Goal: Task Accomplishment & Management: Complete application form

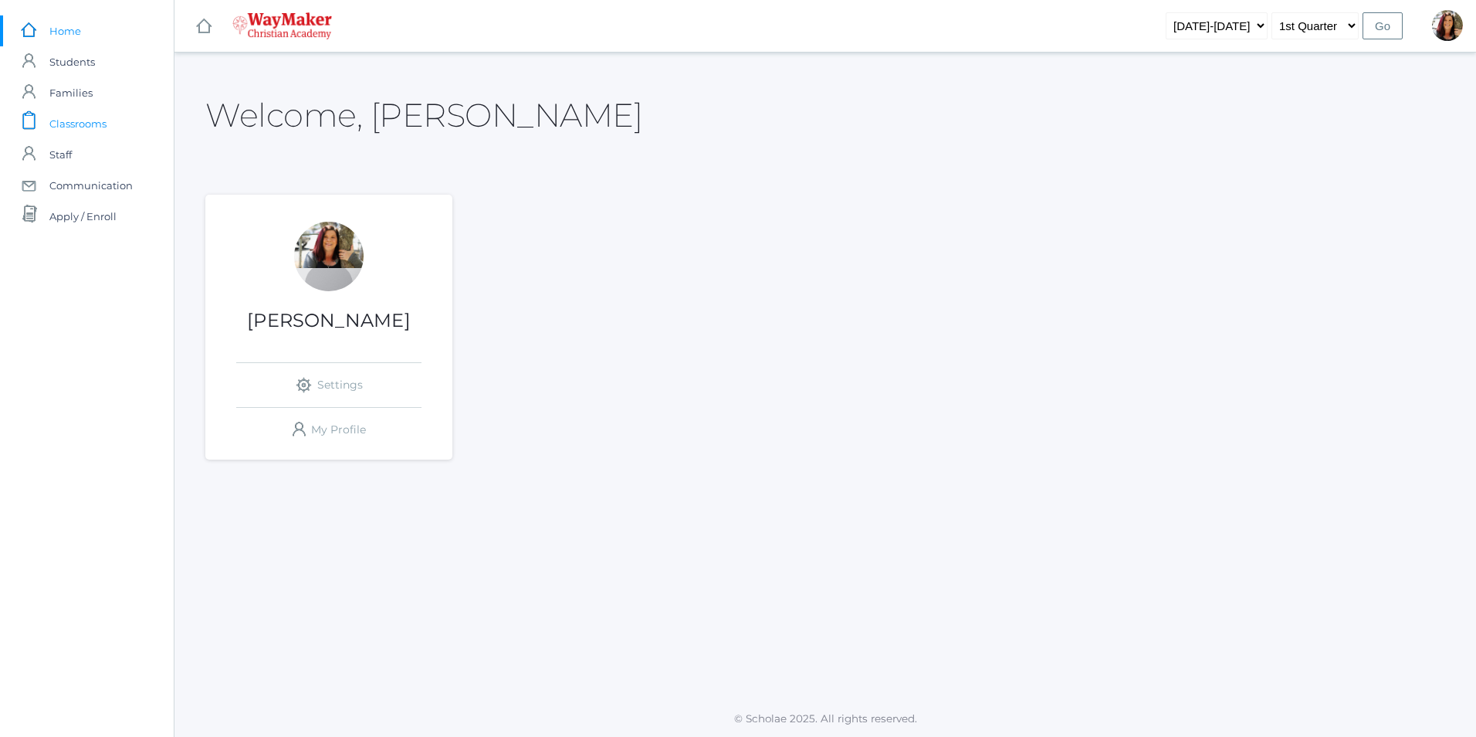
click at [77, 119] on span "Classrooms" at bounding box center [77, 123] width 57 height 31
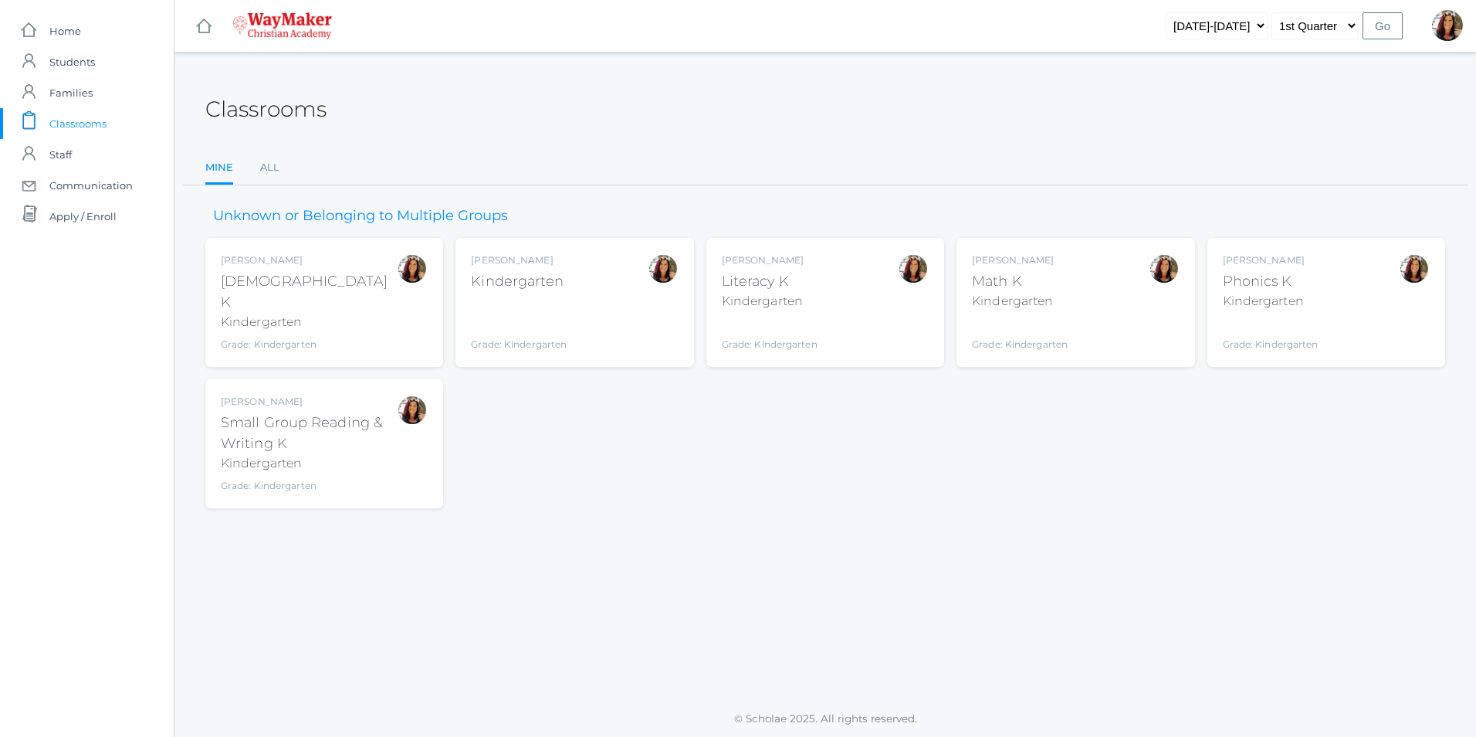
click at [366, 281] on div "Gina Pecor Bible K Kindergarten Grade: Kindergarten KINDER" at bounding box center [324, 302] width 207 height 98
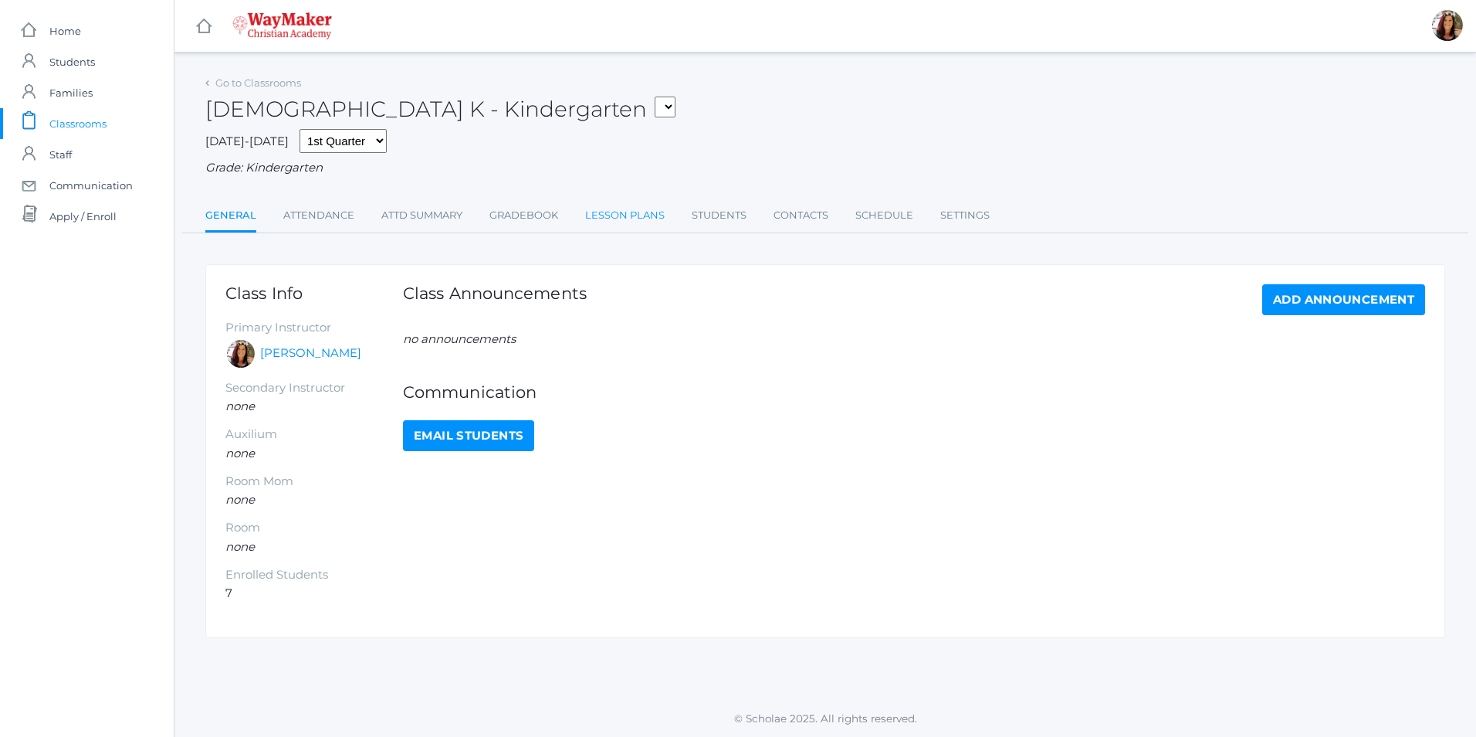
click at [628, 219] on link "Lesson Plans" at bounding box center [625, 215] width 80 height 31
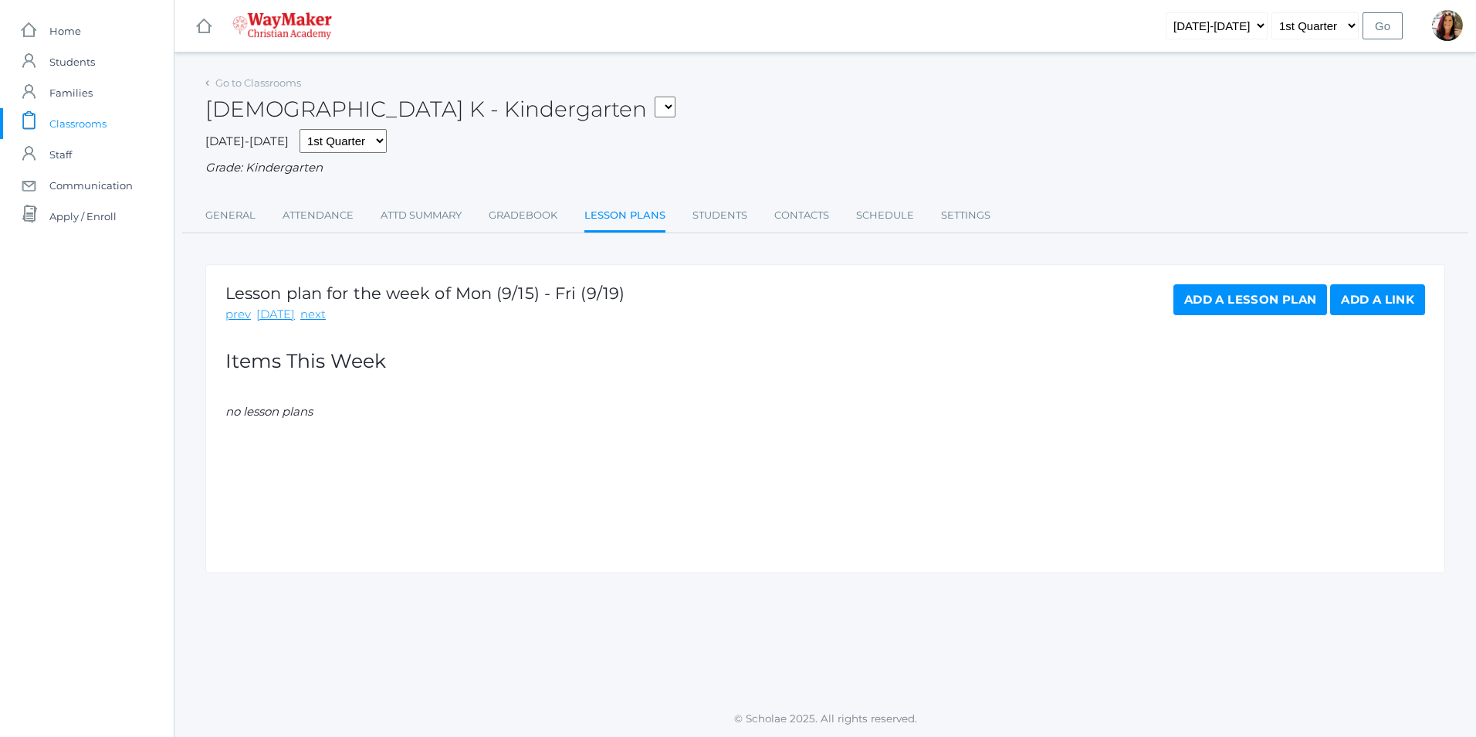
click at [1260, 297] on link "Add a Lesson Plan" at bounding box center [1251, 299] width 154 height 31
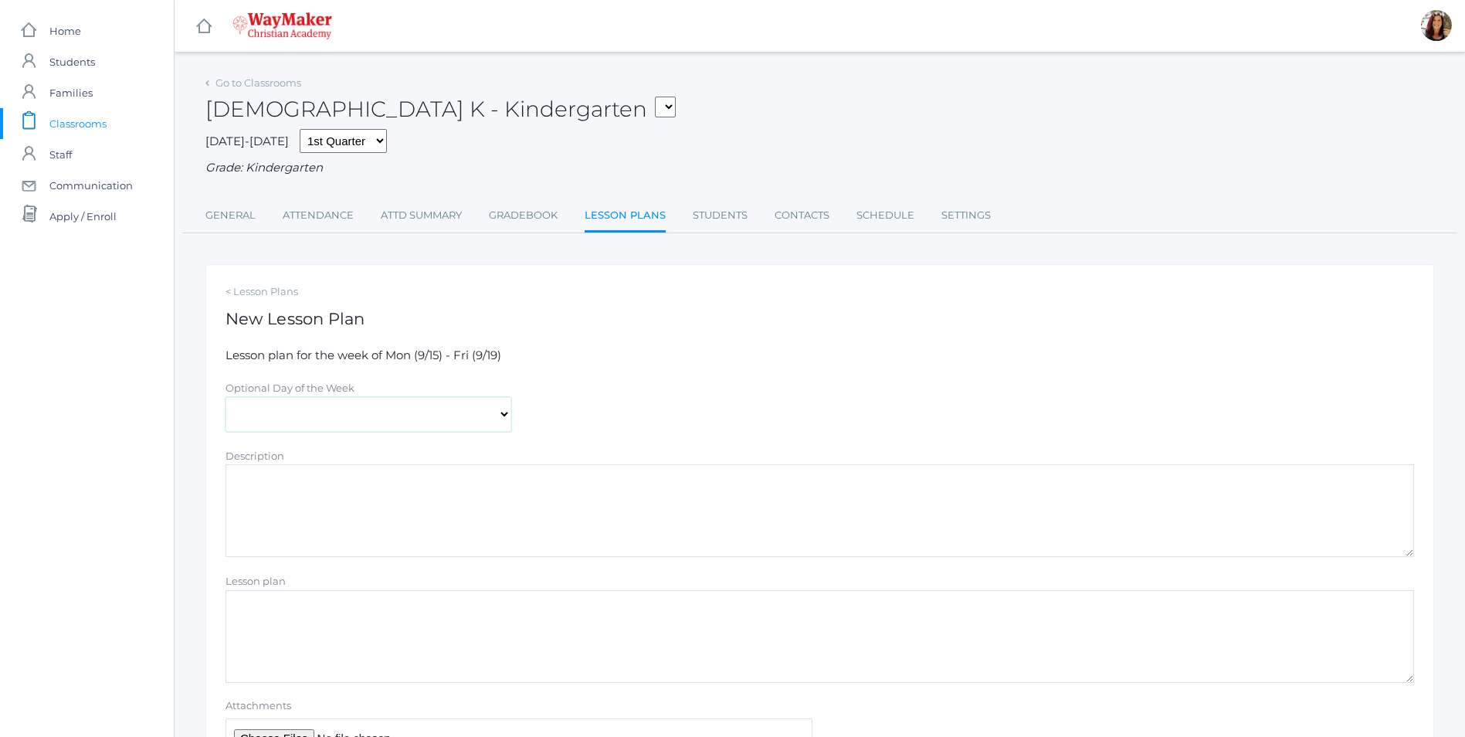
click at [497, 417] on select "[DATE] [DATE] [DATE] [DATE] [DATE]" at bounding box center [368, 414] width 286 height 35
select select "2025-09-16"
click at [225, 398] on select "[DATE] [DATE] [DATE] [DATE] [DATE]" at bounding box center [368, 414] width 286 height 35
click at [331, 491] on textarea "Description" at bounding box center [819, 510] width 1188 height 93
type textarea "Salvation Series"
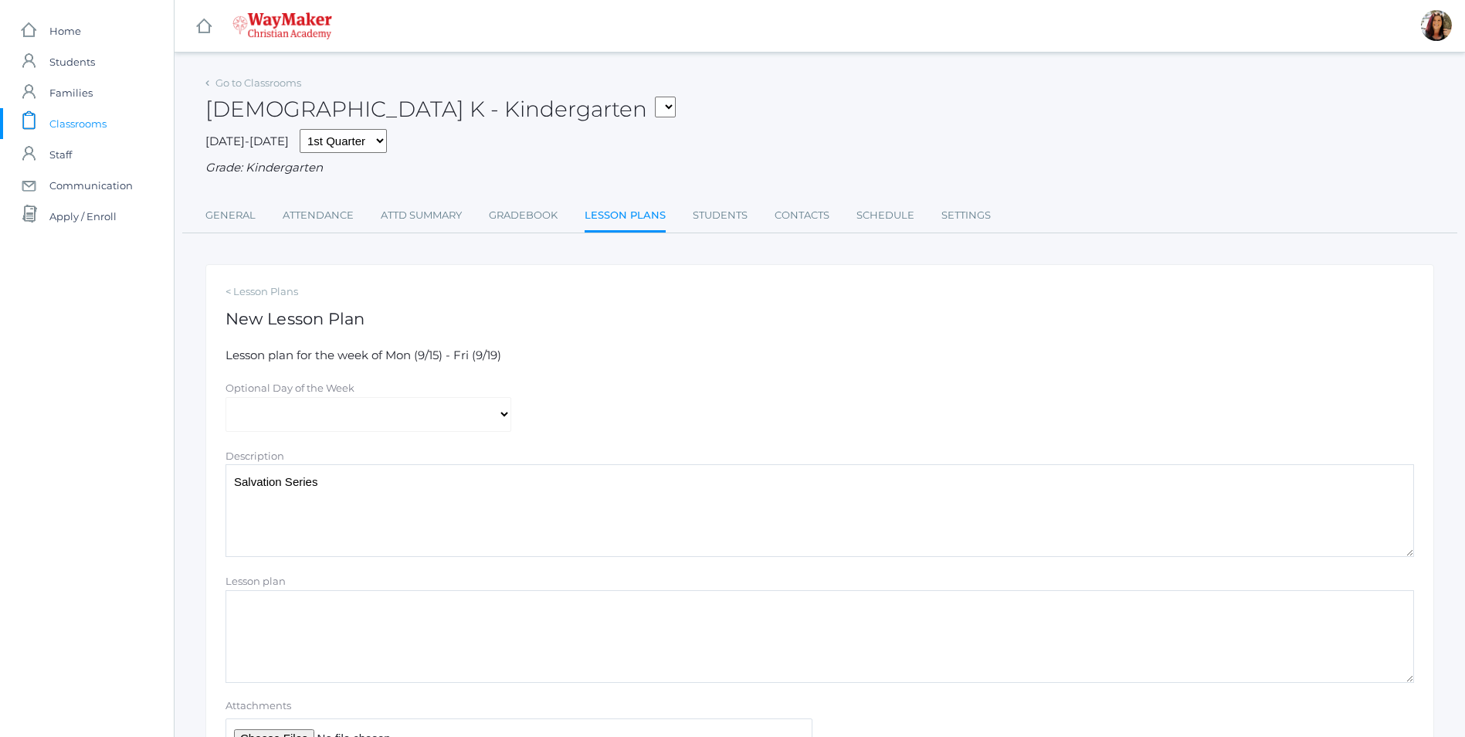
click at [636, 222] on link "Lesson Plans" at bounding box center [625, 216] width 81 height 33
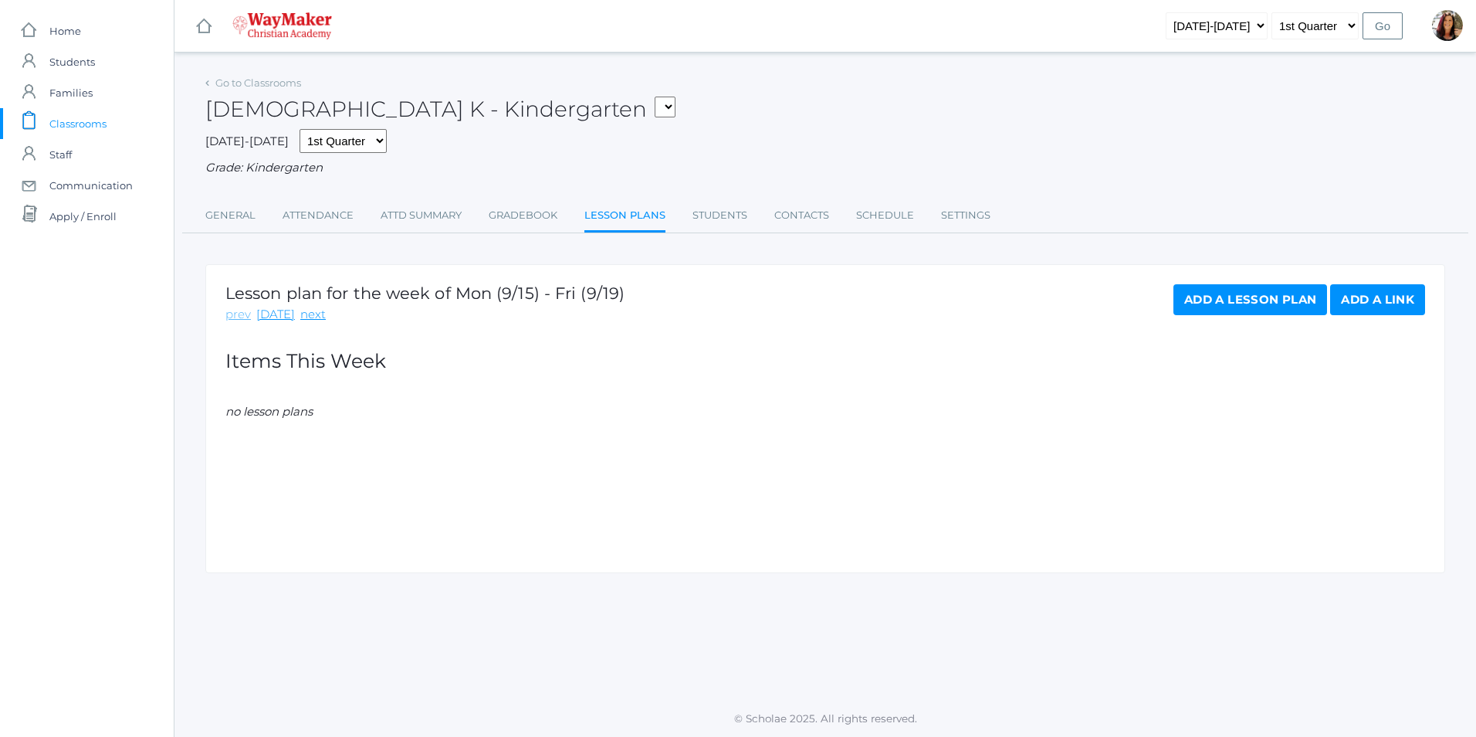
click at [227, 320] on link "prev" at bounding box center [237, 315] width 25 height 18
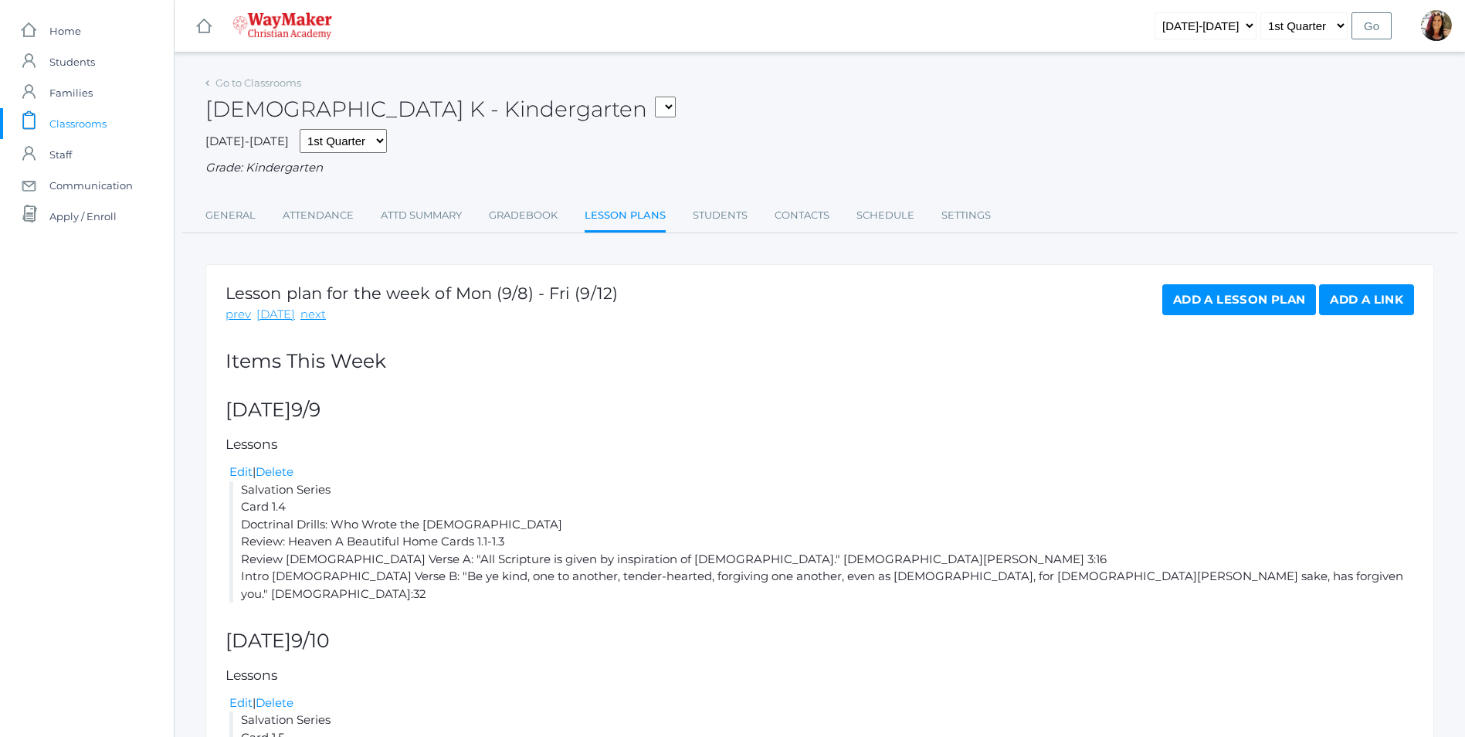
click at [321, 317] on div "prev today next" at bounding box center [421, 315] width 392 height 18
click at [306, 317] on link "next" at bounding box center [312, 315] width 25 height 18
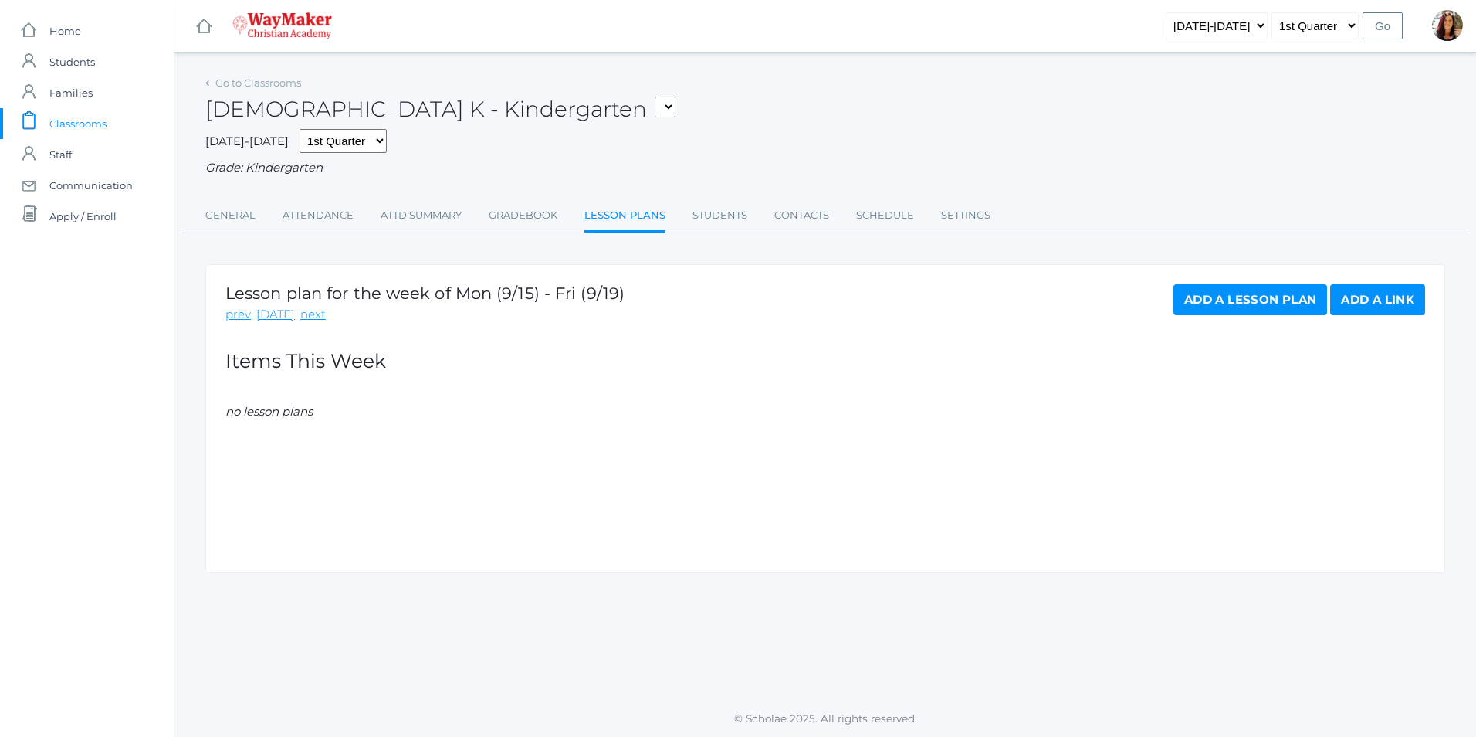
click at [1239, 298] on link "Add a Lesson Plan" at bounding box center [1251, 299] width 154 height 31
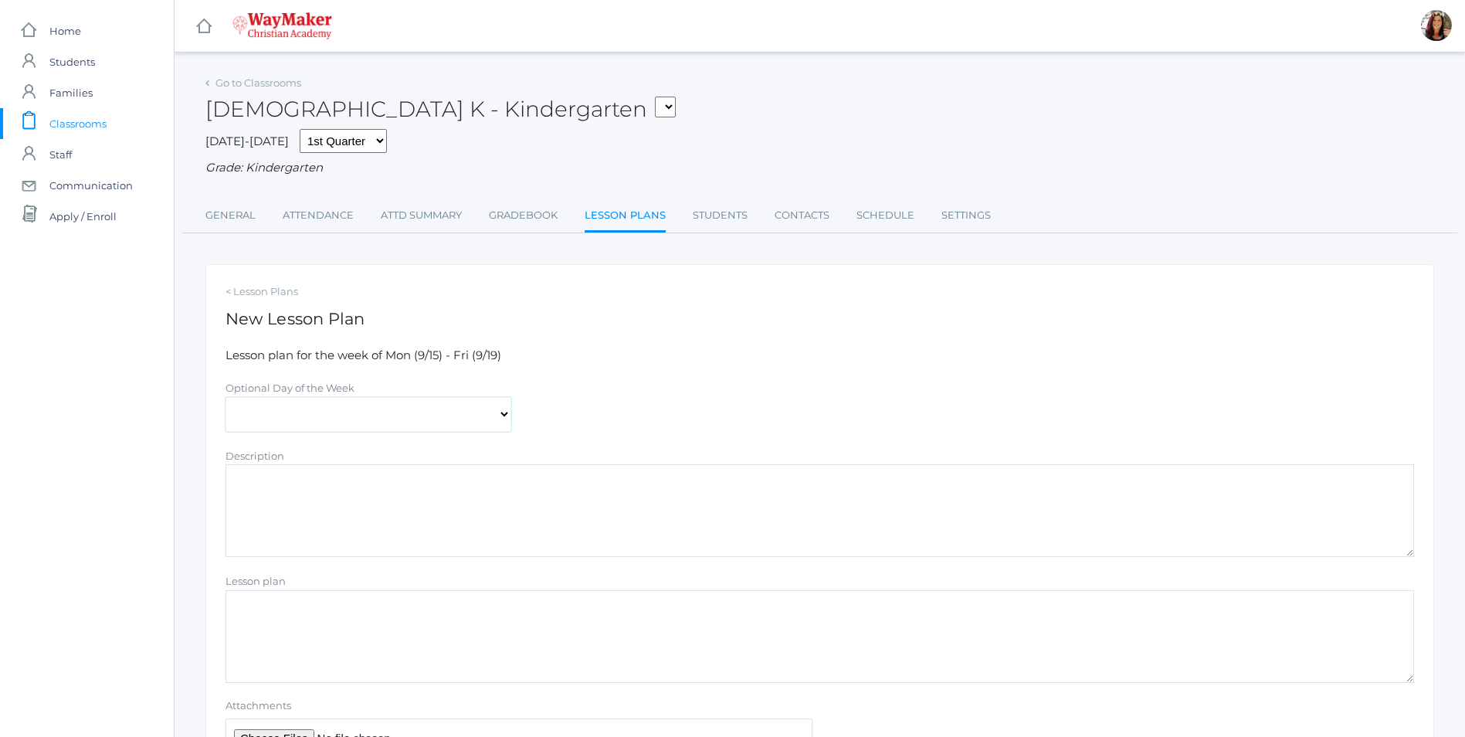
click at [510, 426] on select "[DATE] [DATE] [DATE] [DATE] [DATE]" at bounding box center [368, 414] width 286 height 35
select select "2025-09-16"
click at [225, 398] on select "[DATE] [DATE] [DATE] [DATE] [DATE]" at bounding box center [368, 414] width 286 height 35
click at [314, 509] on textarea "Description" at bounding box center [819, 510] width 1188 height 93
drag, startPoint x: 335, startPoint y: 510, endPoint x: 231, endPoint y: 476, distance: 109.9
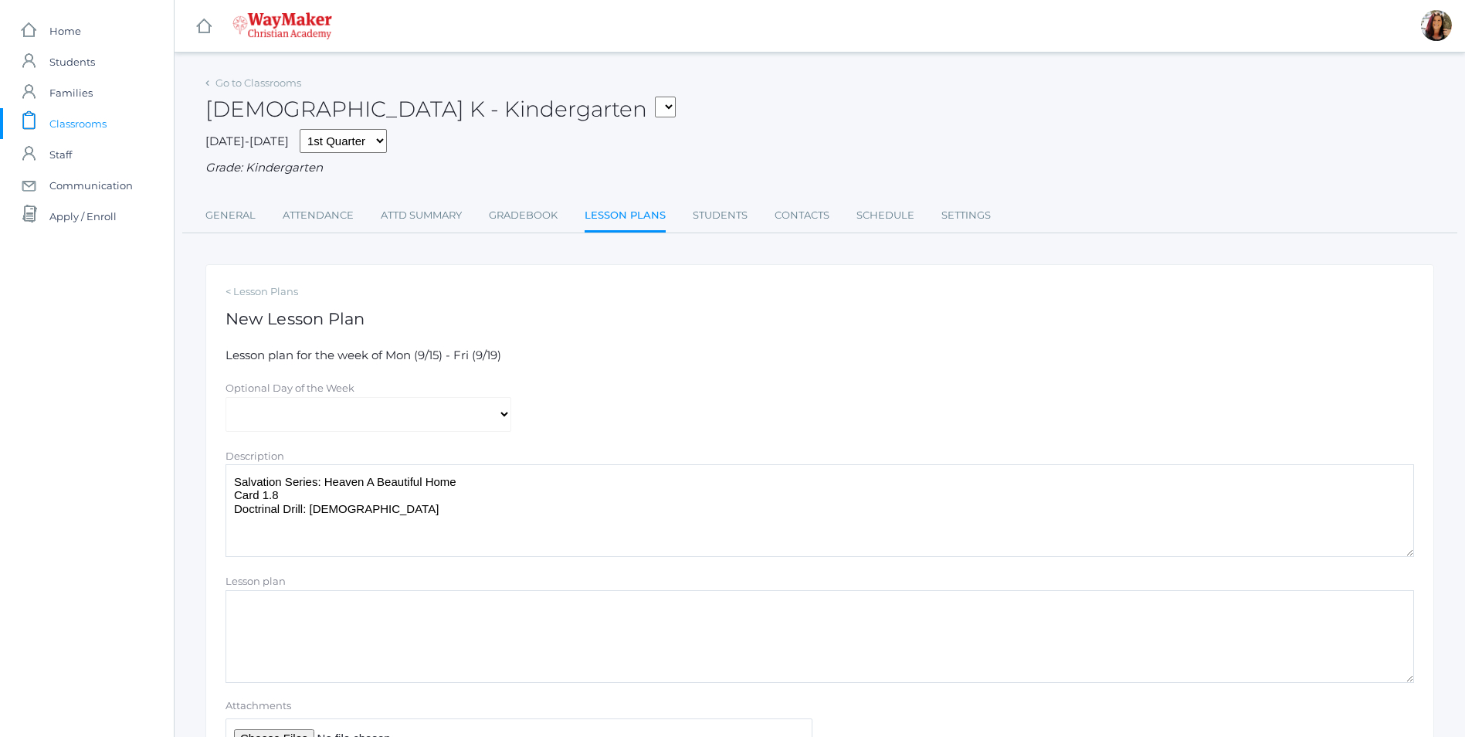
click at [231, 476] on textarea "Salvation Series: Heaven A Beautiful Home Card 1.8 Doctrinal Drill: Bible" at bounding box center [819, 510] width 1188 height 93
type textarea "Salvation Series: Heaven A Beautiful Home Card 1.8 Doctrinal Drill: Bible"
click at [254, 616] on textarea "Lesson plan" at bounding box center [819, 636] width 1188 height 93
paste textarea "Salvation Series: Heaven A Beautiful Home Card 1.8 Doctrinal Drill: Bible"
type textarea "Salvation Series: Heaven A Beautiful Home Card 1.8 Doctrinal Drill: Bible"
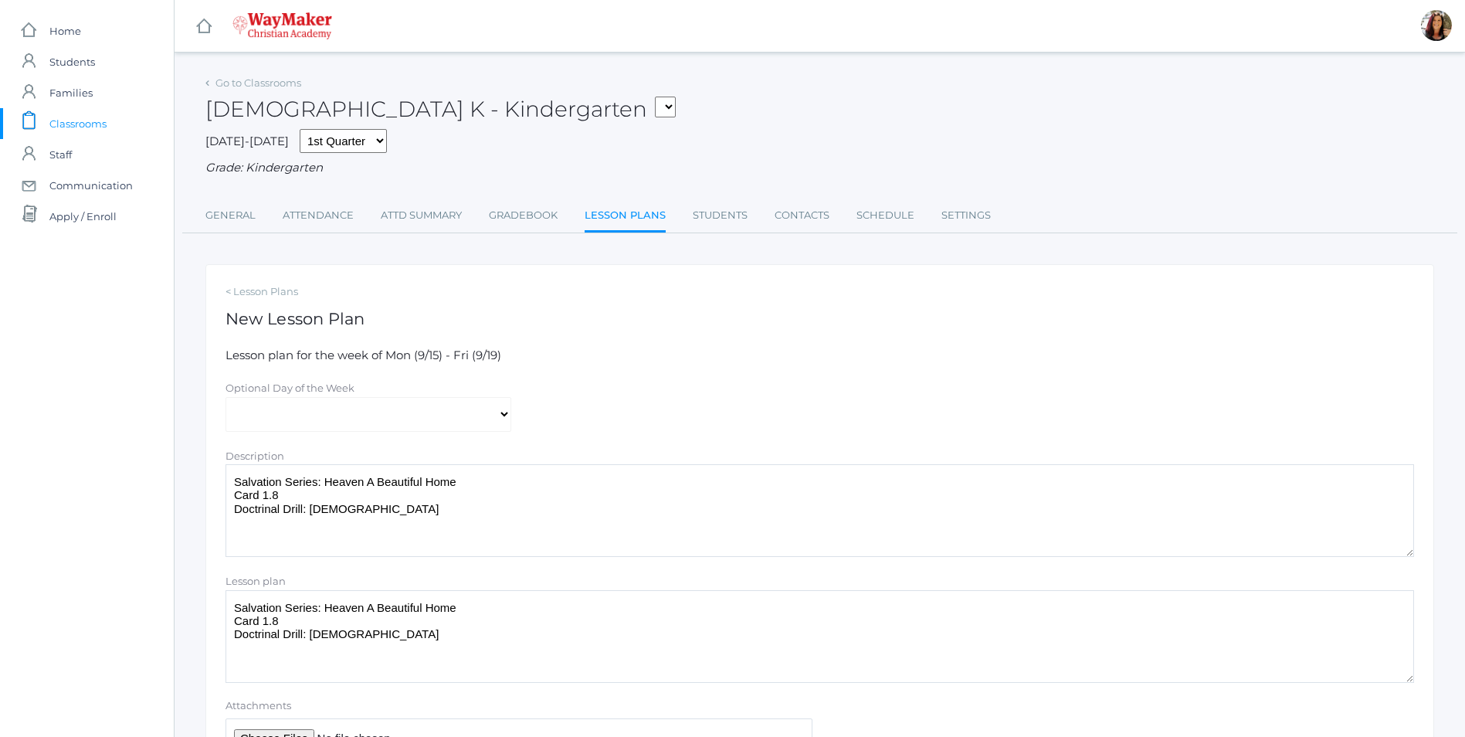
drag, startPoint x: 347, startPoint y: 515, endPoint x: 236, endPoint y: 476, distance: 117.0
click at [235, 476] on textarea "Salvation Series: Heaven A Beautiful Home Card 1.8 Doctrinal Drill: Bible" at bounding box center [819, 510] width 1188 height 93
click at [383, 645] on textarea "Salvation Series: Heaven A Beautiful Home Card 1.8 Doctrinal Drill: Bible" at bounding box center [819, 636] width 1188 height 93
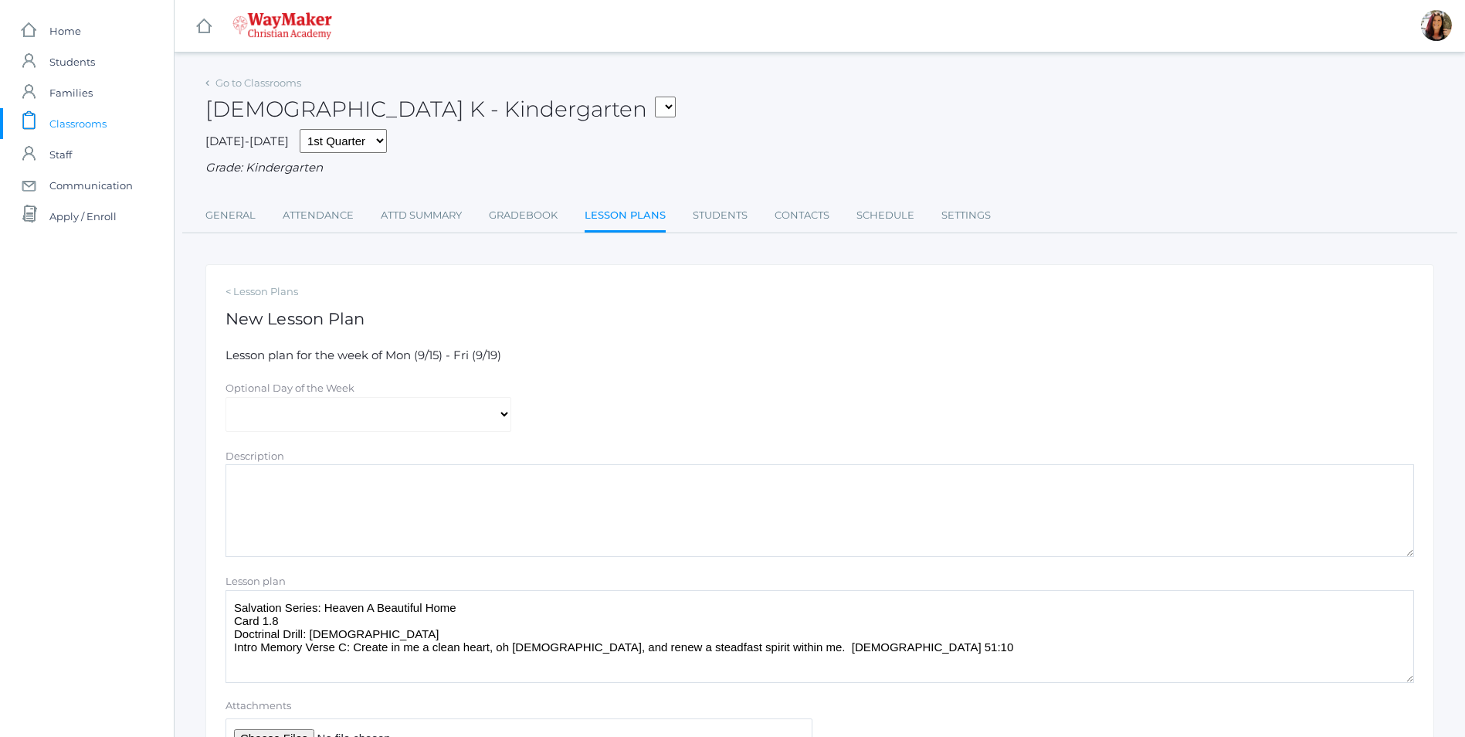
click at [866, 648] on textarea "Salvation Series: Heaven A Beautiful Home Card 1.8 Doctrinal Drill: Bible Intro…" at bounding box center [819, 636] width 1188 height 93
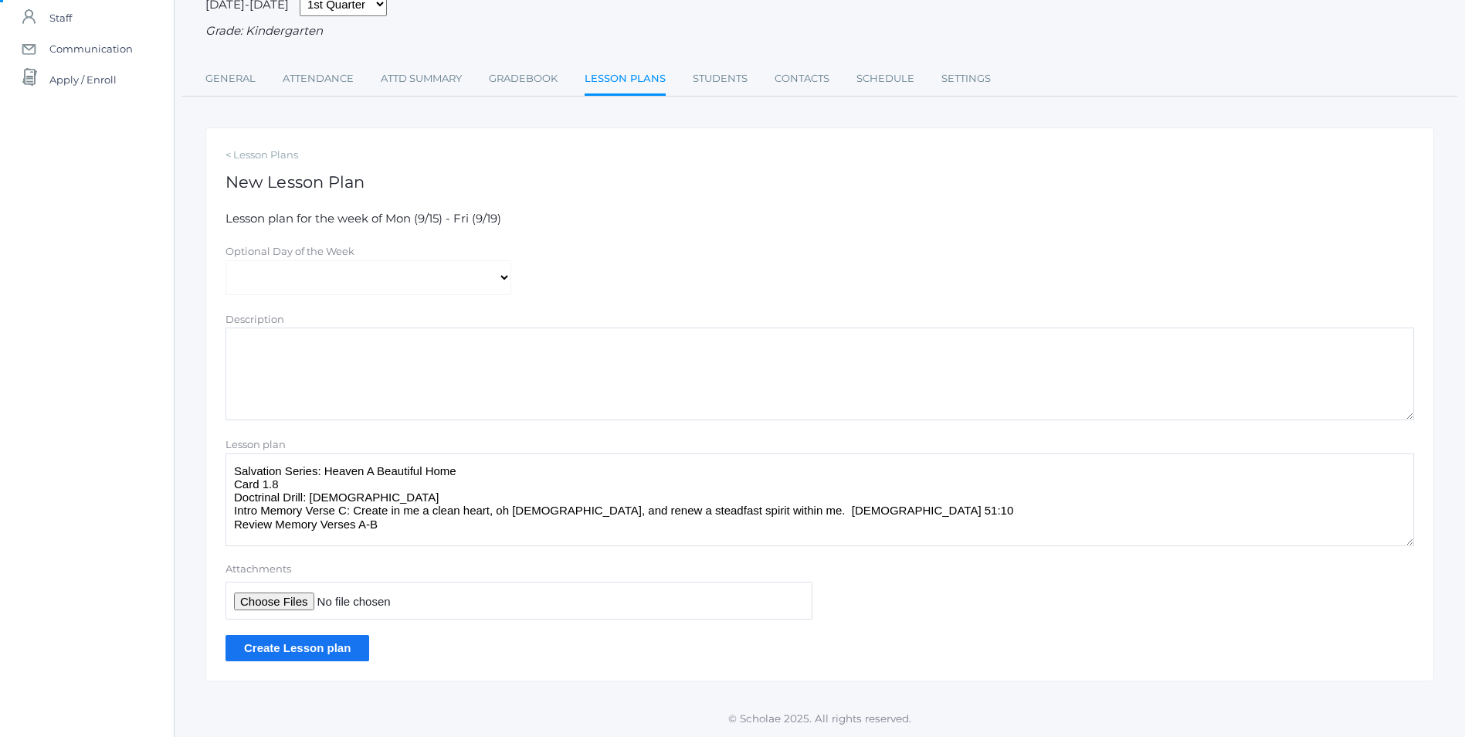
type textarea "Salvation Series: Heaven A Beautiful Home Card 1.8 Doctrinal Drill: Bible Intro…"
click at [256, 656] on input "Create Lesson plan" at bounding box center [297, 647] width 144 height 25
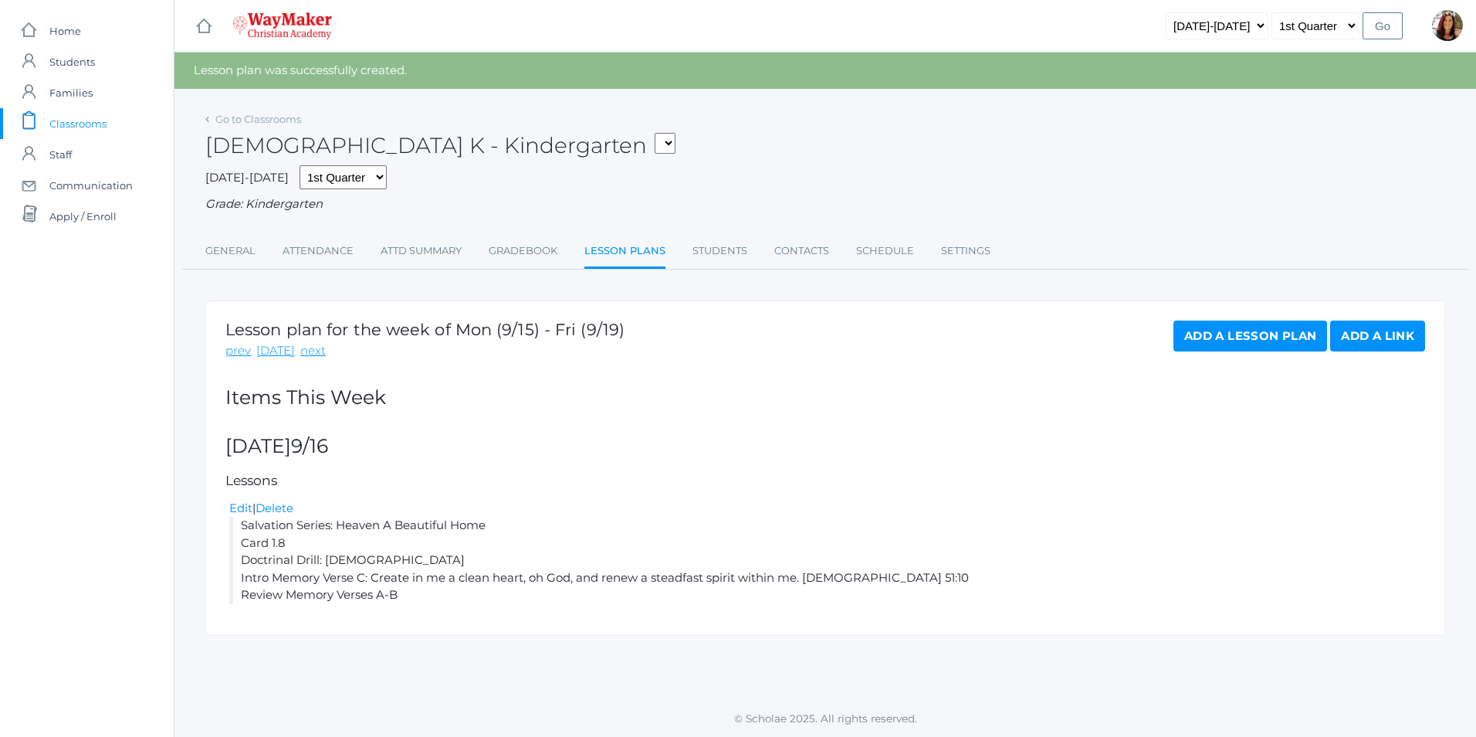
click at [1206, 339] on link "Add a Lesson Plan" at bounding box center [1251, 335] width 154 height 31
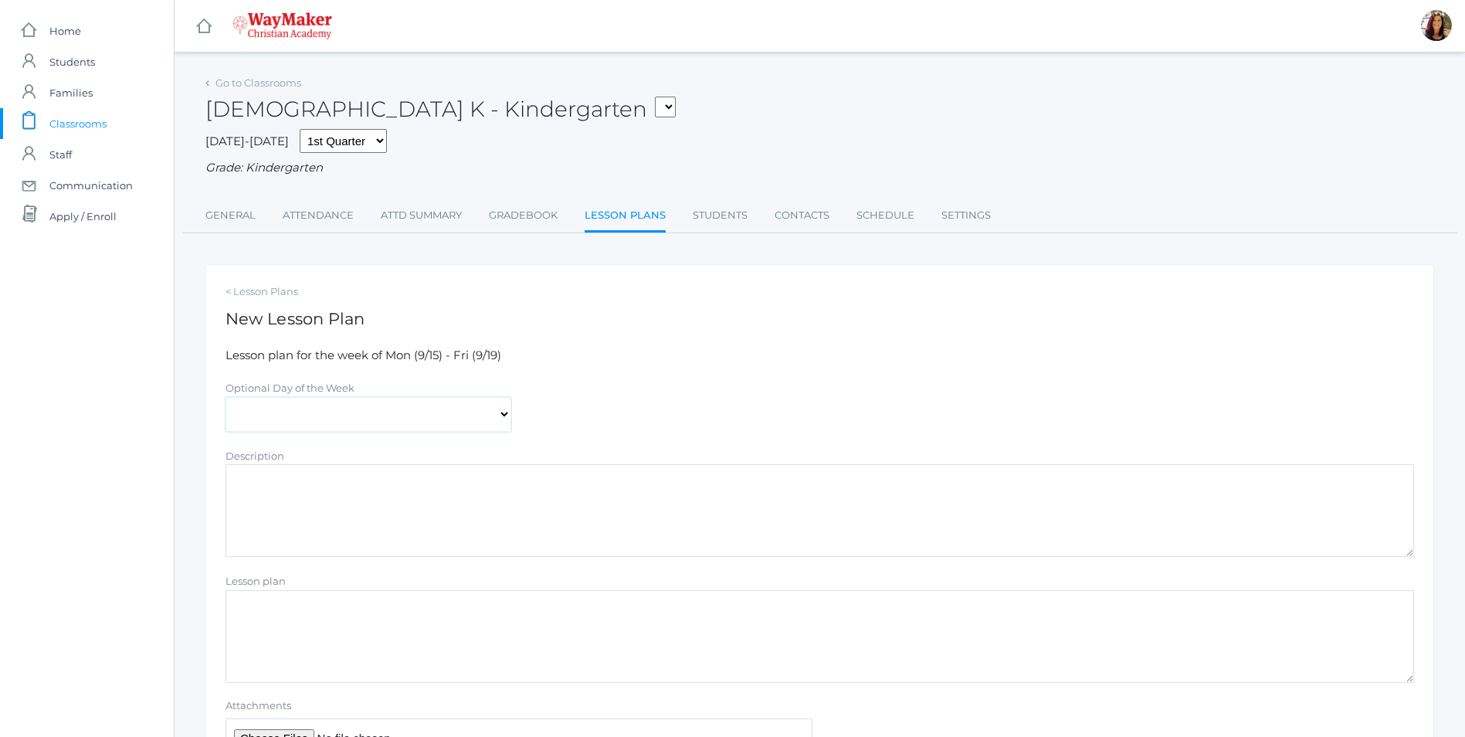
click at [503, 420] on select "[DATE] [DATE] [DATE] [DATE] [DATE]" at bounding box center [368, 414] width 286 height 35
select select "2025-09-17"
click at [225, 398] on select "[DATE] [DATE] [DATE] [DATE] [DATE]" at bounding box center [368, 414] width 286 height 35
click at [611, 214] on link "Lesson Plans" at bounding box center [625, 216] width 81 height 33
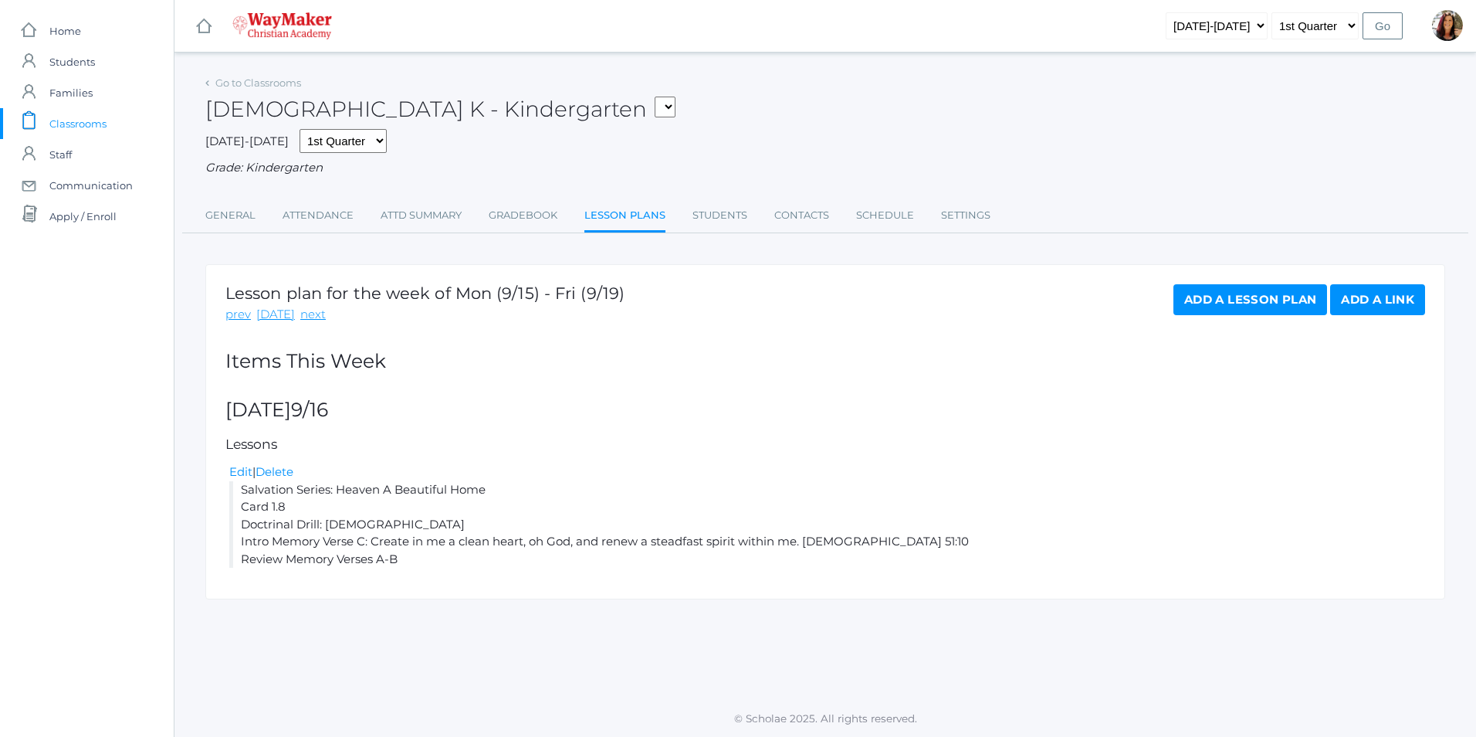
click at [418, 558] on li "Salvation Series: Heaven A Beautiful Home Card 1.8 Doctrinal Drill: Bible Intro…" at bounding box center [827, 524] width 1196 height 87
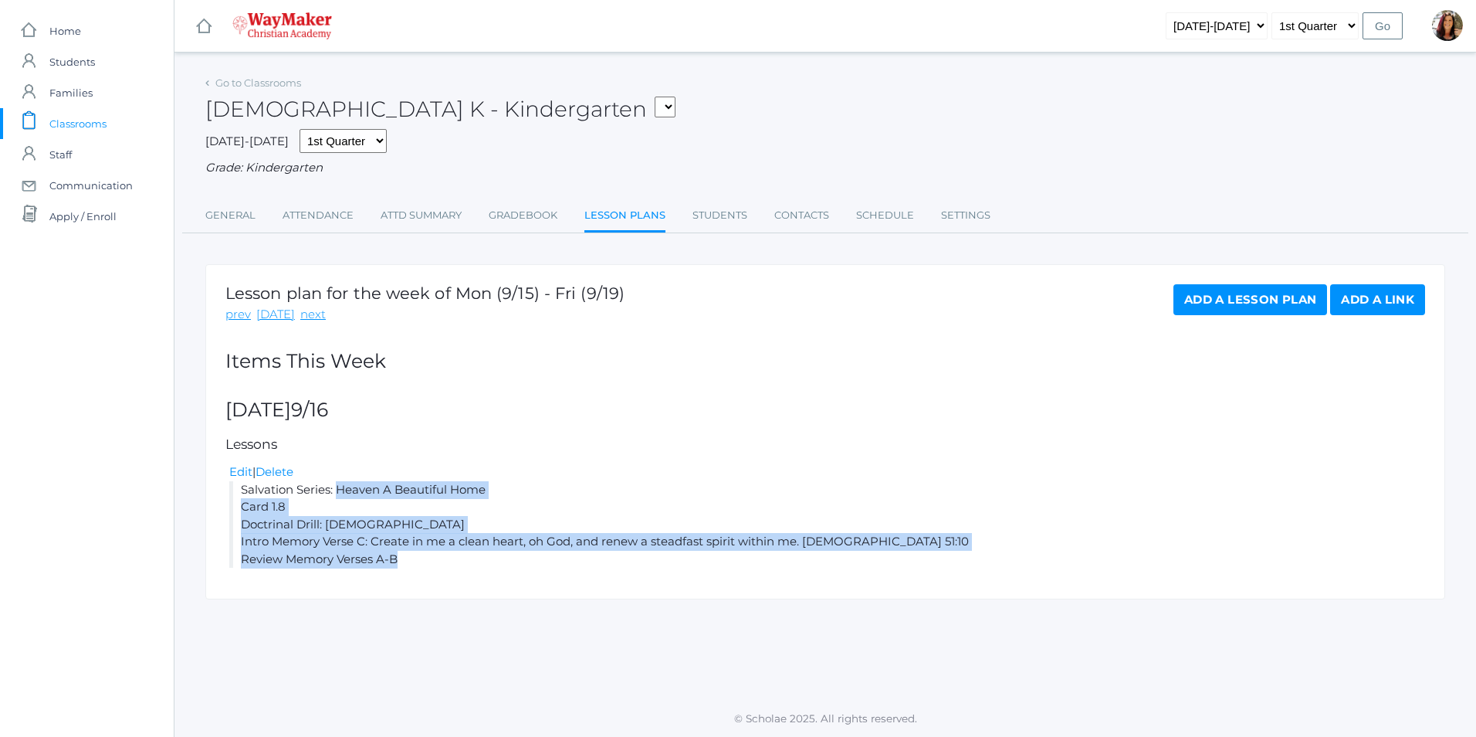
drag, startPoint x: 402, startPoint y: 568, endPoint x: 236, endPoint y: 491, distance: 183.1
click at [236, 491] on li "Salvation Series: Heaven A Beautiful Home Card 1.8 Doctrinal Drill: Bible Intro…" at bounding box center [827, 524] width 1196 height 87
copy li "Salvation Series: Heaven A Beautiful Home Card 1.8 Doctrinal Drill: Bible Intro…"
click at [1203, 297] on link "Add a Lesson Plan" at bounding box center [1251, 299] width 154 height 31
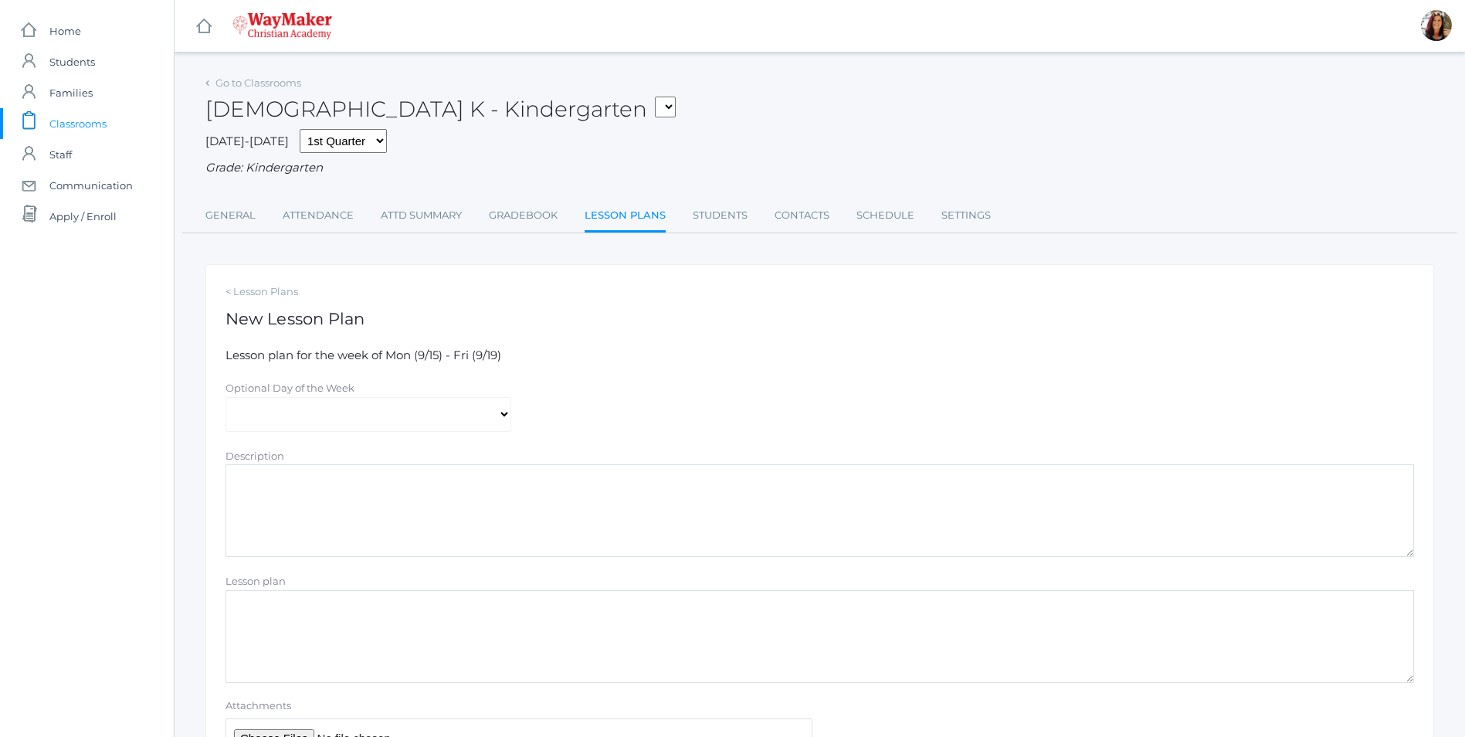
click at [514, 417] on div "Optional Day of the Week Monday Tuesday Wednesday Thursday Friday" at bounding box center [368, 405] width 301 height 53
click at [502, 420] on select "Monday Tuesday Wednesday Thursday Friday" at bounding box center [368, 414] width 286 height 35
select select "2025-09-17"
click at [225, 398] on select "Monday Tuesday Wednesday Thursday Friday" at bounding box center [368, 414] width 286 height 35
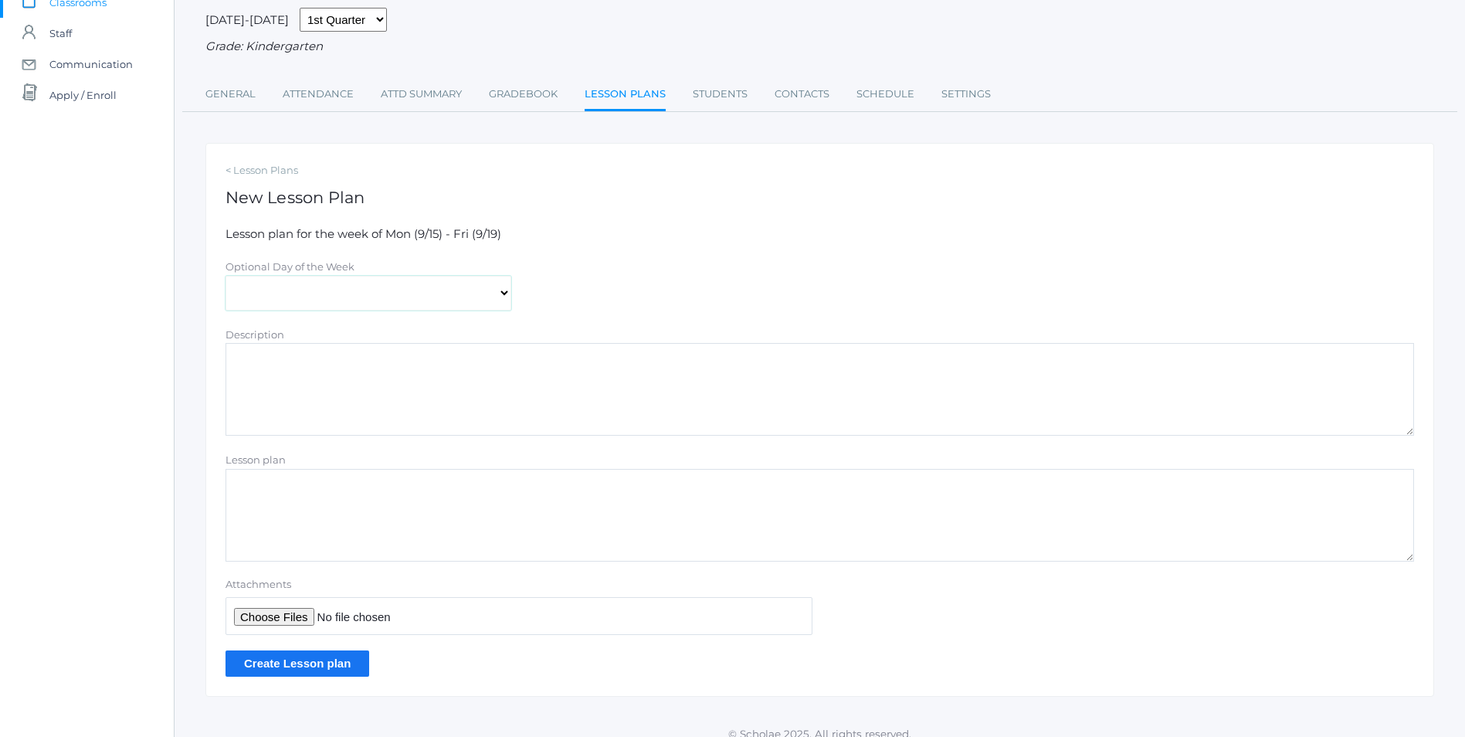
scroll to position [139, 0]
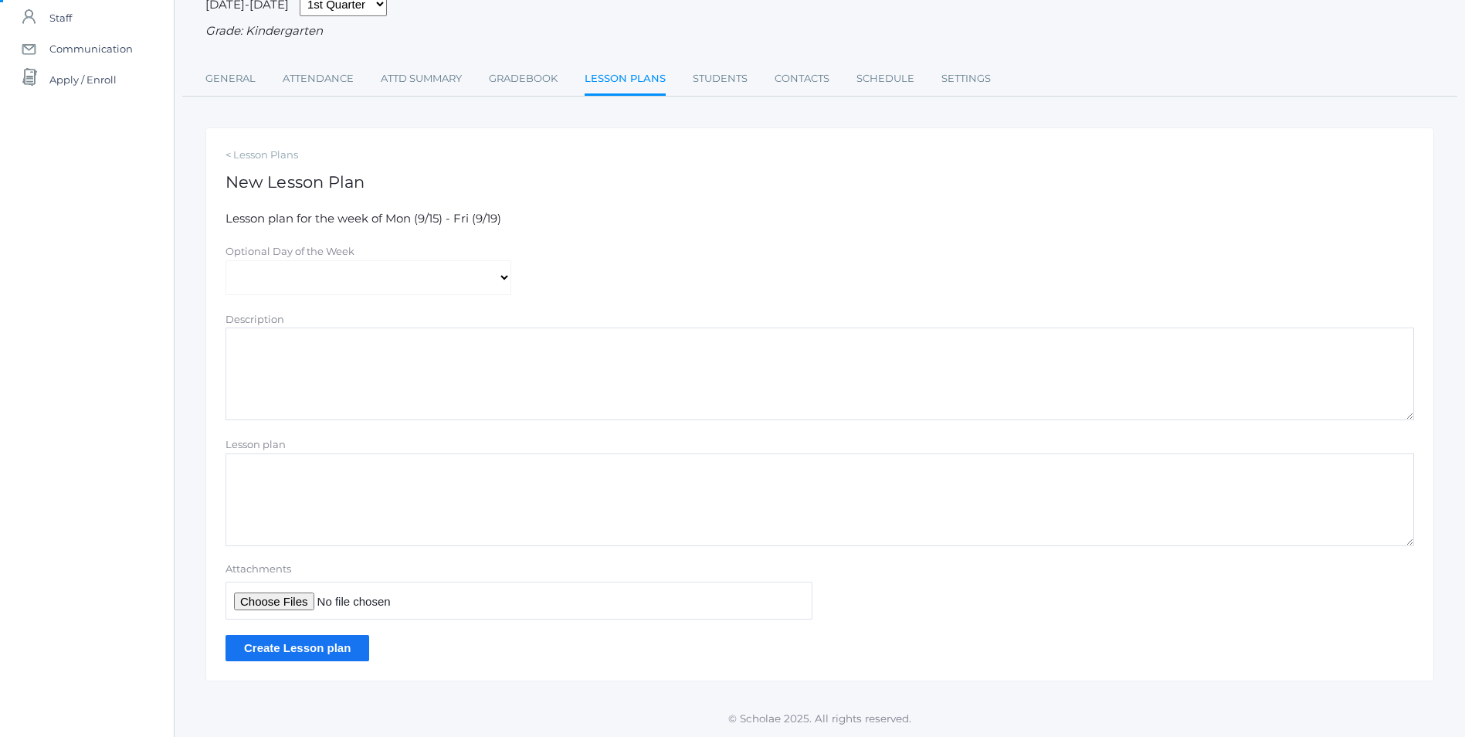
click at [267, 466] on textarea "Lesson plan" at bounding box center [819, 499] width 1188 height 93
paste textarea "Salvation Series: Heaven A Beautiful Home Card 1.8 Doctrinal Drill: Bible Intro…"
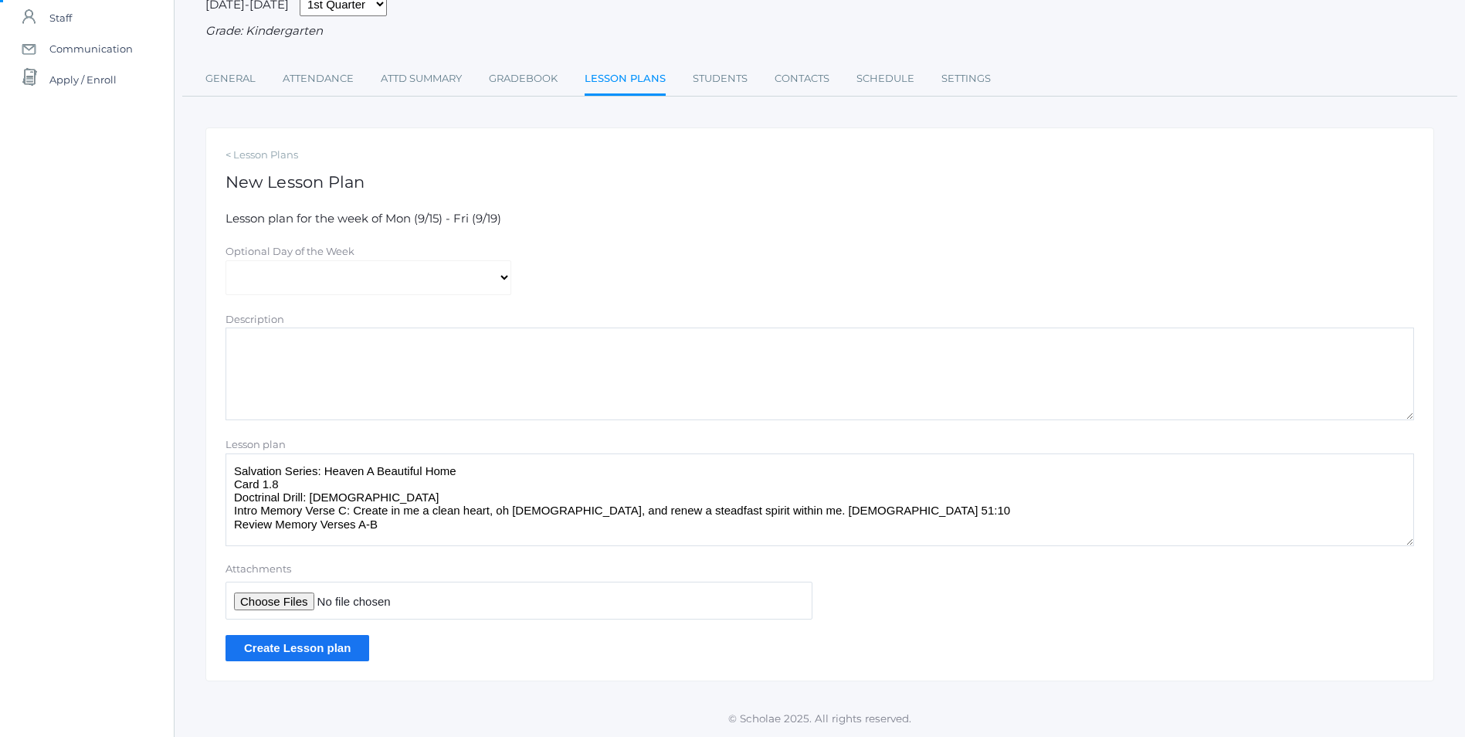
click at [286, 479] on textarea "Salvation Series: Heaven A Beautiful Home Card 1.8 Doctrinal Drill: Bible Intro…" at bounding box center [819, 499] width 1188 height 93
type textarea "Salvation Series: Heaven A Beautiful Home Card 1.9 Doctrinal Drill: Bible Intro…"
click at [320, 649] on input "Create Lesson plan" at bounding box center [297, 647] width 144 height 25
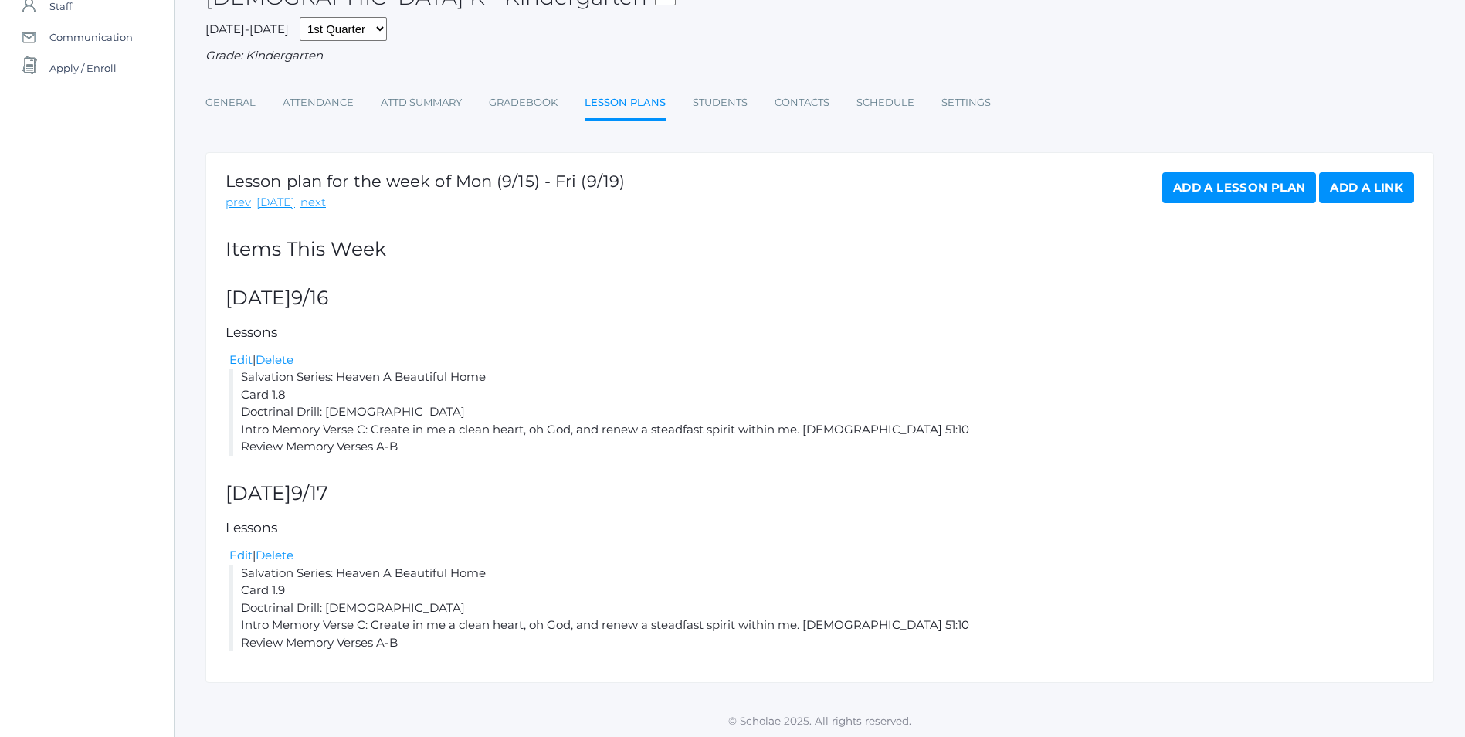
scroll to position [152, 0]
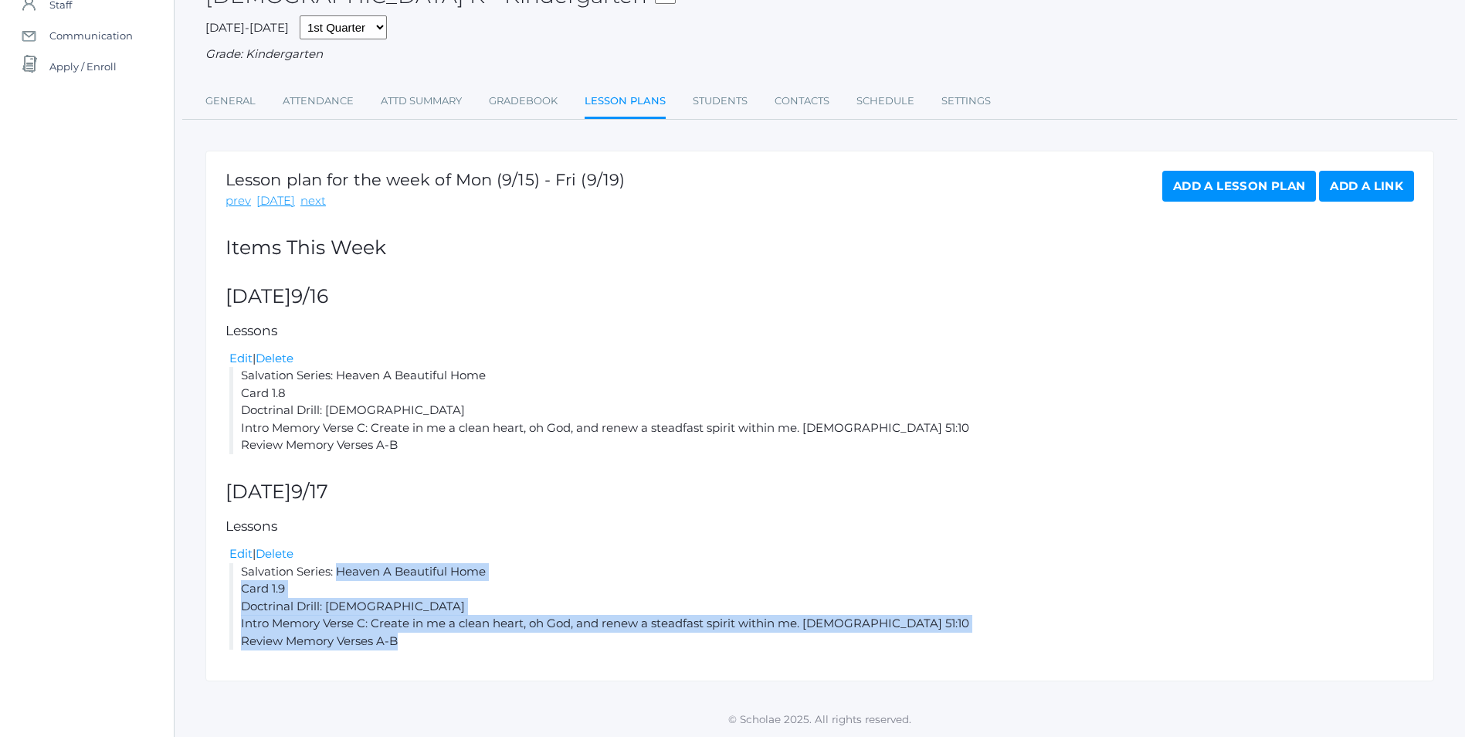
drag, startPoint x: 411, startPoint y: 640, endPoint x: 242, endPoint y: 571, distance: 182.8
click at [242, 571] on li "Salvation Series: Heaven A Beautiful Home Card 1.9 Doctrinal Drill: [DEMOGRAPHI…" at bounding box center [821, 606] width 1185 height 87
copy li "Salvation Series: Heaven A Beautiful Home Card 1.9 Doctrinal Drill: [DEMOGRAPHI…"
click at [1242, 185] on link "Add a Lesson Plan" at bounding box center [1239, 186] width 154 height 31
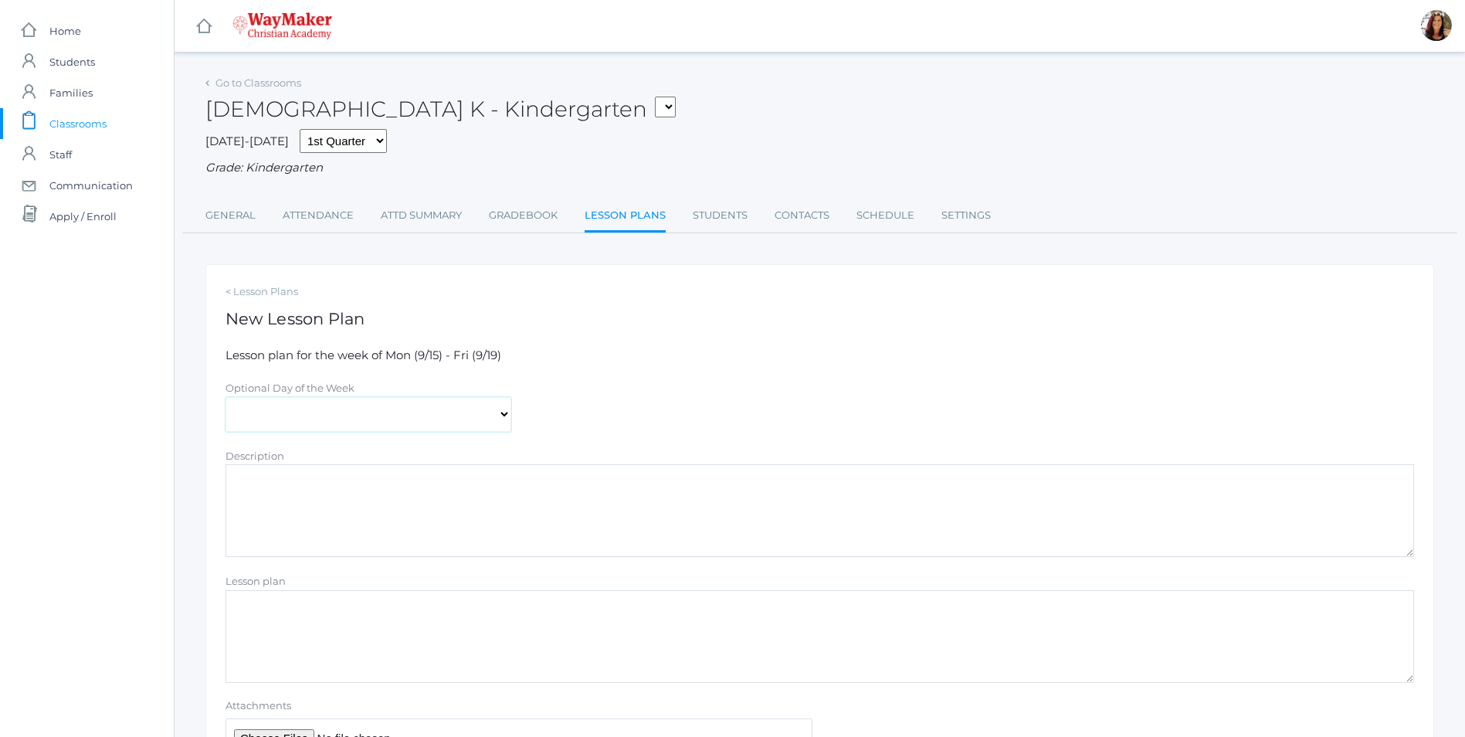
click at [502, 419] on select "[DATE] [DATE] [DATE] [DATE] [DATE]" at bounding box center [368, 414] width 286 height 35
select select "2025-09-18"
click at [225, 398] on select "[DATE] [DATE] [DATE] [DATE] [DATE]" at bounding box center [368, 414] width 286 height 35
click at [264, 592] on textarea "Lesson plan" at bounding box center [819, 636] width 1188 height 93
paste textarea "Salvation Series: Heaven A Beautiful Home Card 1.9 Doctrinal Drill: Bible Intro…"
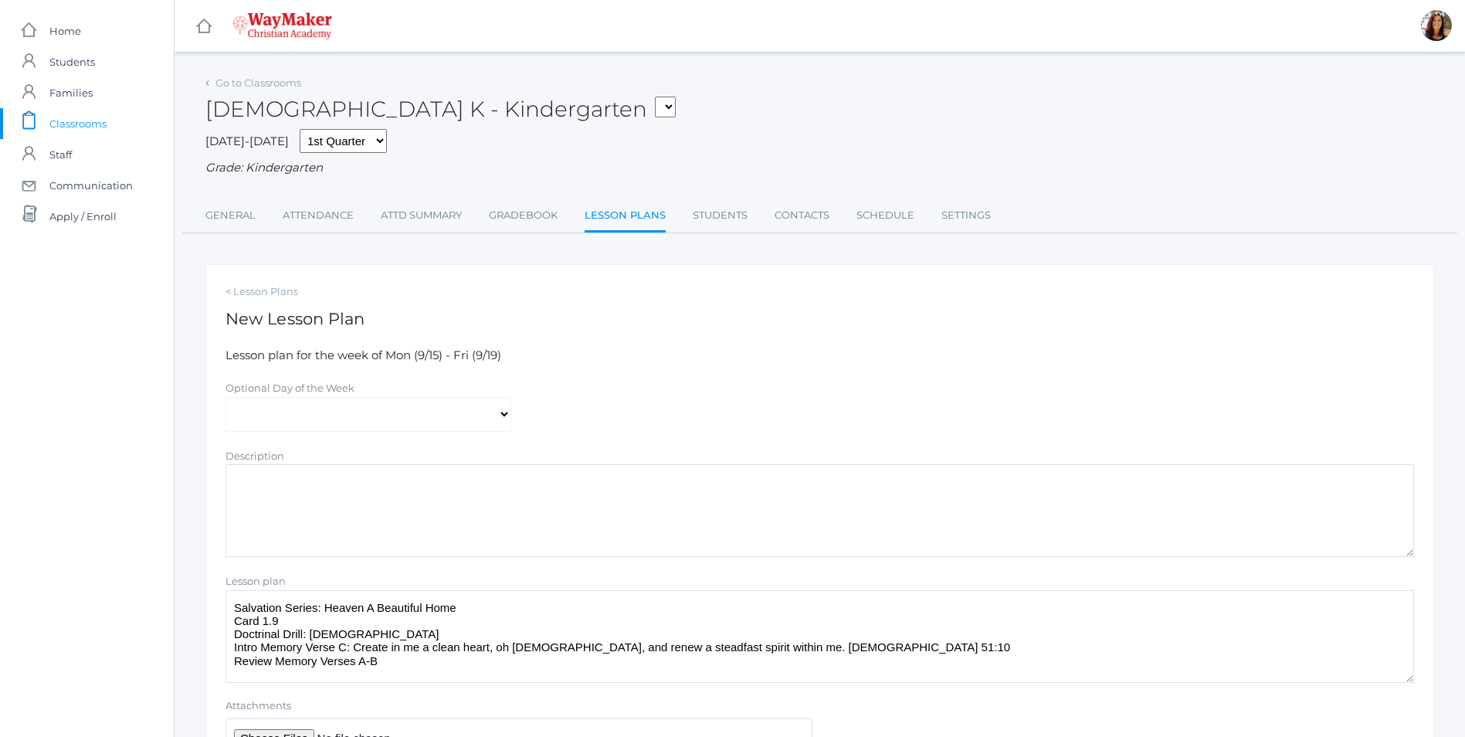
click at [284, 620] on textarea "Salvation Series: Heaven A Beautiful Home Card 1.9 Doctrinal Drill: Bible Intro…" at bounding box center [819, 636] width 1188 height 93
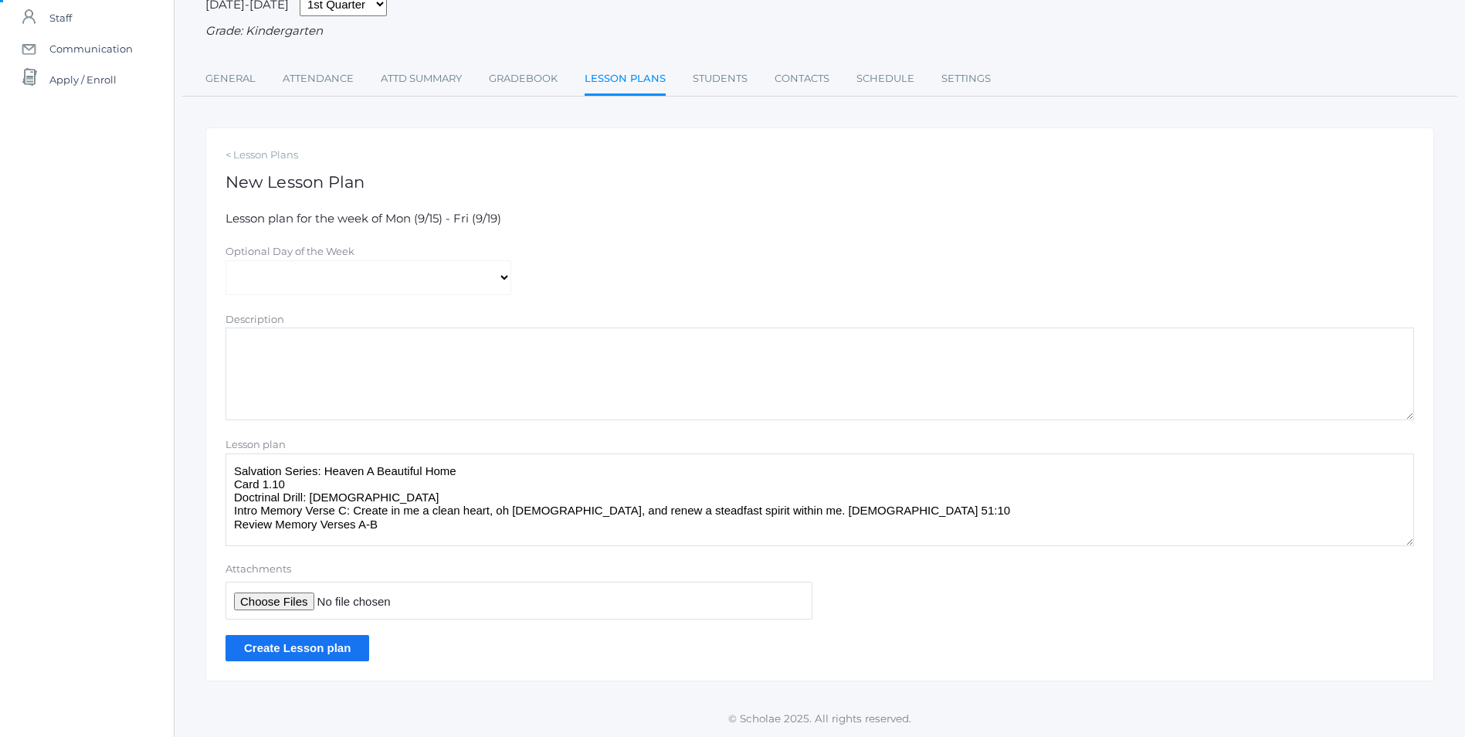
scroll to position [139, 0]
type textarea "Salvation Series: Heaven A Beautiful Home Card 1.10 Doctrinal Drill: [DEMOGRAPH…"
click at [268, 649] on input "Create Lesson plan" at bounding box center [297, 647] width 144 height 25
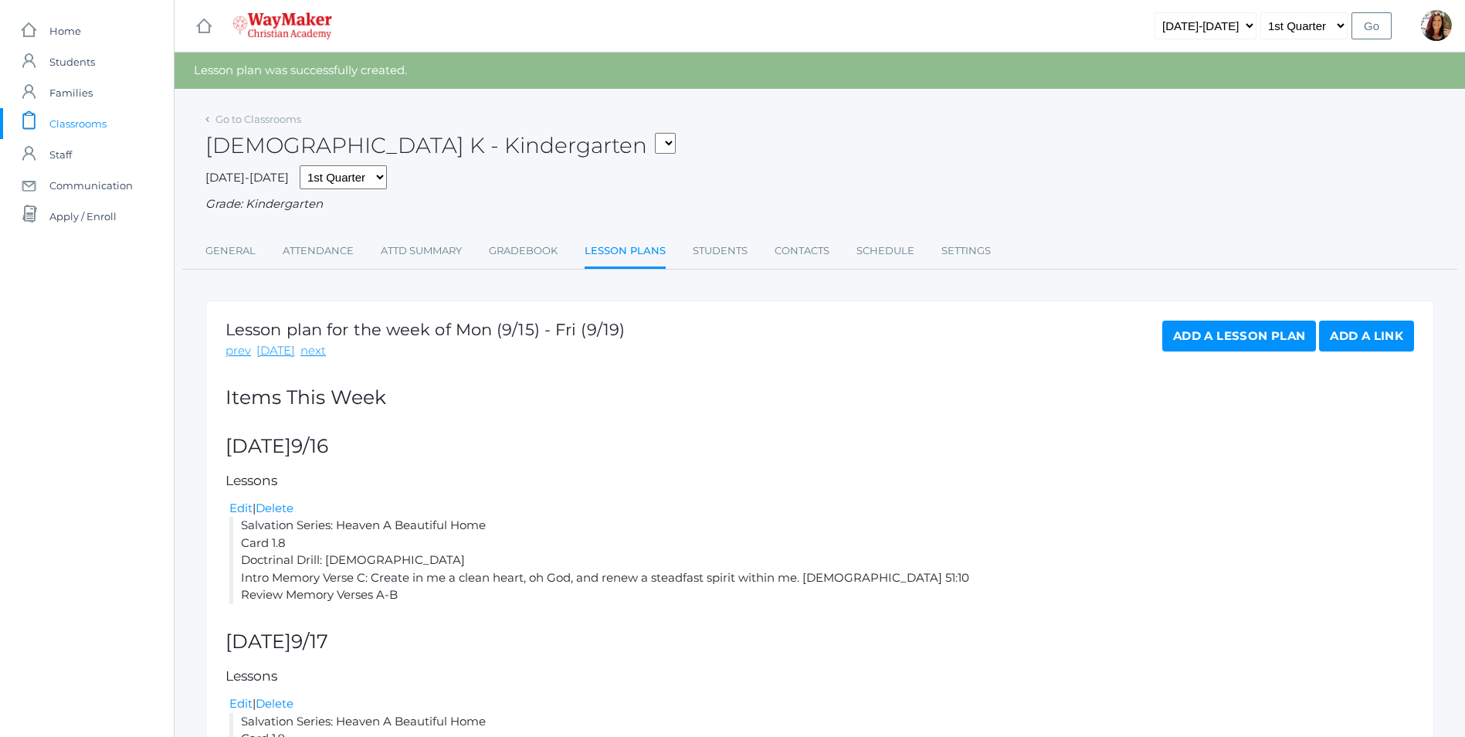
click at [1195, 344] on link "Add a Lesson Plan" at bounding box center [1239, 335] width 154 height 31
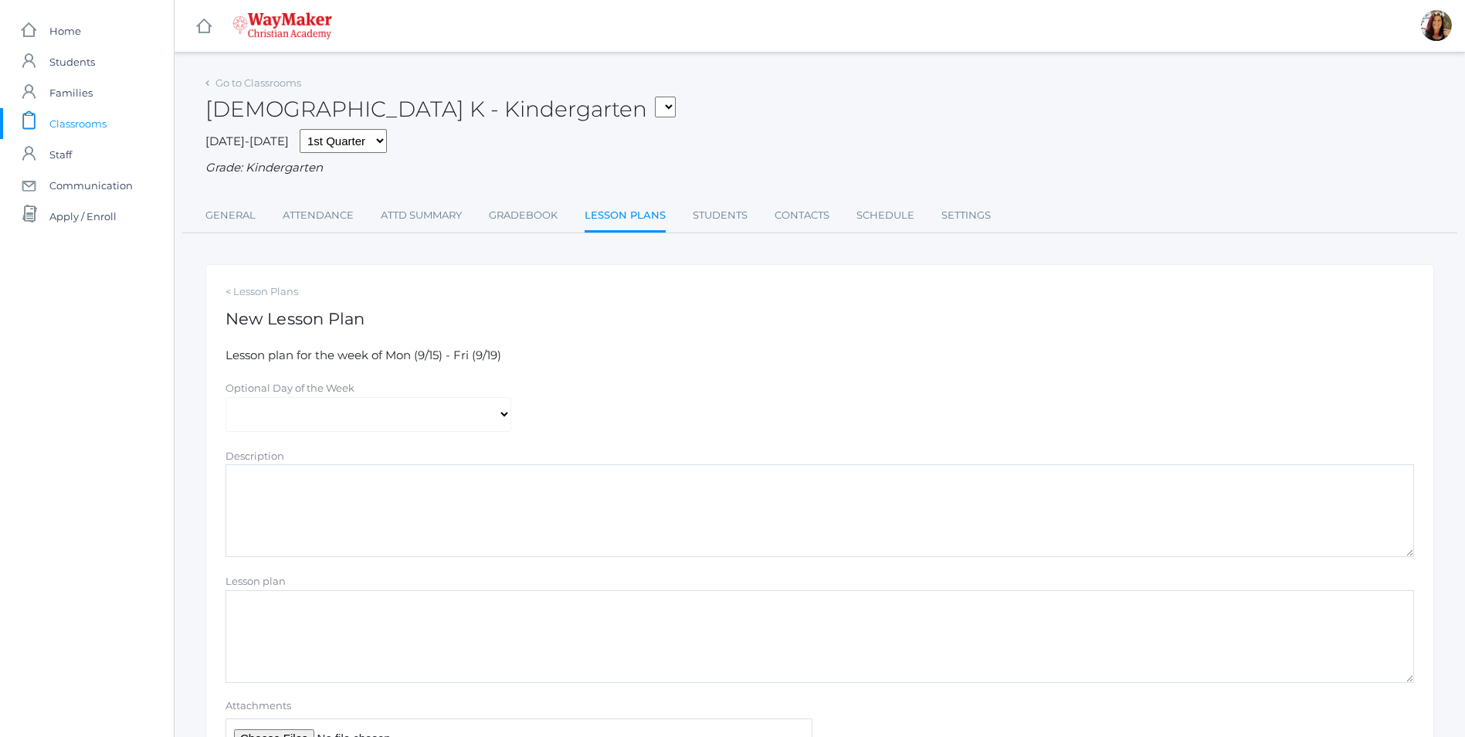
click at [614, 222] on link "Lesson Plans" at bounding box center [625, 216] width 81 height 33
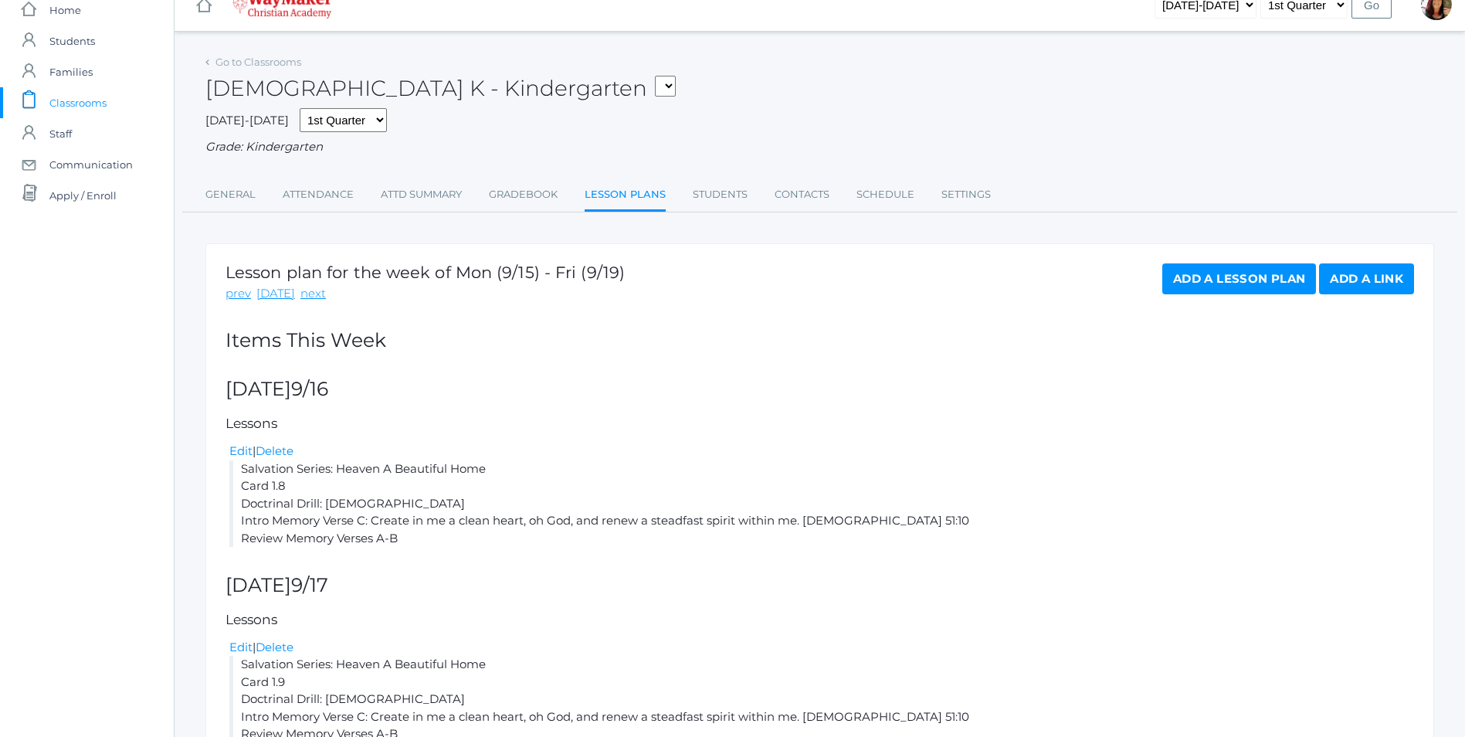
scroll to position [312, 0]
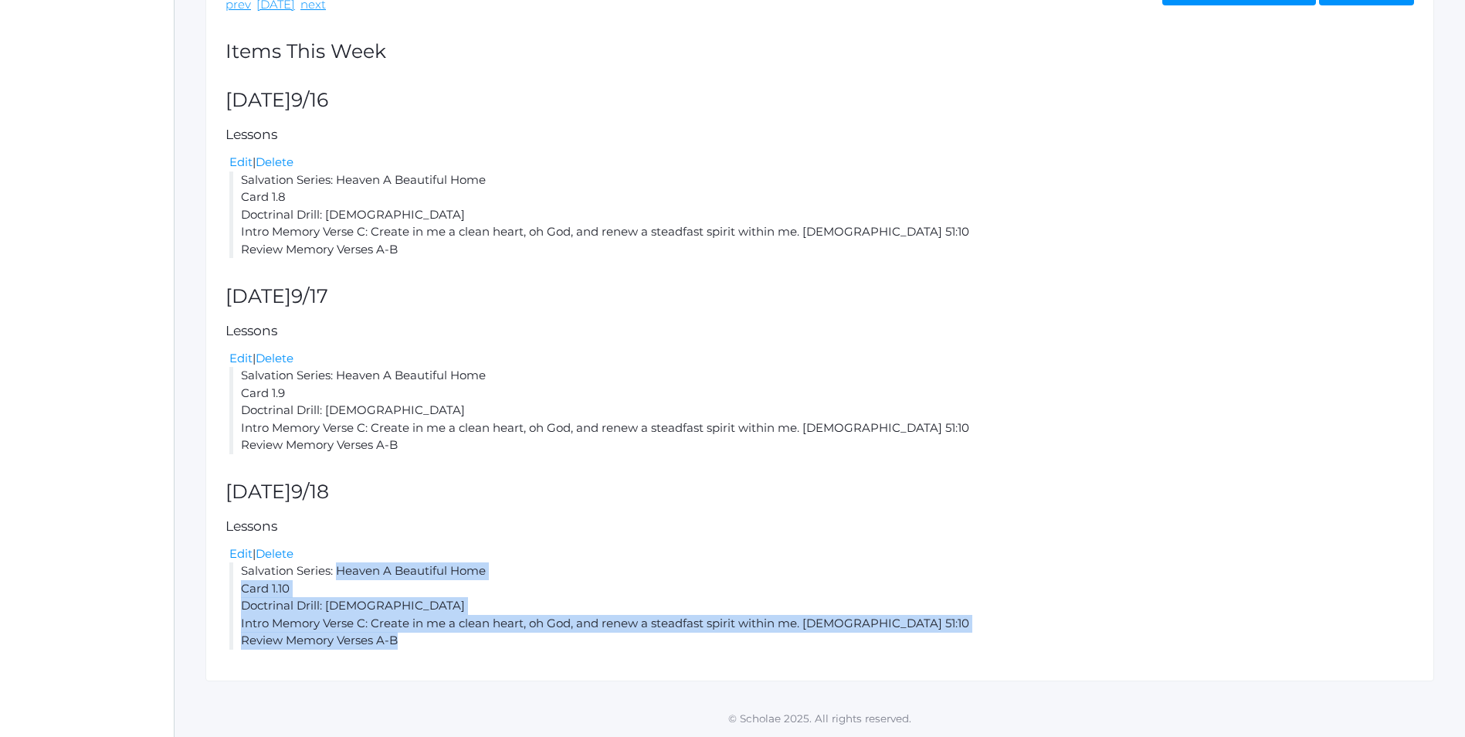
drag, startPoint x: 398, startPoint y: 640, endPoint x: 242, endPoint y: 576, distance: 167.9
click at [242, 576] on li "Salvation Series: Heaven A Beautiful Home Card 1.10 Doctrinal Drill: [DEMOGRAPH…" at bounding box center [821, 605] width 1185 height 87
copy li "Salvation Series: Heaven A Beautiful Home Card 1.10 Doctrinal Drill: [DEMOGRAPH…"
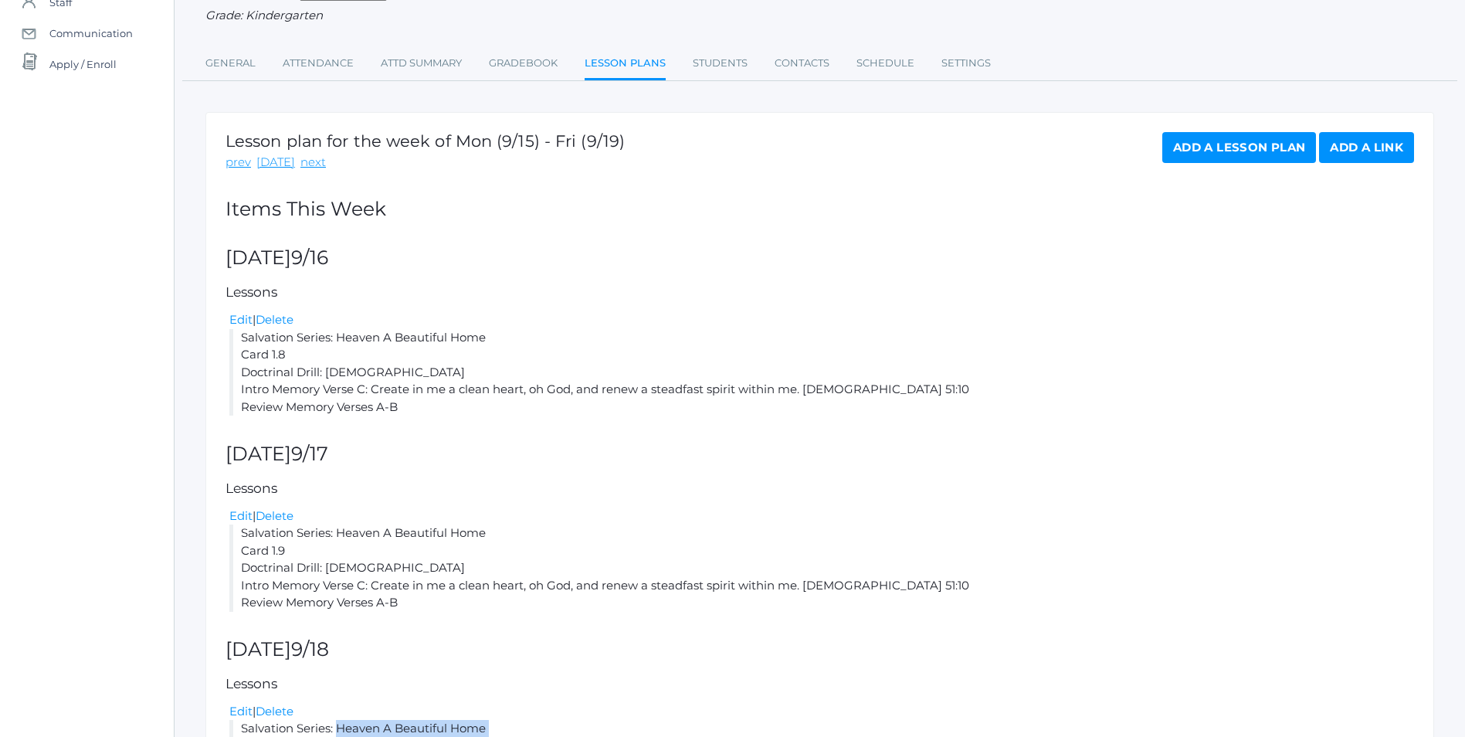
scroll to position [0, 0]
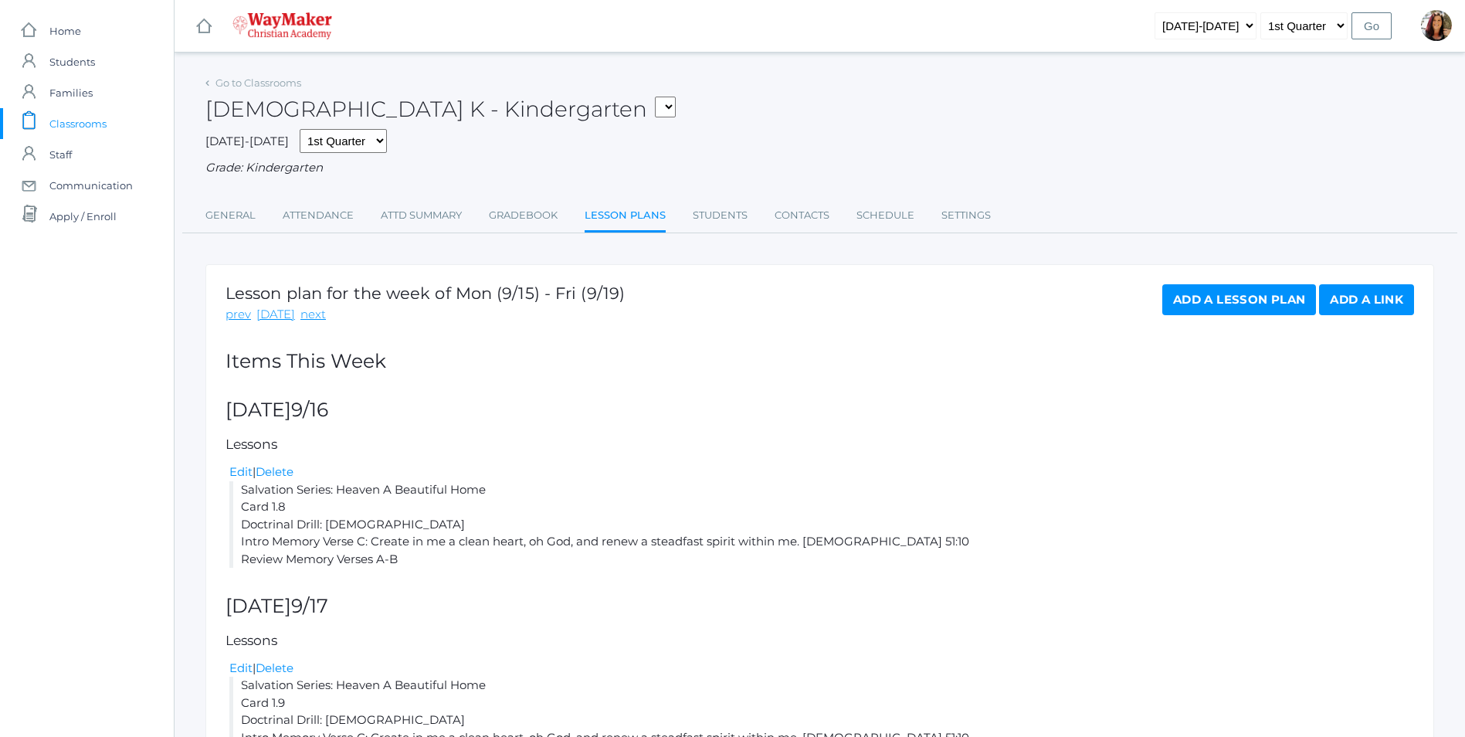
click at [1222, 302] on link "Add a Lesson Plan" at bounding box center [1239, 299] width 154 height 31
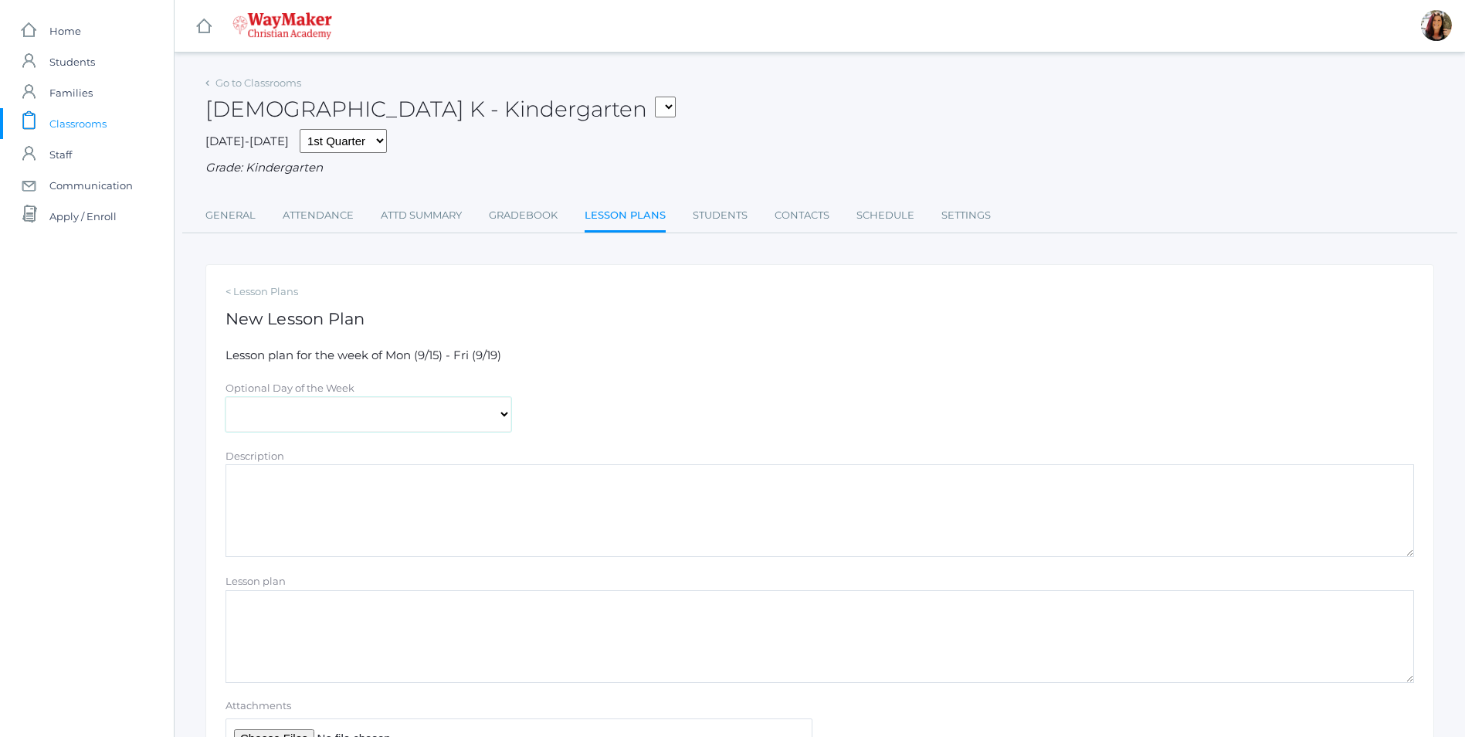
click at [504, 424] on select "[DATE] [DATE] [DATE] [DATE] [DATE]" at bounding box center [368, 414] width 286 height 35
select select "[DATE]"
click at [225, 398] on select "[DATE] [DATE] [DATE] [DATE] [DATE]" at bounding box center [368, 414] width 286 height 35
click at [232, 609] on textarea "Lesson plan" at bounding box center [819, 636] width 1188 height 93
paste textarea "Salvation Series: Heaven A Beautiful Home Card 1.10 Doctrinal Drill: [DEMOGRAPH…"
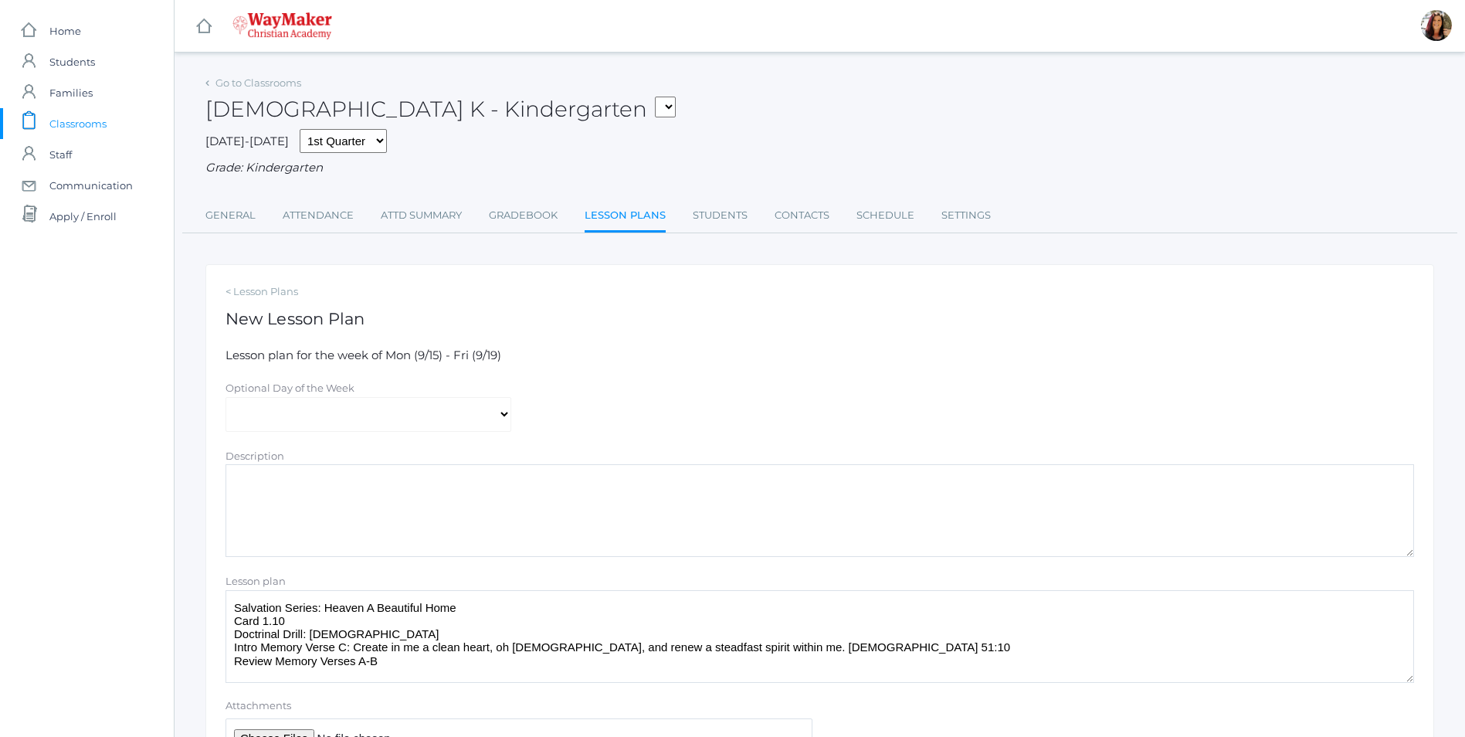
click at [456, 612] on textarea "Salvation Series: Heaven A Beautiful Home Card 1.10 Doctrinal Drill: [DEMOGRAPH…" at bounding box center [819, 636] width 1188 height 93
click at [286, 623] on textarea "Salvation Series: [PERSON_NAME]: How Sin Began Card 1.10 Doctrinal Drill: [DEMO…" at bounding box center [819, 636] width 1188 height 93
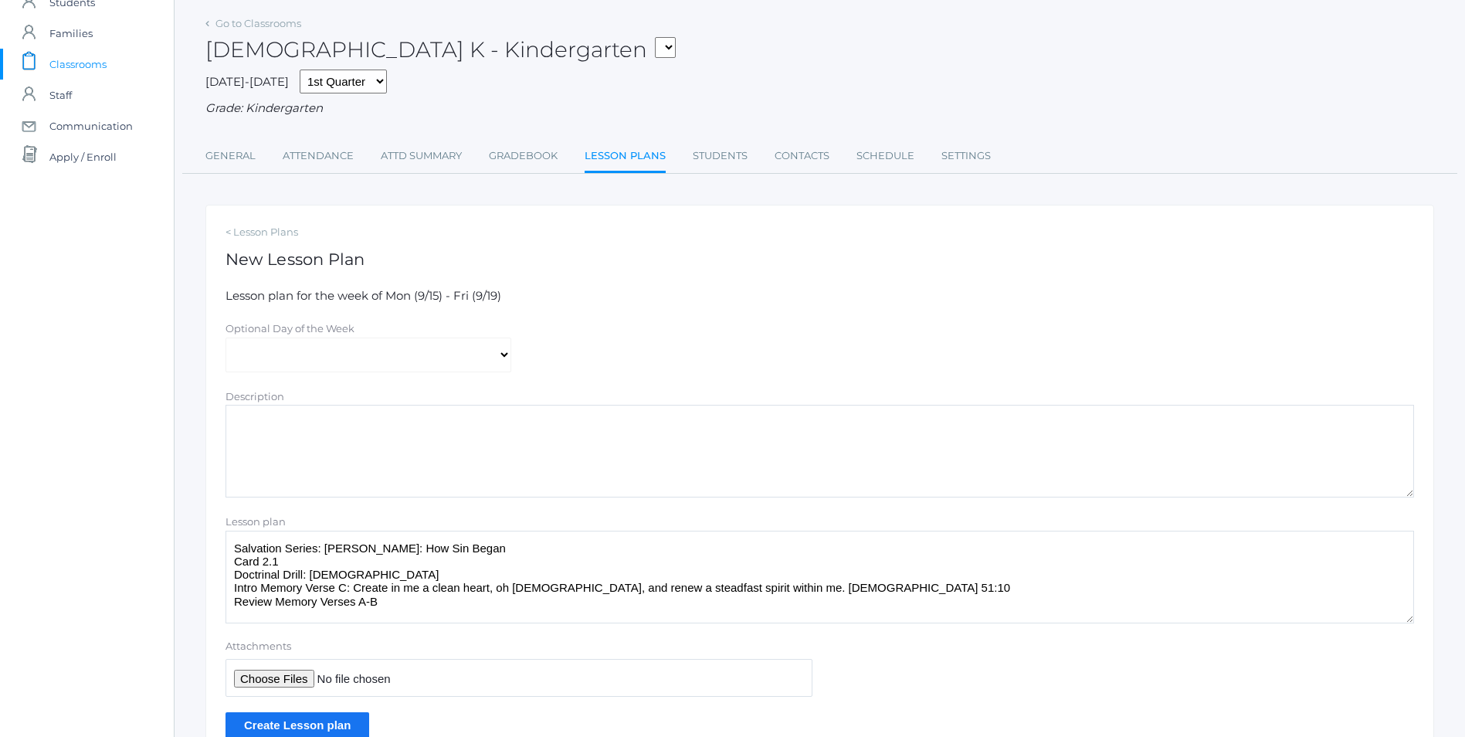
scroll to position [139, 0]
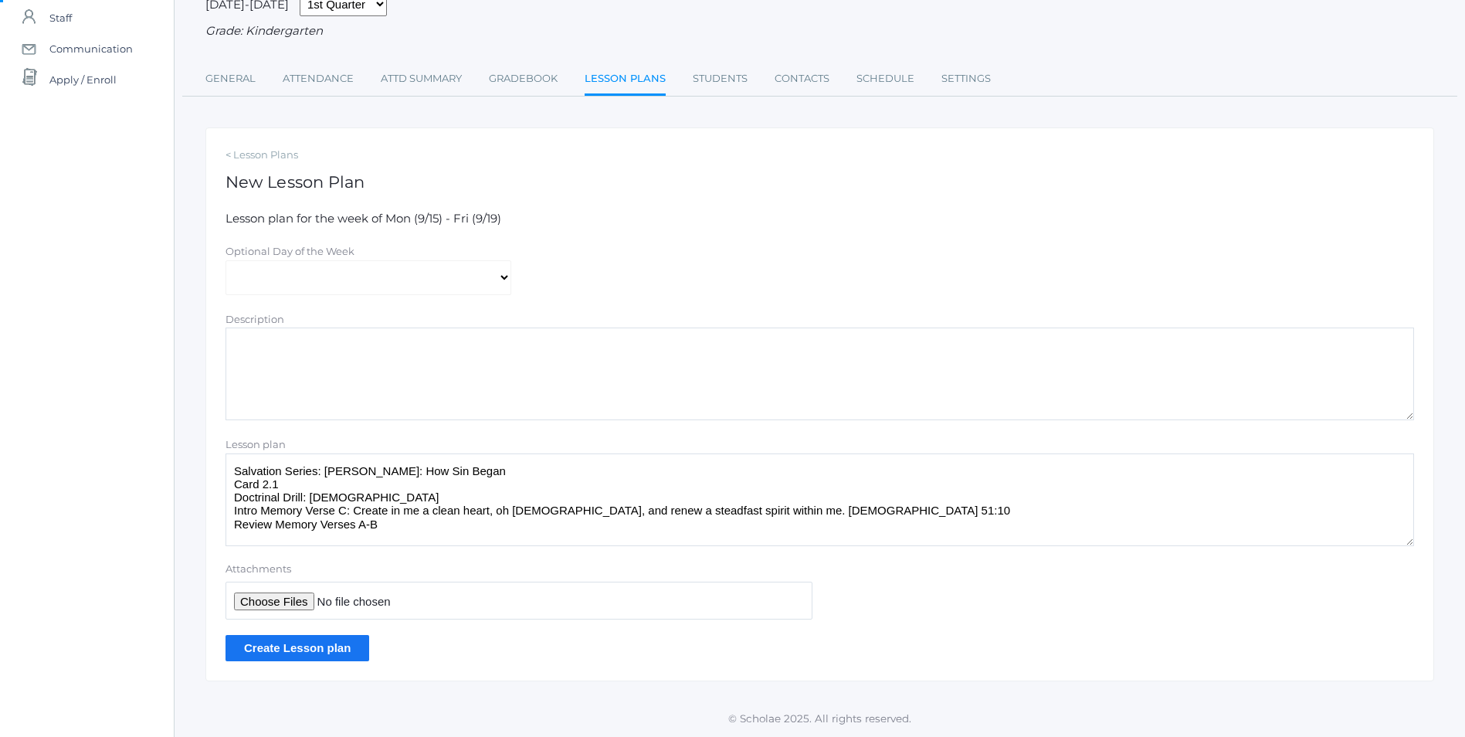
type textarea "Salvation Series: [PERSON_NAME]: How Sin Began Card 2.1 Doctrinal Drill: [DEMOG…"
click at [289, 652] on input "Create Lesson plan" at bounding box center [297, 647] width 144 height 25
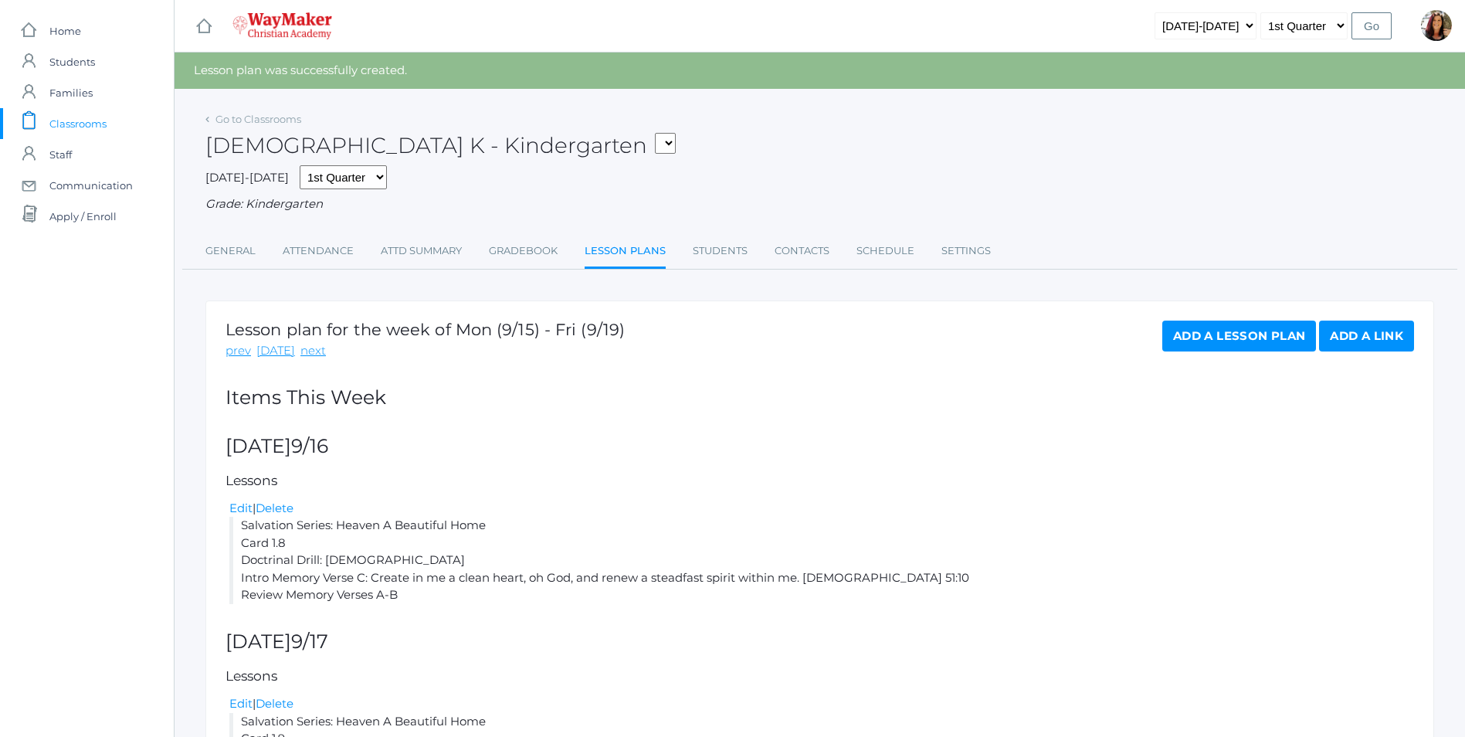
click at [478, 143] on div "Bible K - Kindergarten KINDER - Small Group Reading & Writing K Kindergarten KI…" at bounding box center [819, 136] width 1229 height 57
click at [655, 144] on select "KINDER - Small Group Reading & Writing K Kindergarten KINDER - Math K Kindergar…" at bounding box center [665, 143] width 21 height 21
select select "2556"
click at [655, 133] on select "KINDER - Small Group Reading & Writing K Kindergarten KINDER - Math K Kindergar…" at bounding box center [665, 143] width 21 height 21
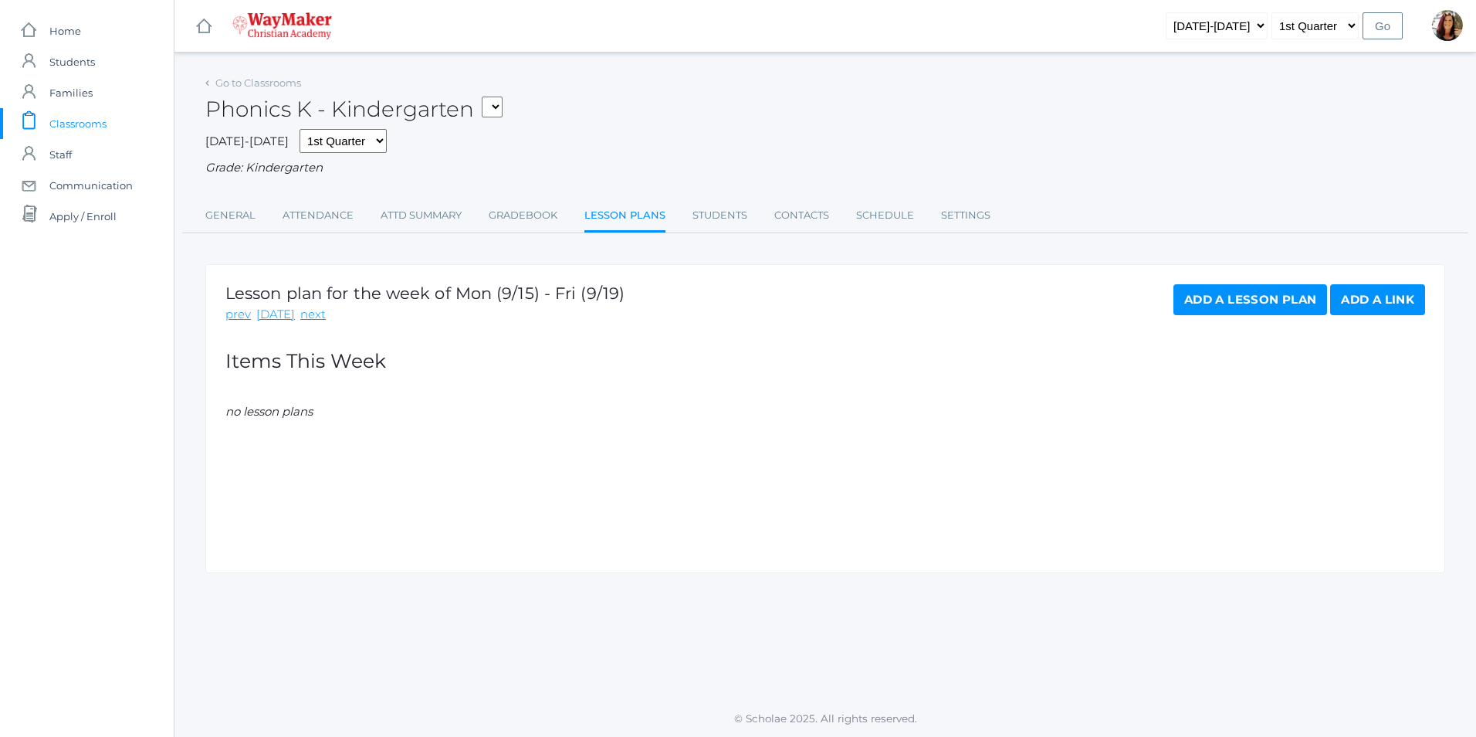
click at [1263, 301] on link "Add a Lesson Plan" at bounding box center [1251, 299] width 154 height 31
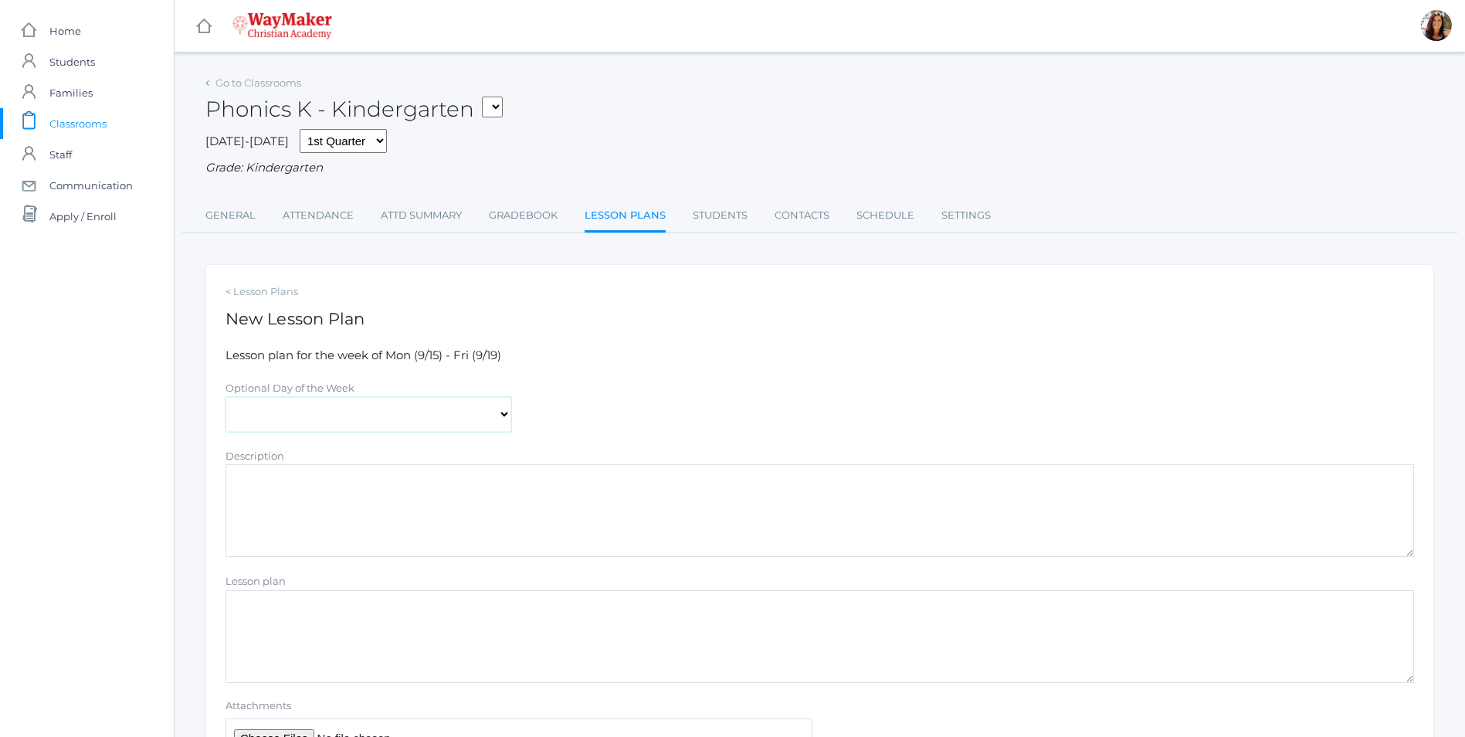
click at [500, 409] on select "[DATE] [DATE] [DATE] [DATE] [DATE]" at bounding box center [368, 414] width 286 height 35
select select "[DATE]"
click at [225, 398] on select "[DATE] [DATE] [DATE] [DATE] [DATE]" at bounding box center [368, 414] width 286 height 35
click at [240, 611] on textarea "Lesson plan" at bounding box center [819, 636] width 1188 height 93
click at [418, 652] on textarea "Sign Language ABC's Vowel Sounds Song Consonant Sounds" at bounding box center [819, 636] width 1188 height 93
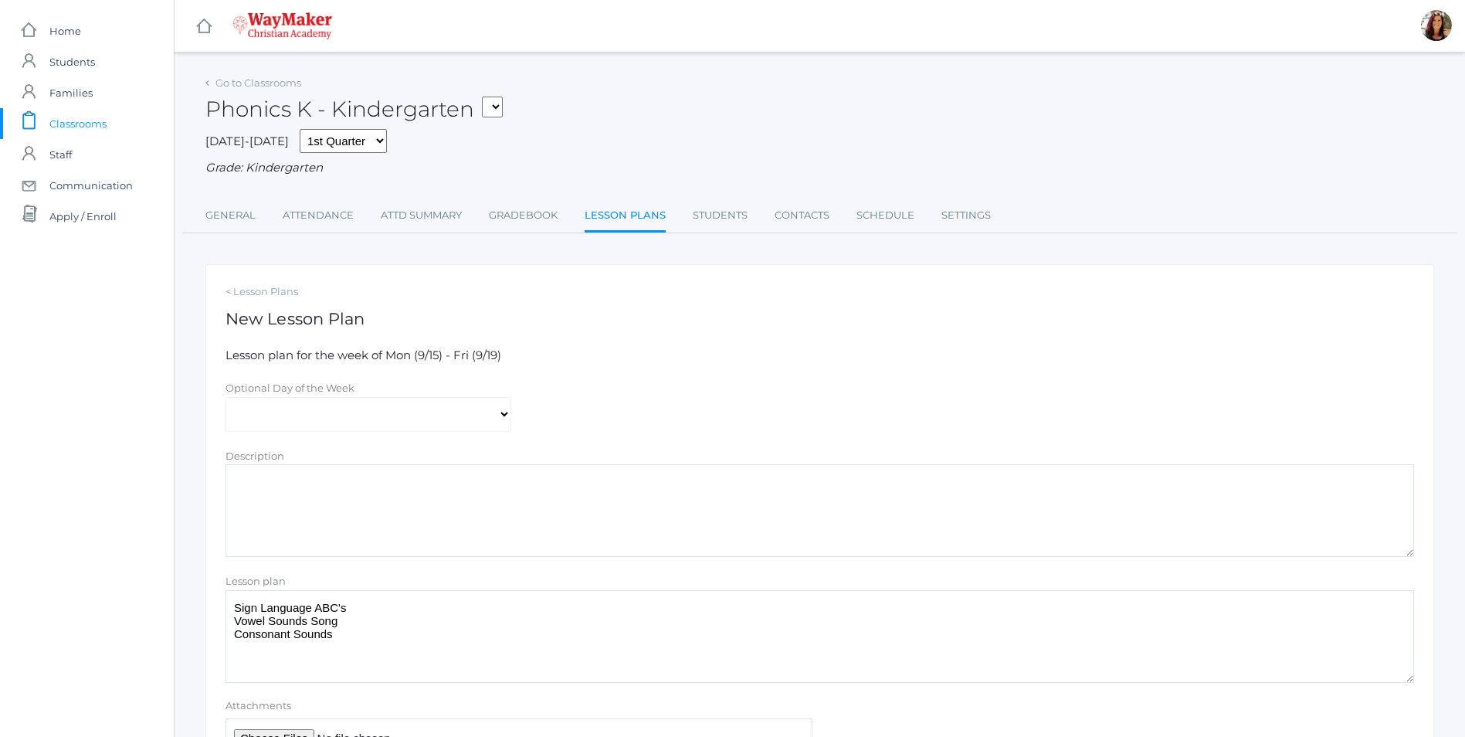
click at [361, 639] on textarea "Sign Language ABC's Vowel Sounds Song Consonant Sounds" at bounding box center [819, 636] width 1188 height 93
drag, startPoint x: 377, startPoint y: 666, endPoint x: 236, endPoint y: 609, distance: 152.4
click at [236, 609] on textarea "Sign Language ABC's Vowel Sounds Song Consonant Sounds Song Guess the Letter/So…" at bounding box center [819, 636] width 1188 height 93
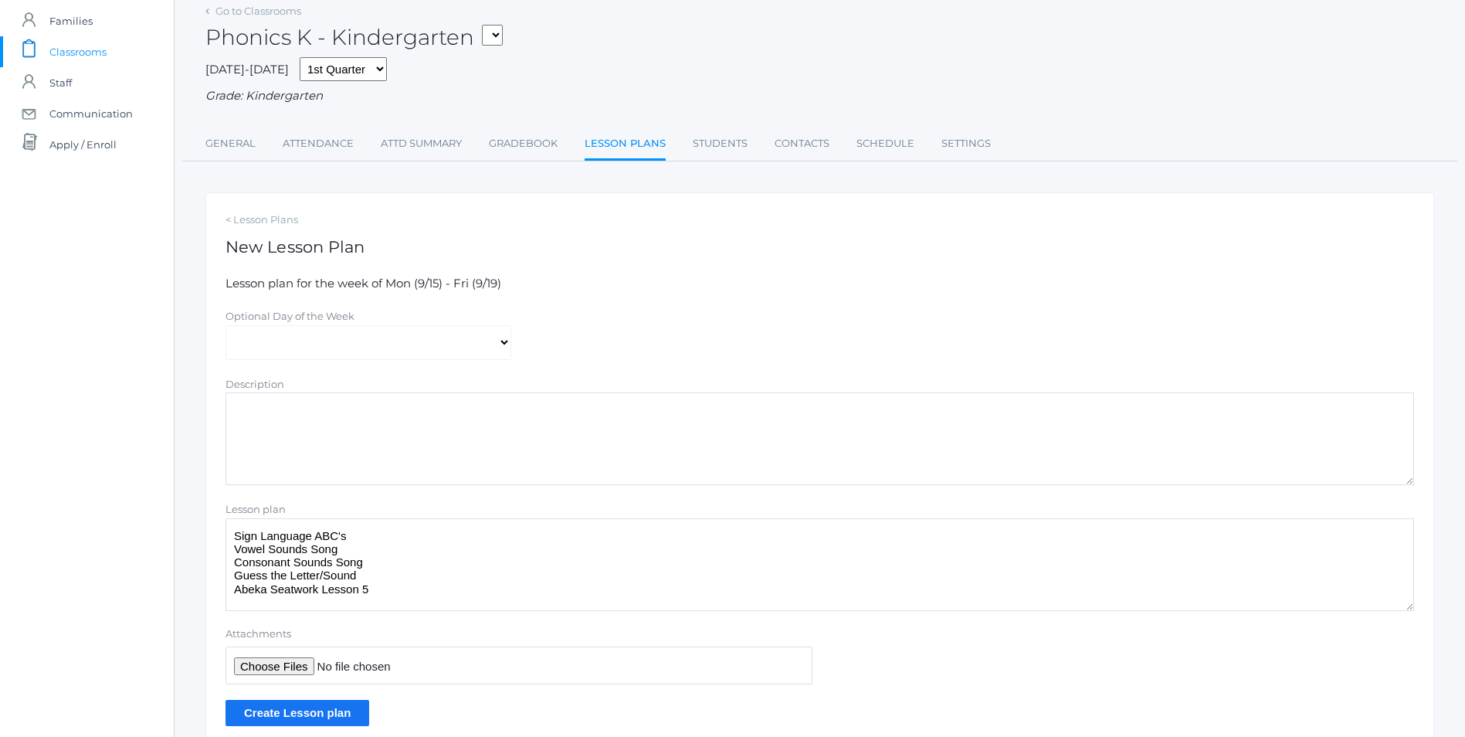
scroll to position [139, 0]
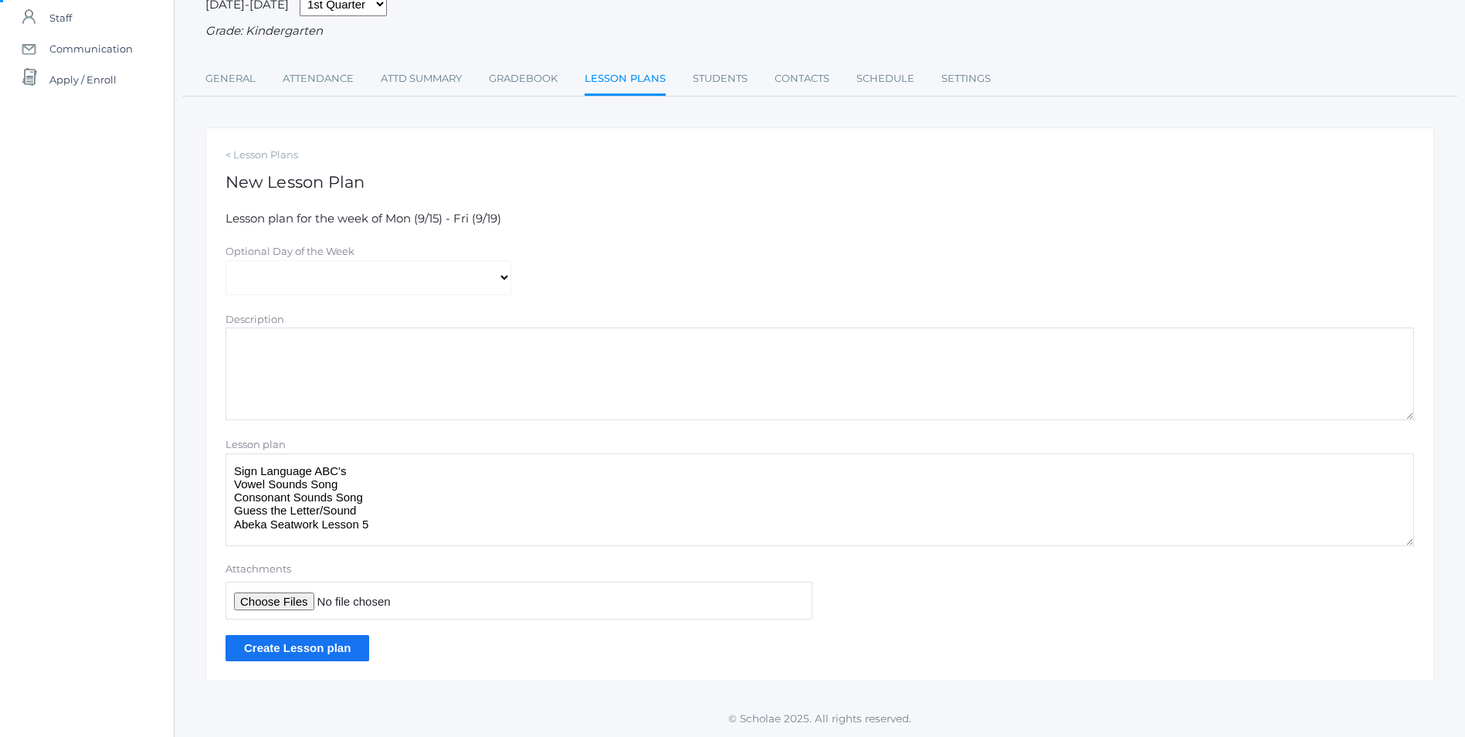
type textarea "Sign Language ABC's Vowel Sounds Song Consonant Sounds Song Guess the Letter/So…"
click at [337, 643] on input "Create Lesson plan" at bounding box center [297, 647] width 144 height 25
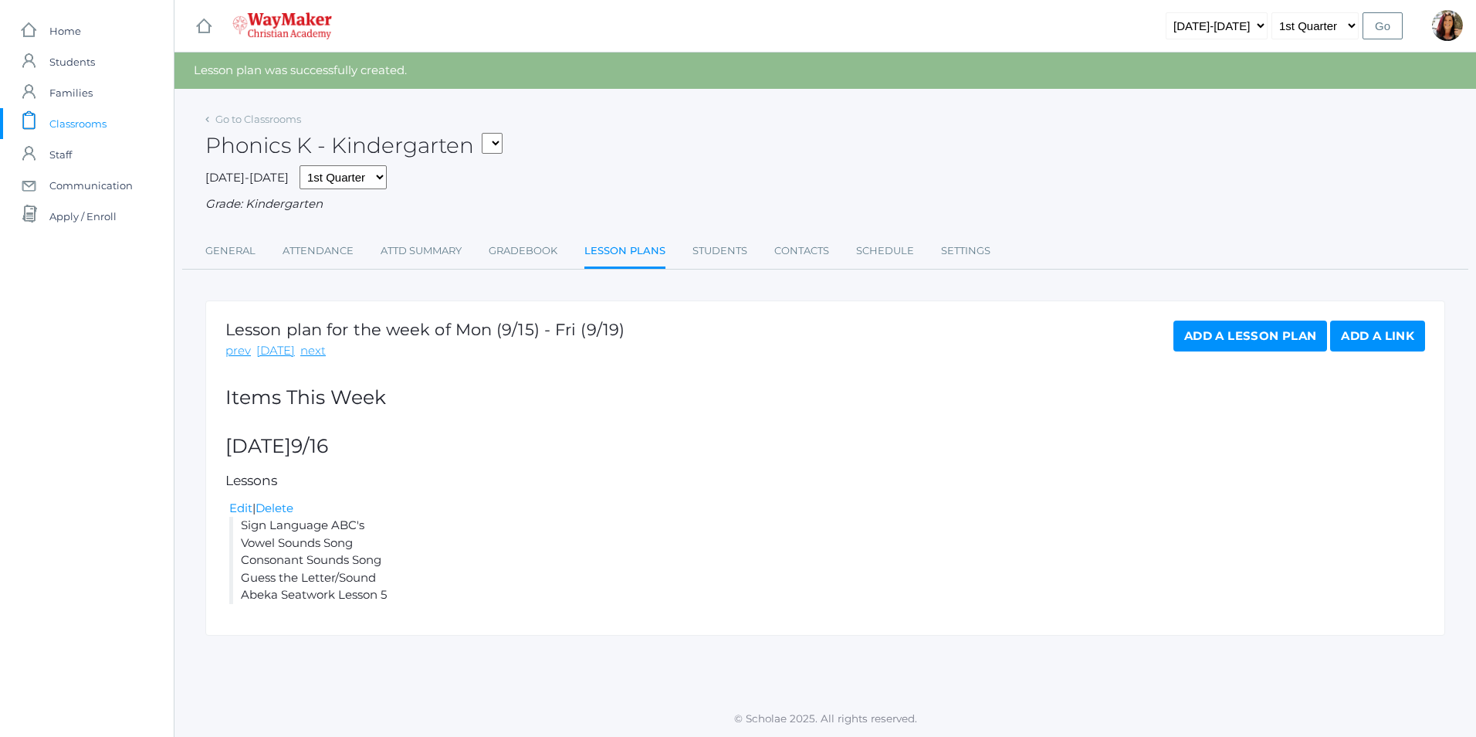
click at [1205, 337] on link "Add a Lesson Plan" at bounding box center [1251, 335] width 154 height 31
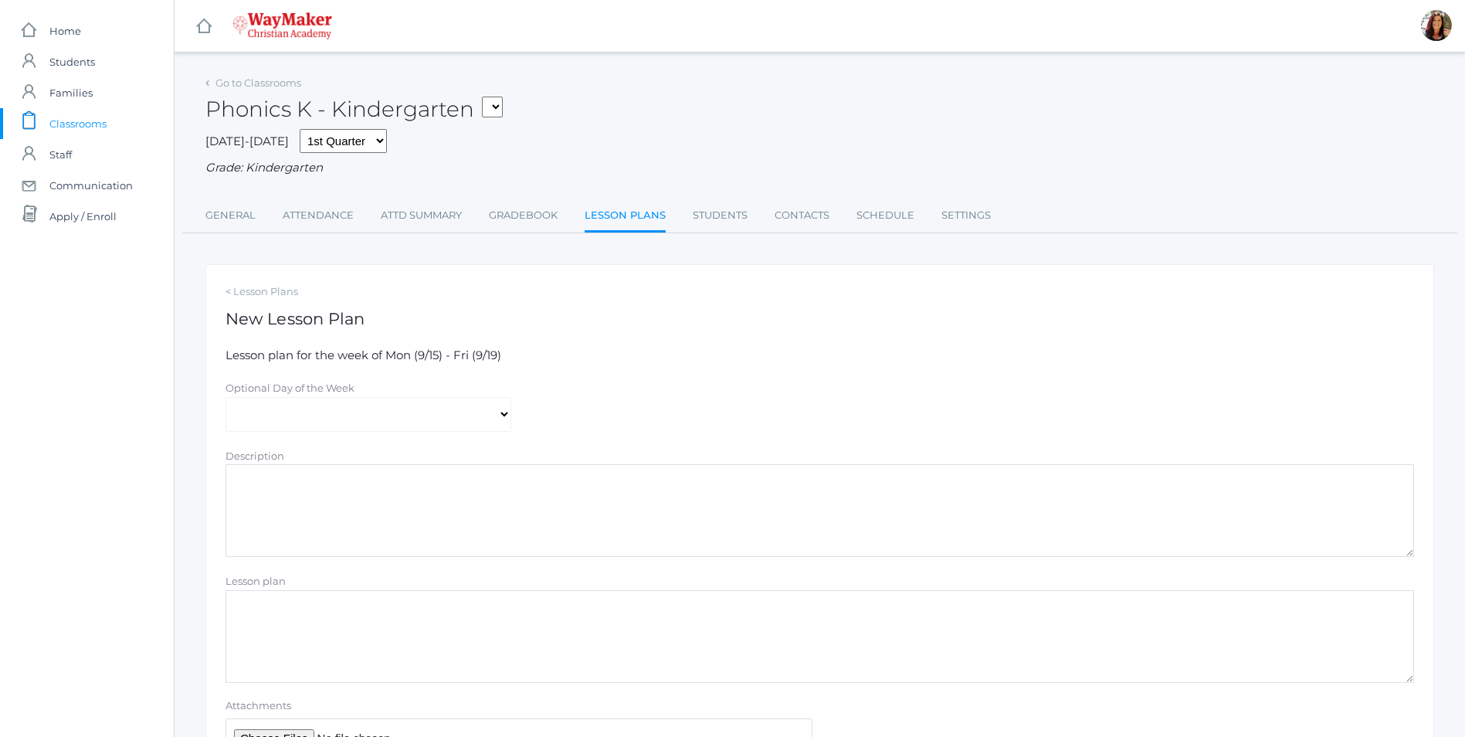
click at [515, 413] on div "Optional Day of the Week [DATE] [DATE] [DATE] [DATE] [DATE]" at bounding box center [368, 405] width 301 height 53
click at [507, 425] on select "[DATE] [DATE] [DATE] [DATE] [DATE]" at bounding box center [368, 414] width 286 height 35
select select "[DATE]"
click at [225, 398] on select "[DATE] [DATE] [DATE] [DATE] [DATE]" at bounding box center [368, 414] width 286 height 35
click at [292, 624] on textarea "Lesson plan" at bounding box center [819, 636] width 1188 height 93
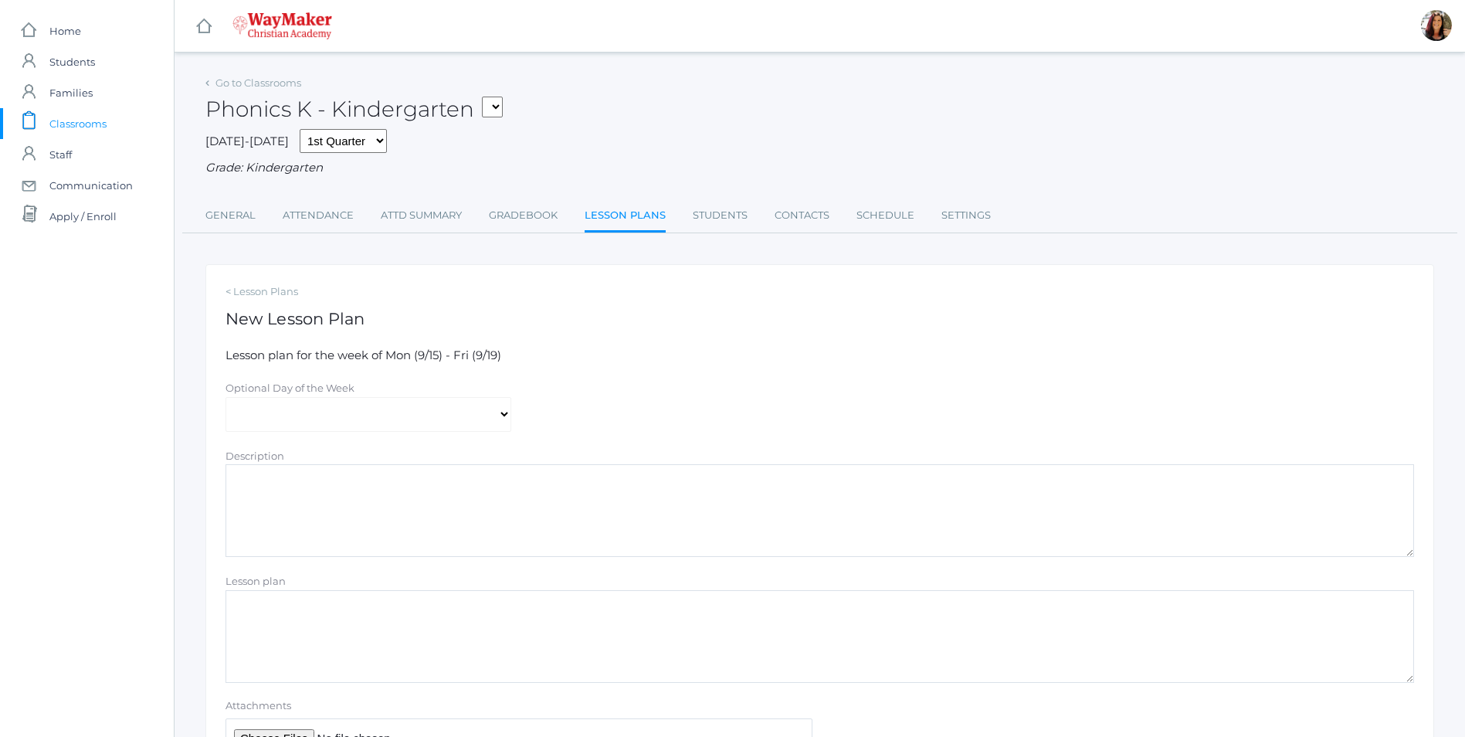
paste textarea "Sign Language ABC's Vowel Sounds Song Consonant Sounds Song Guess the Letter/So…"
click at [353, 645] on textarea "Sign Language ABC's Vowel Sounds Song Consonant Sounds Song Guess the Letter/So…" at bounding box center [819, 636] width 1188 height 93
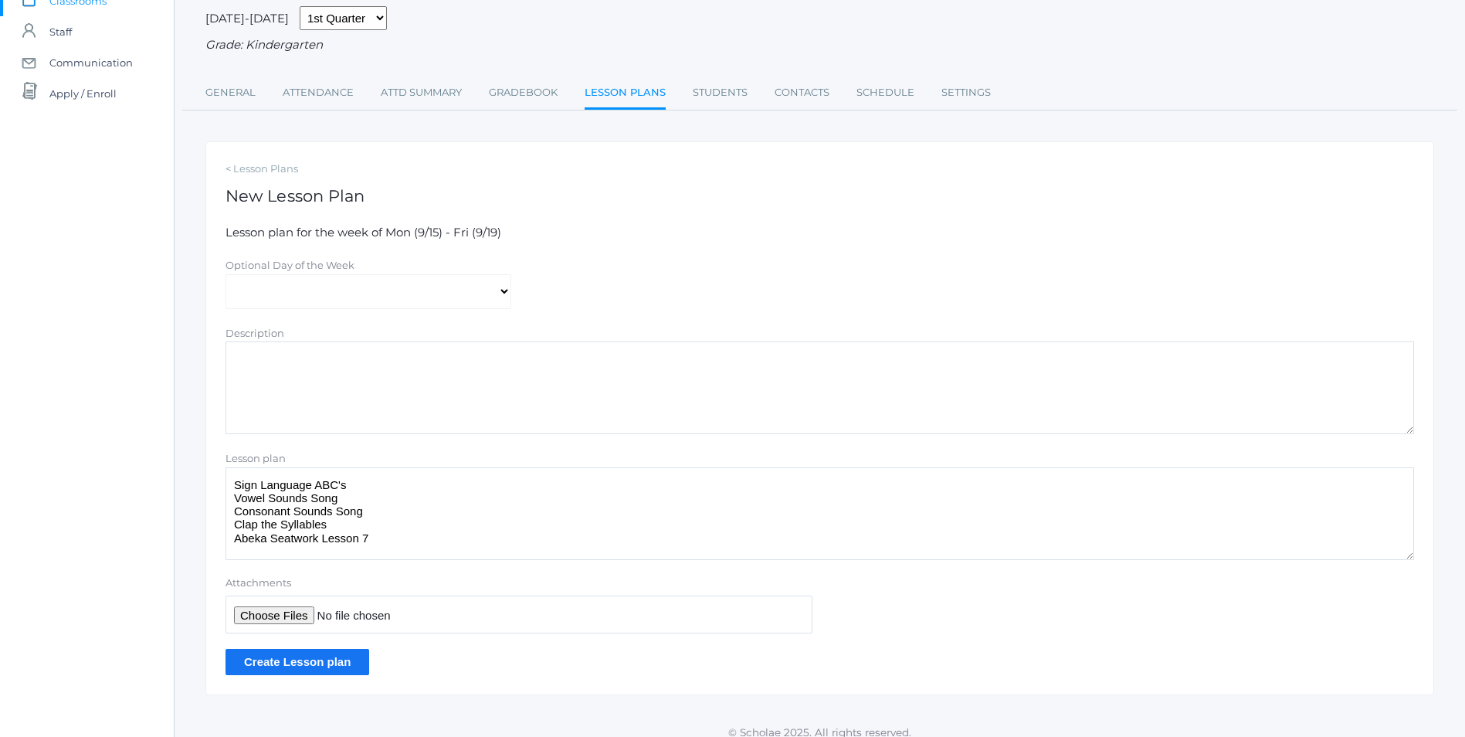
scroll to position [139, 0]
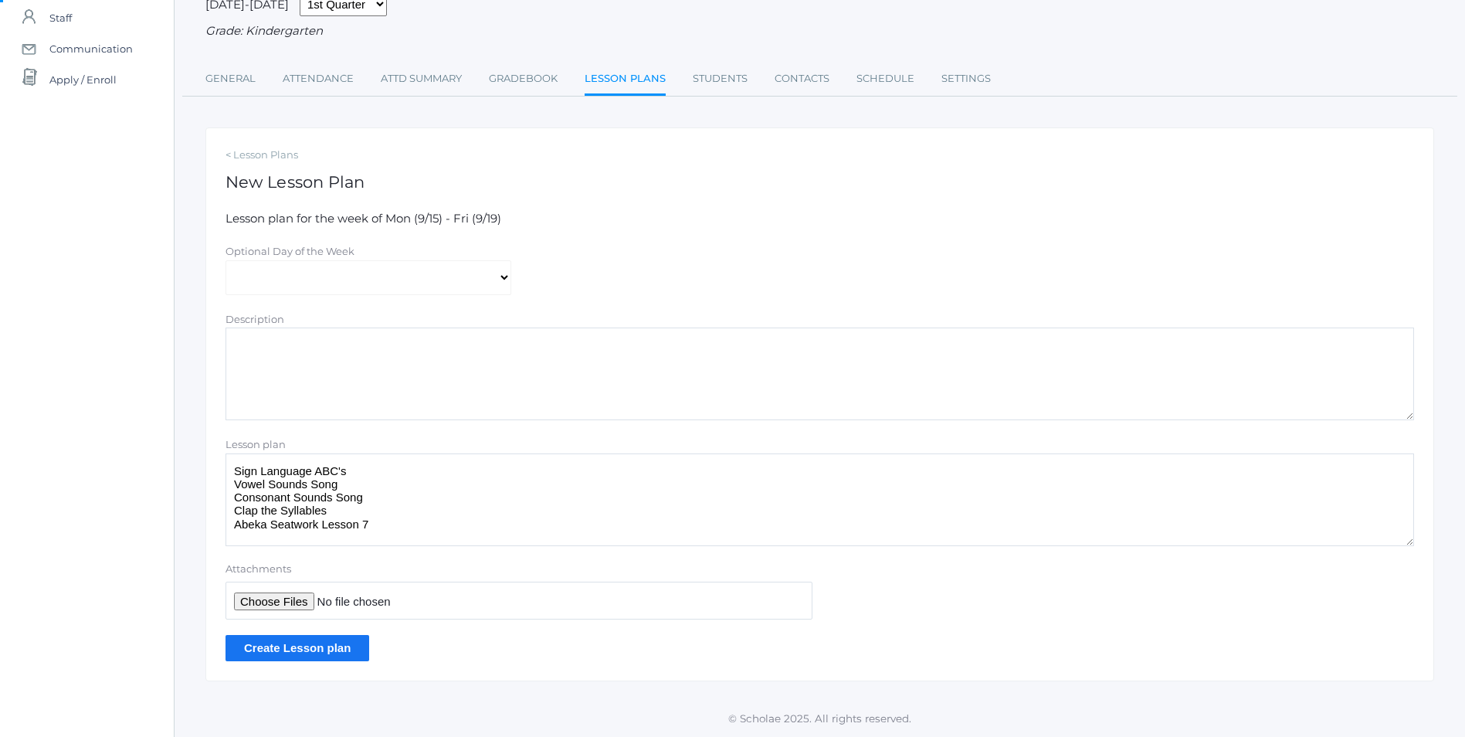
type textarea "Sign Language ABC's Vowel Sounds Song Consonant Sounds Song Clap the Syllables …"
click at [310, 648] on input "Create Lesson plan" at bounding box center [297, 647] width 144 height 25
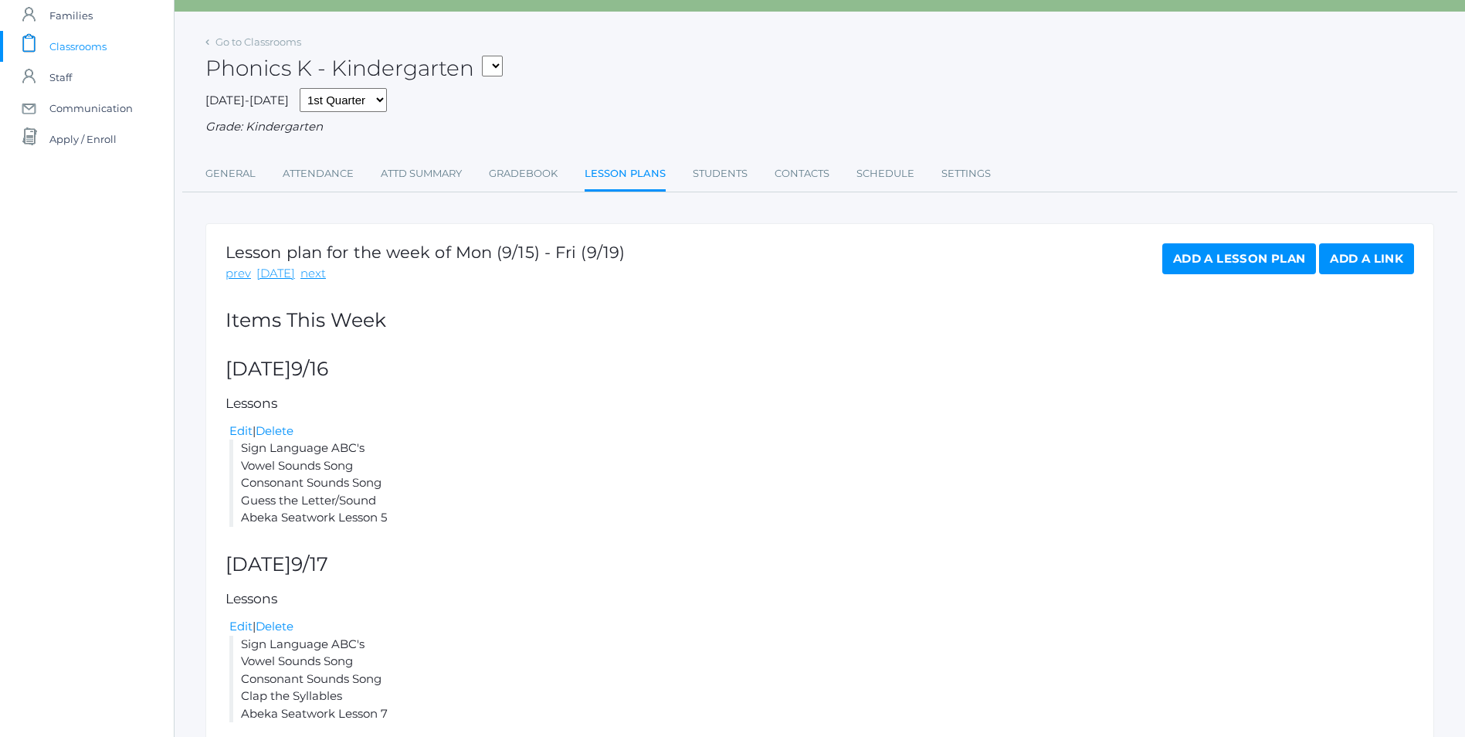
scroll to position [152, 0]
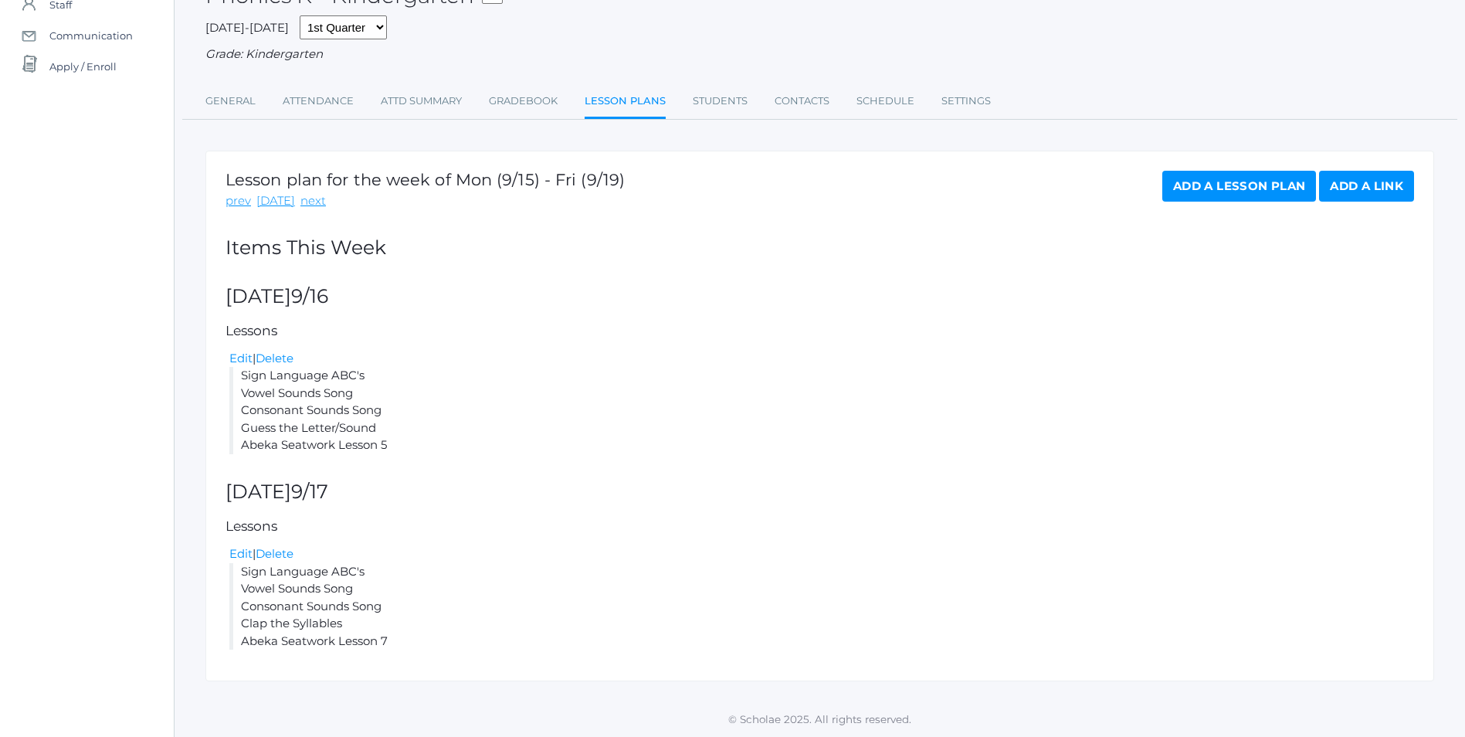
click at [1206, 182] on link "Add a Lesson Plan" at bounding box center [1239, 186] width 154 height 31
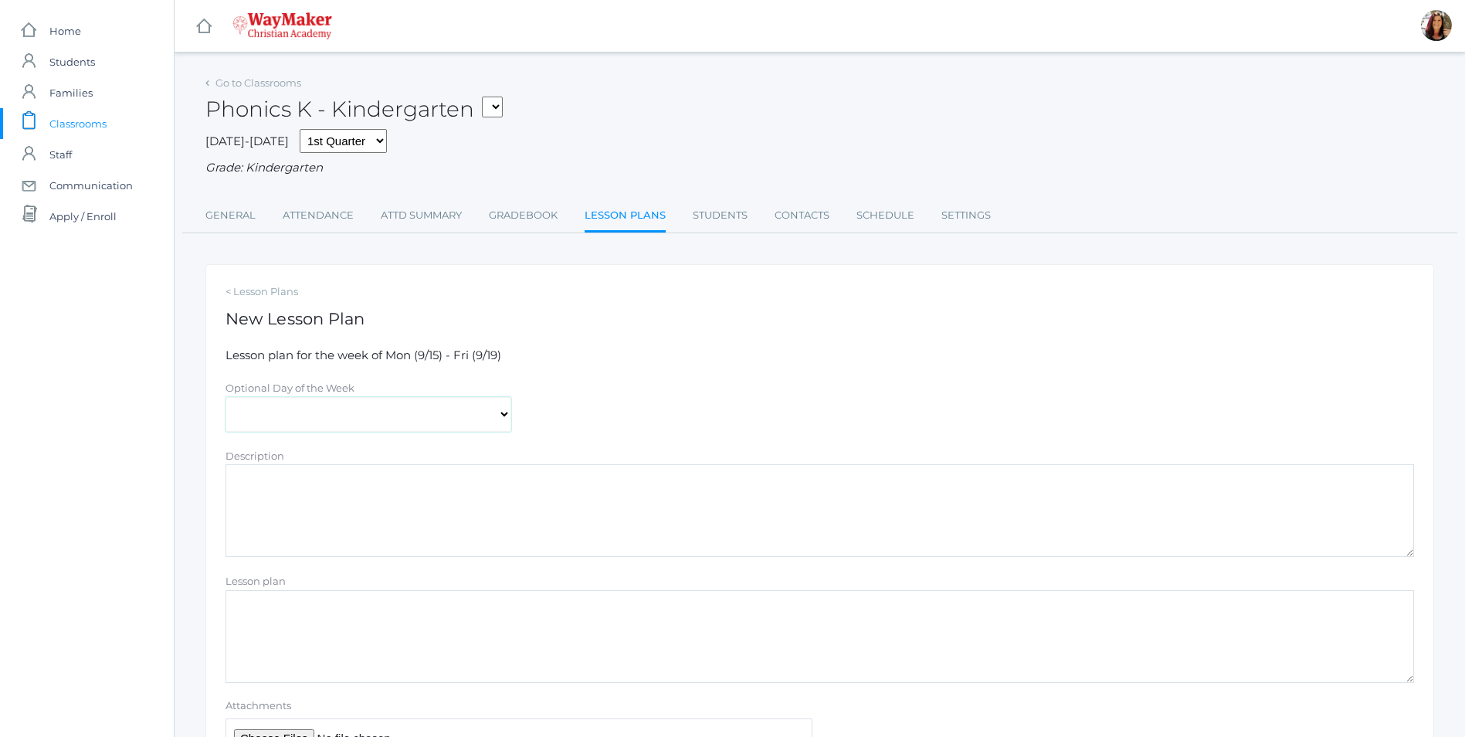
click at [507, 415] on select "[DATE] [DATE] [DATE] [DATE] [DATE]" at bounding box center [368, 414] width 286 height 35
select select "[DATE]"
click at [225, 398] on select "[DATE] [DATE] [DATE] [DATE] [DATE]" at bounding box center [368, 414] width 286 height 35
click at [310, 619] on textarea "Lesson plan" at bounding box center [819, 636] width 1188 height 93
type textarea "B"
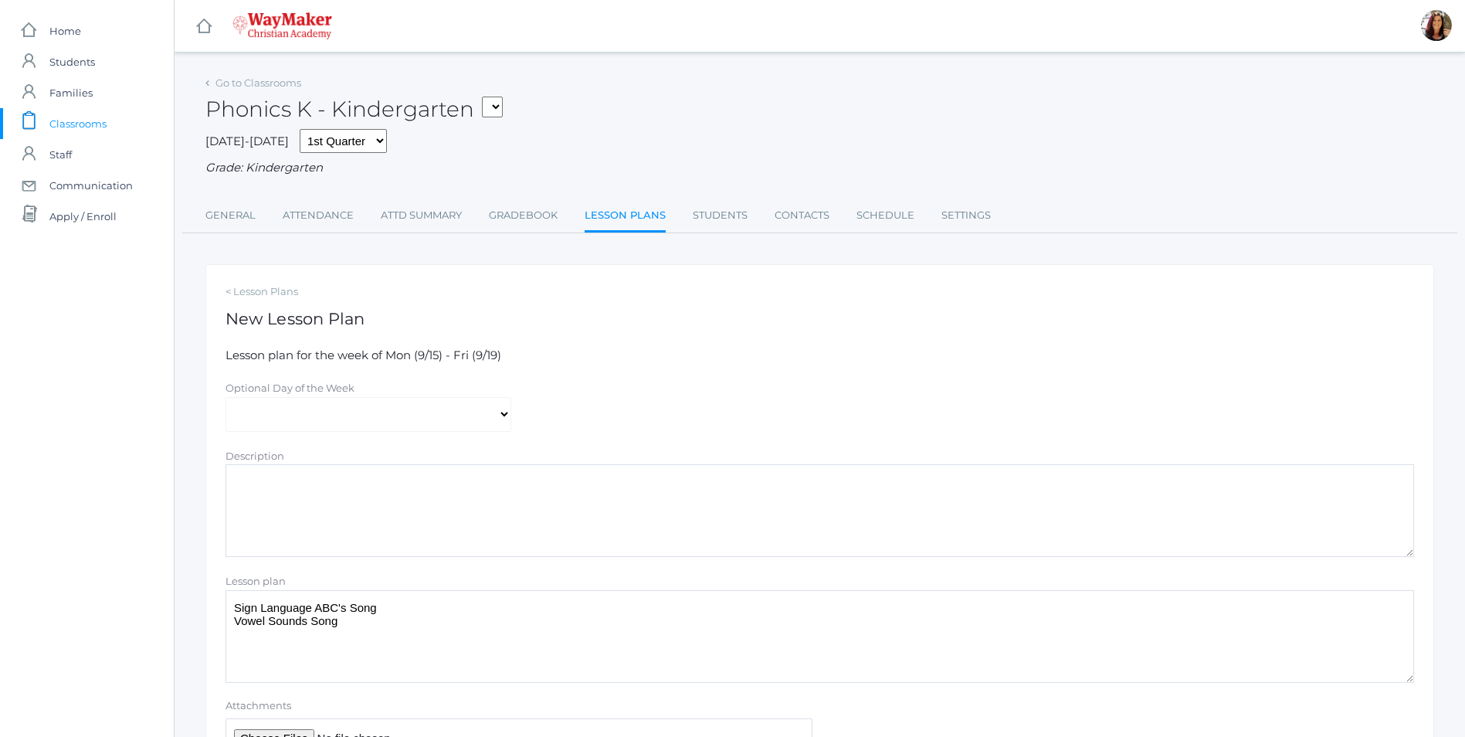
click at [402, 625] on textarea "Sign Language ABC's Song Vowel Sounds Song" at bounding box center [819, 636] width 1188 height 93
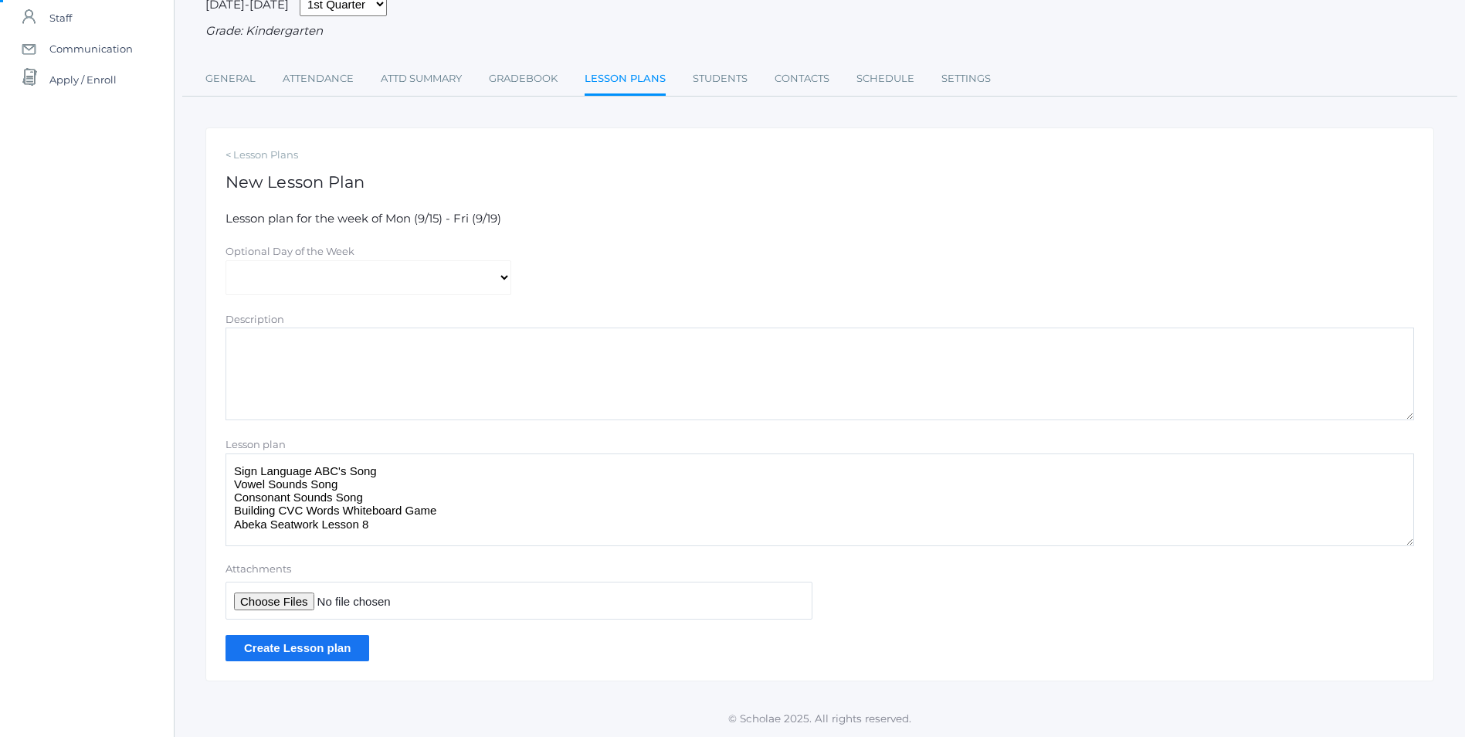
drag, startPoint x: 367, startPoint y: 517, endPoint x: 236, endPoint y: 459, distance: 142.8
click at [236, 459] on textarea "Sign Language ABC's Song Vowel Sounds Song Consonant Sounds Song Building CVC W…" at bounding box center [819, 499] width 1188 height 93
type textarea "Sign Language ABC's Song Vowel Sounds Song Consonant Sounds Song Building CVC W…"
click at [333, 651] on input "Create Lesson plan" at bounding box center [297, 647] width 144 height 25
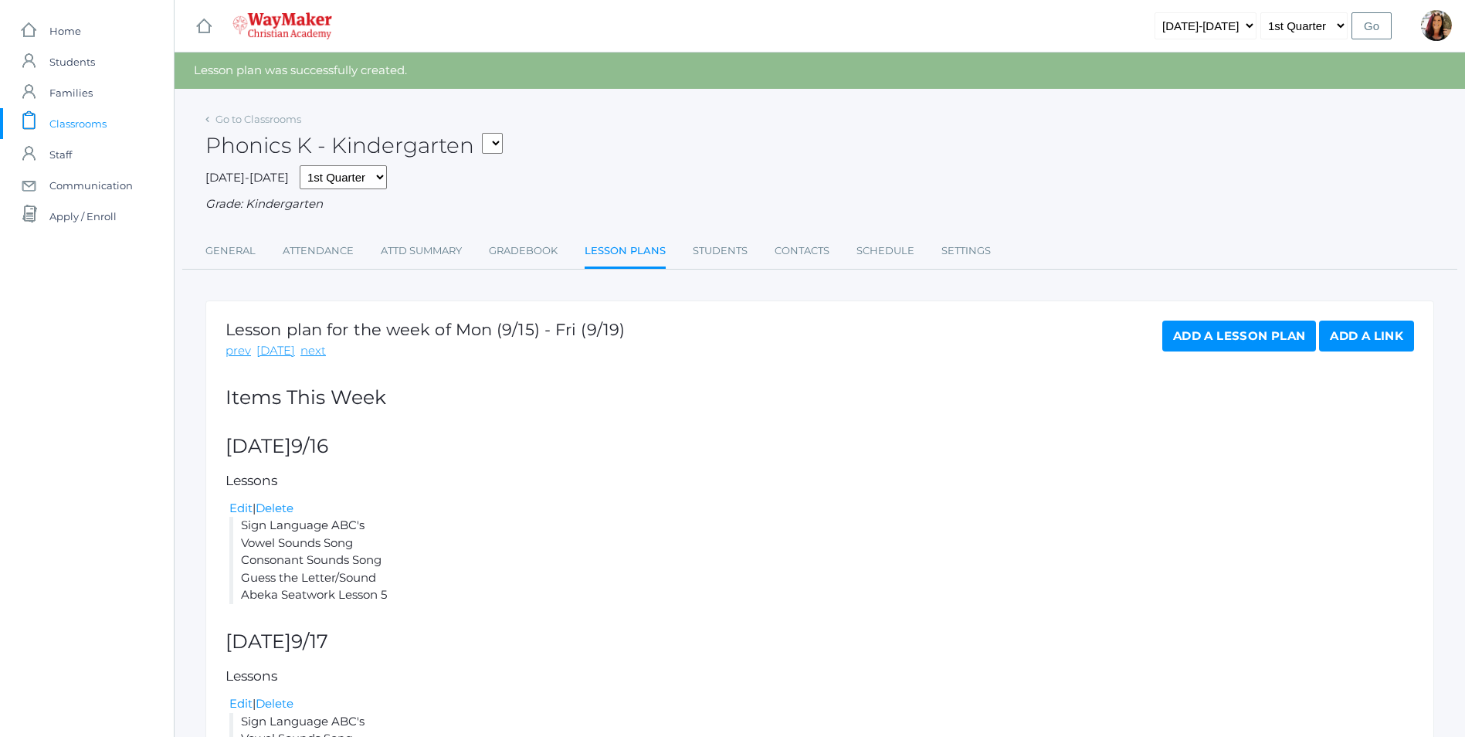
click at [1219, 343] on link "Add a Lesson Plan" at bounding box center [1239, 335] width 154 height 31
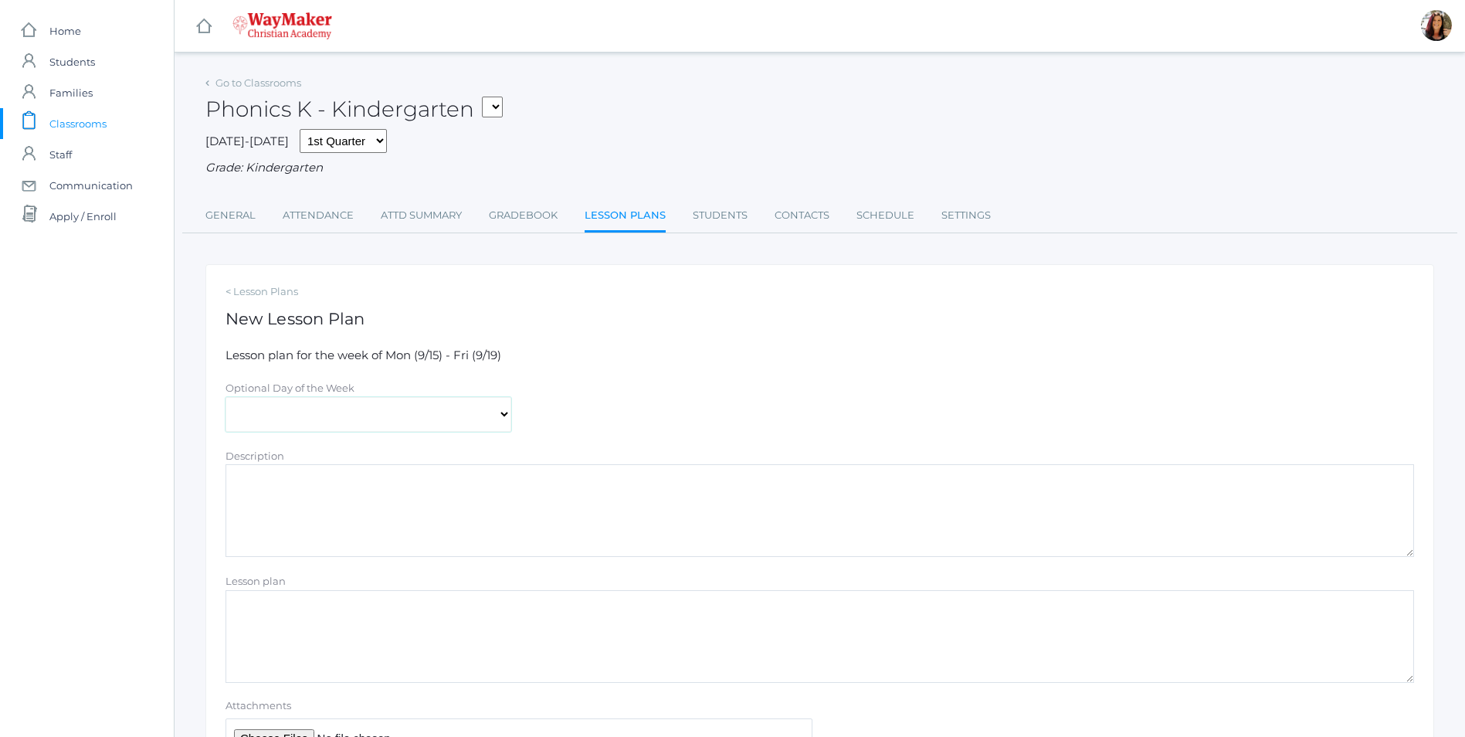
click at [499, 419] on select "[DATE] [DATE] [DATE] [DATE] [DATE]" at bounding box center [368, 414] width 286 height 35
select select "[DATE]"
click at [225, 398] on select "[DATE] [DATE] [DATE] [DATE] [DATE]" at bounding box center [368, 414] width 286 height 35
click at [311, 615] on textarea "Lesson plan" at bounding box center [819, 636] width 1188 height 93
paste textarea "Sign Language ABC's Song Vowel Sounds Song Consonant Sounds Song Building CVC W…"
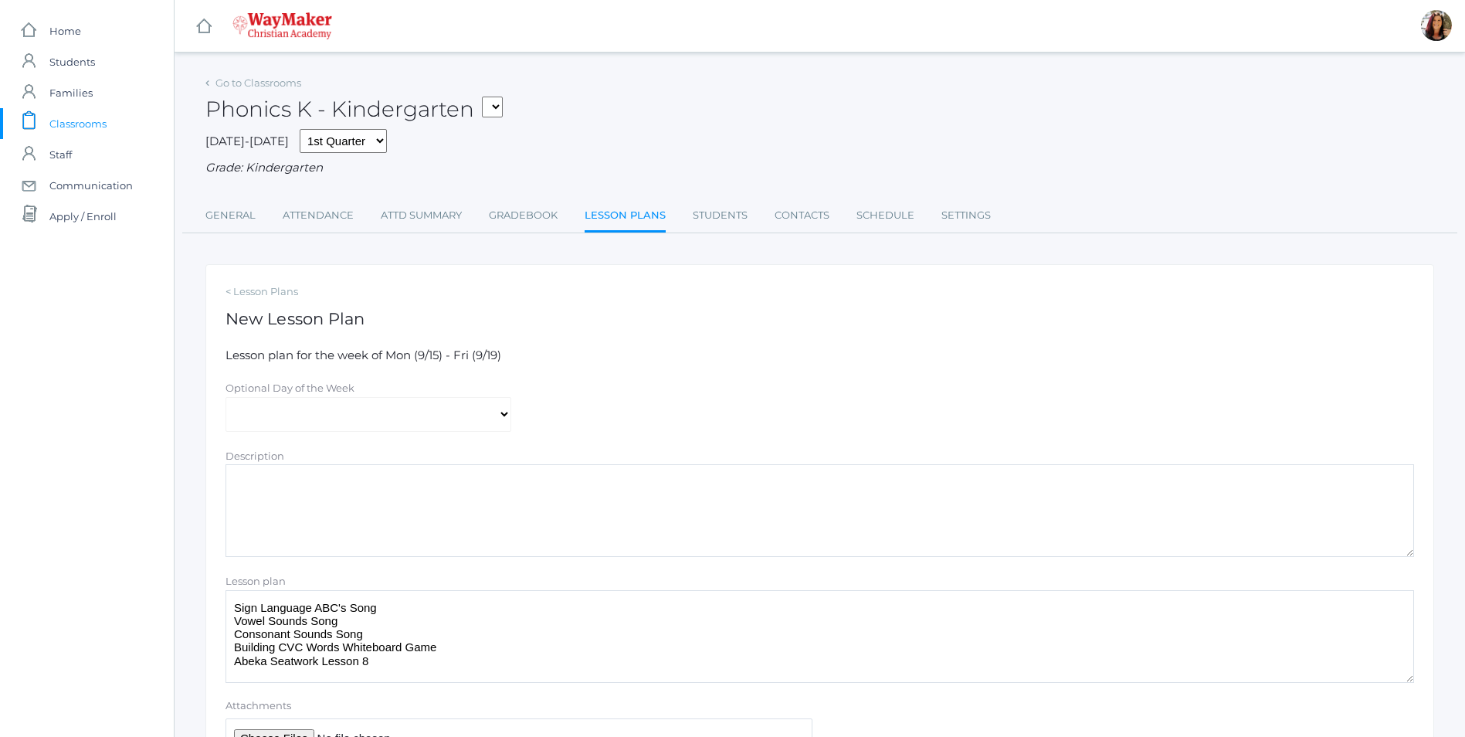
click at [440, 646] on textarea "Sign Language ABC's Song Vowel Sounds Song Consonant Sounds Song Building CVC W…" at bounding box center [819, 636] width 1188 height 93
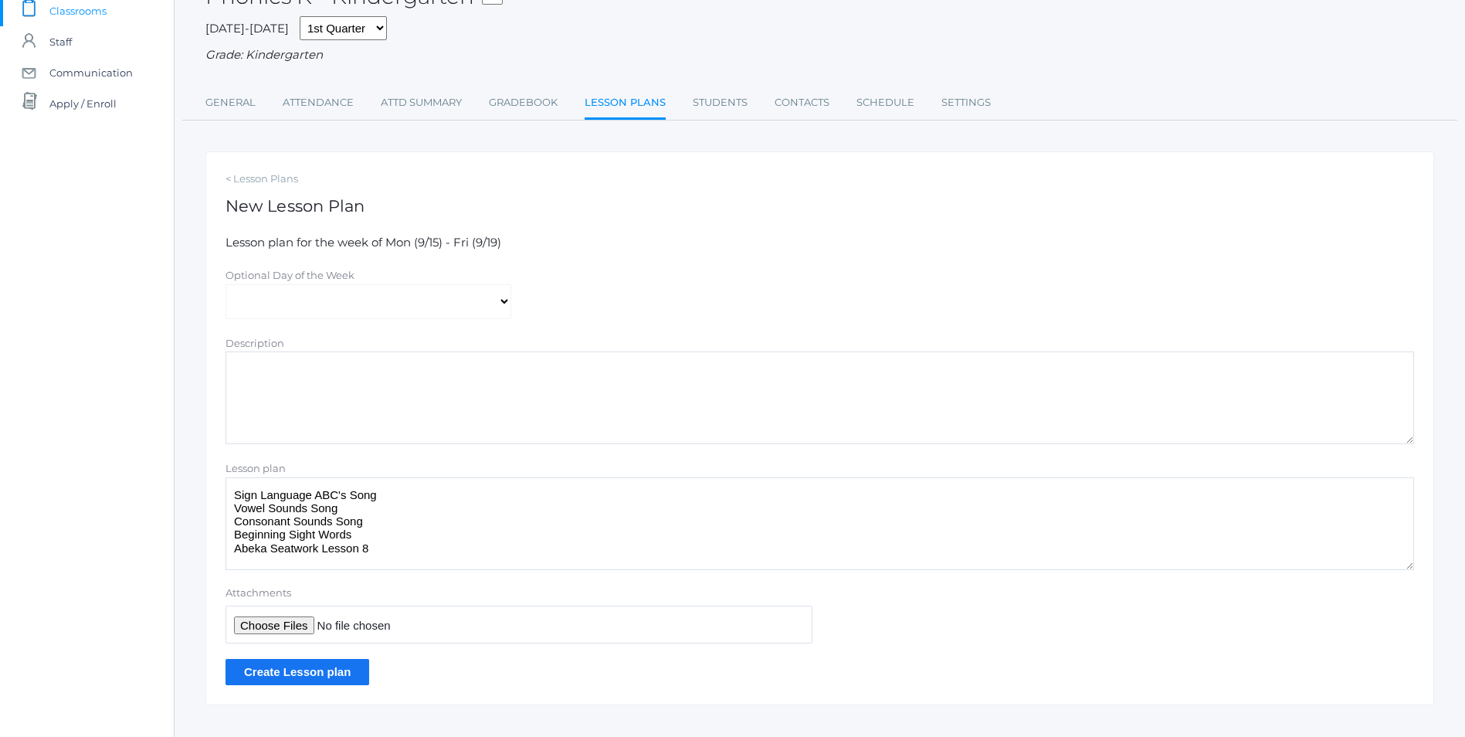
scroll to position [139, 0]
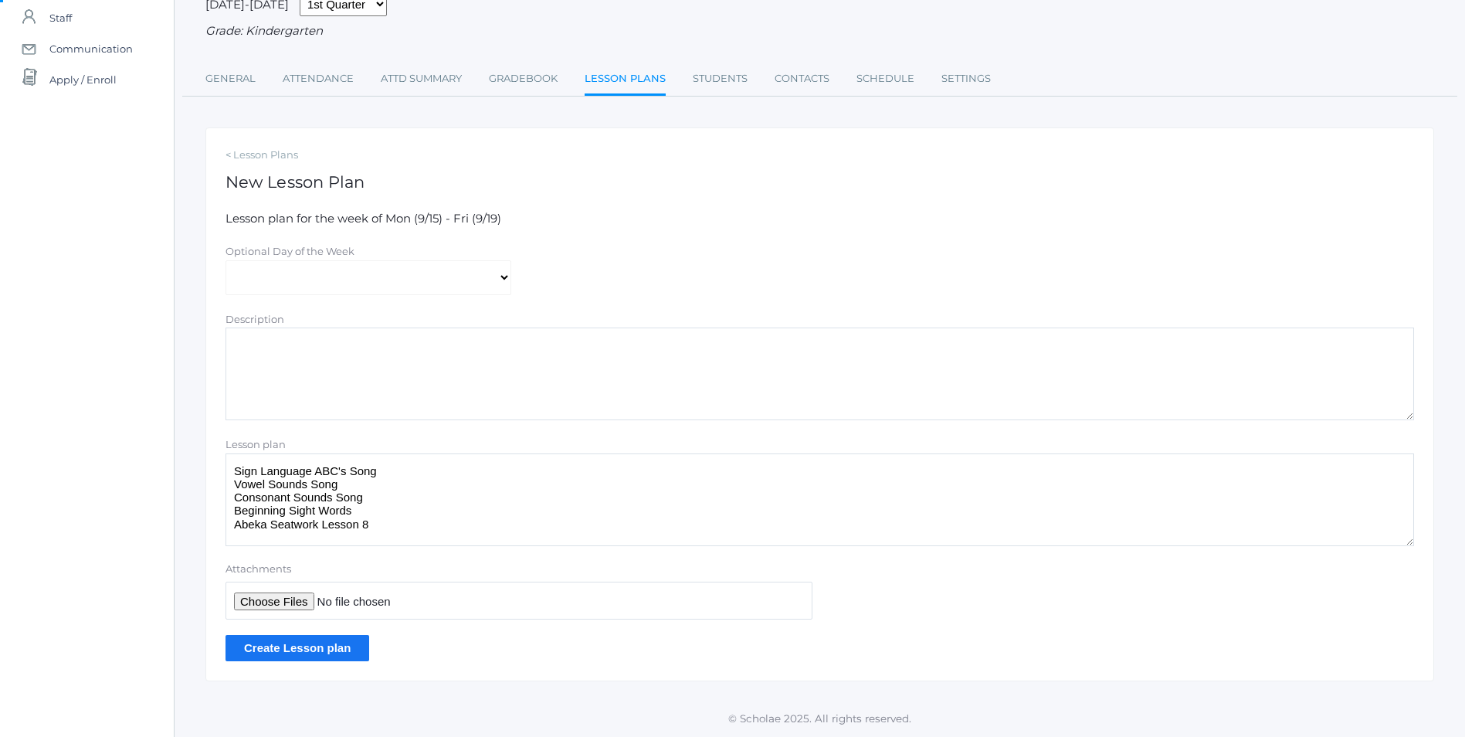
click at [369, 524] on textarea "Sign Language ABC's Song Vowel Sounds Song Consonant Sounds Song Beginning Sigh…" at bounding box center [819, 499] width 1188 height 93
type textarea "Sign Language ABC's Song Vowel Sounds Song Consonant Sounds Song Beginning Sigh…"
click at [280, 646] on input "Create Lesson plan" at bounding box center [297, 647] width 144 height 25
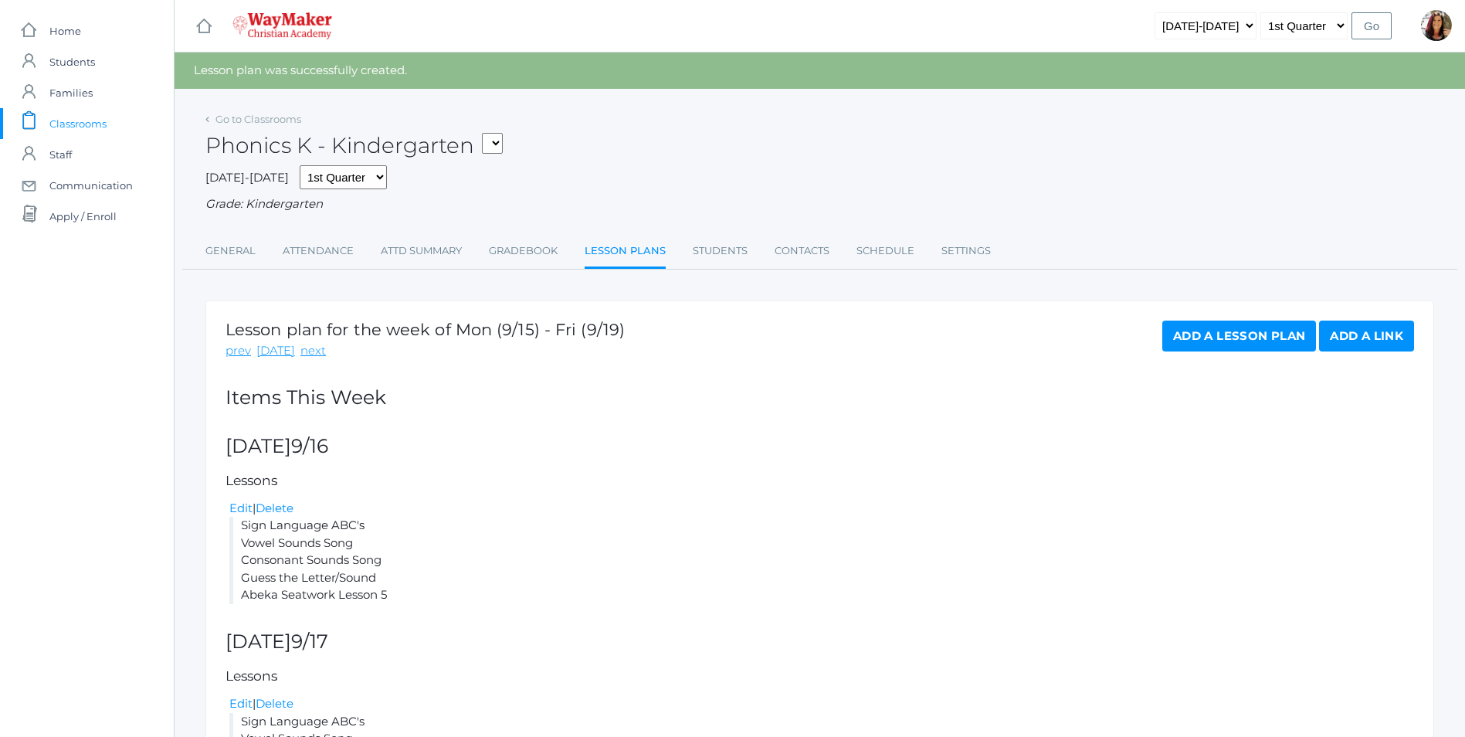
click at [503, 142] on select "KINDER - Small Group Reading & Writing K Kindergarten KINDER - Math K Kindergar…" at bounding box center [492, 143] width 21 height 21
select select "2557"
click at [487, 133] on select "KINDER - Small Group Reading & Writing K Kindergarten KINDER - Math K Kindergar…" at bounding box center [492, 143] width 21 height 21
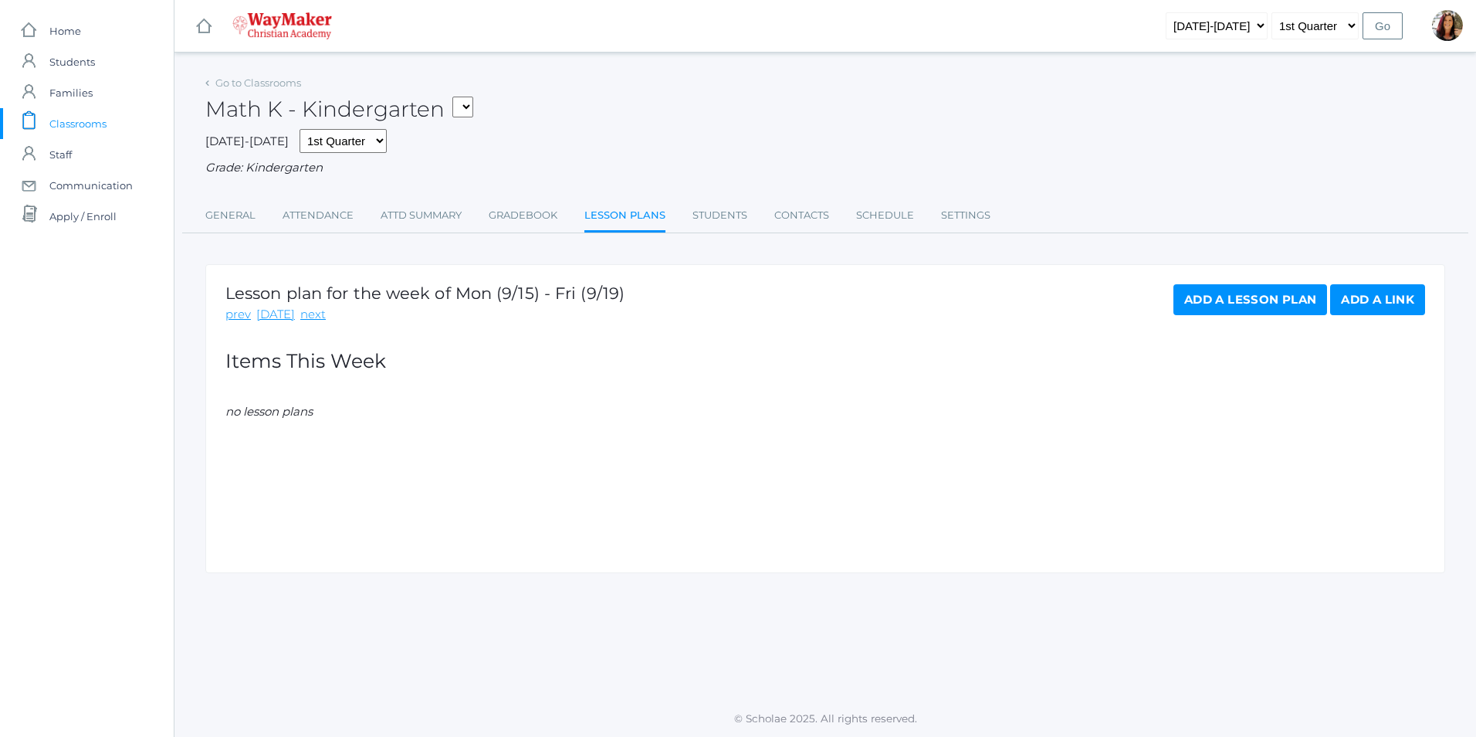
click at [1202, 302] on link "Add a Lesson Plan" at bounding box center [1251, 299] width 154 height 31
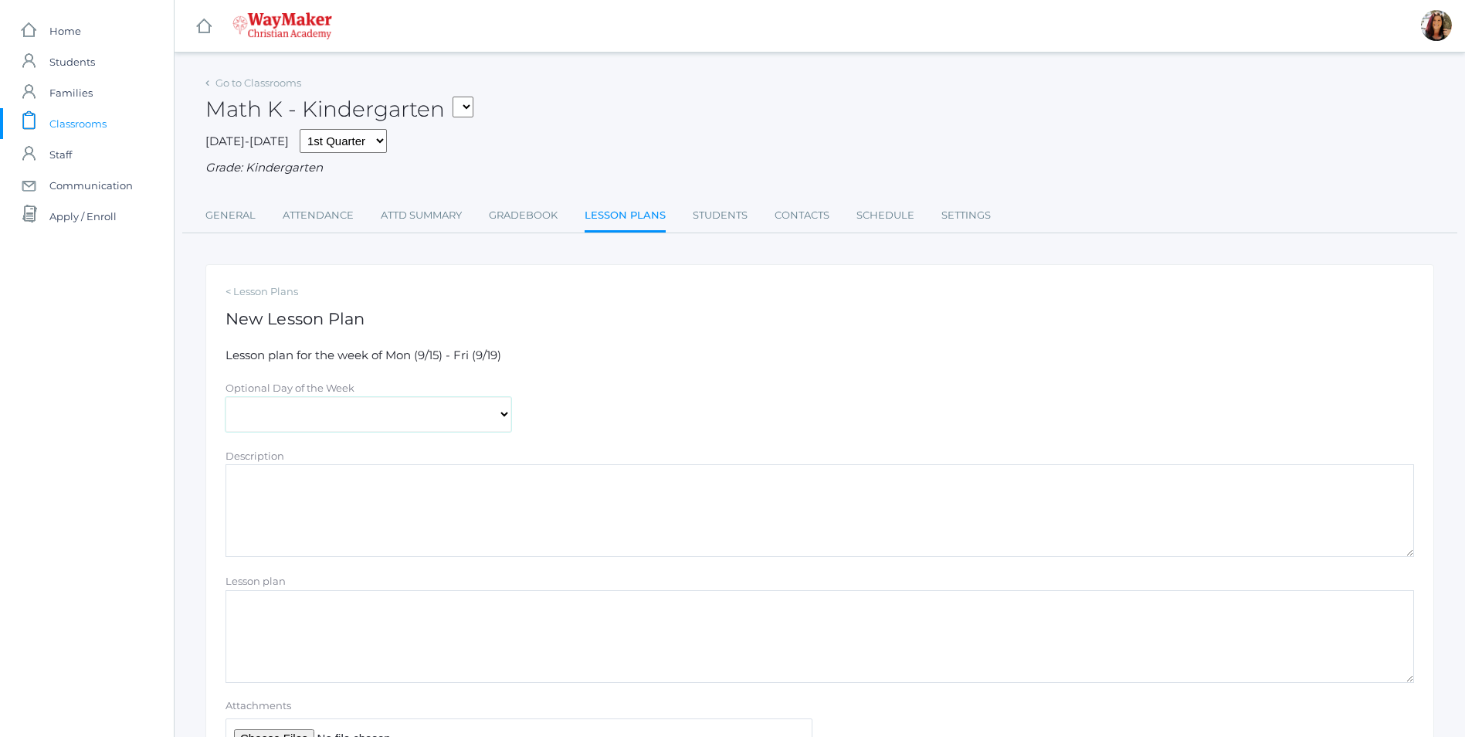
click at [510, 417] on select "[DATE] [DATE] [DATE] [DATE] [DATE]" at bounding box center [368, 414] width 286 height 35
select select "2025-09-16"
click at [225, 398] on select "[DATE] [DATE] [DATE] [DATE] [DATE]" at bounding box center [368, 414] width 286 height 35
click at [293, 486] on textarea "Description" at bounding box center [819, 510] width 1188 height 93
drag, startPoint x: 380, startPoint y: 524, endPoint x: 225, endPoint y: 478, distance: 161.8
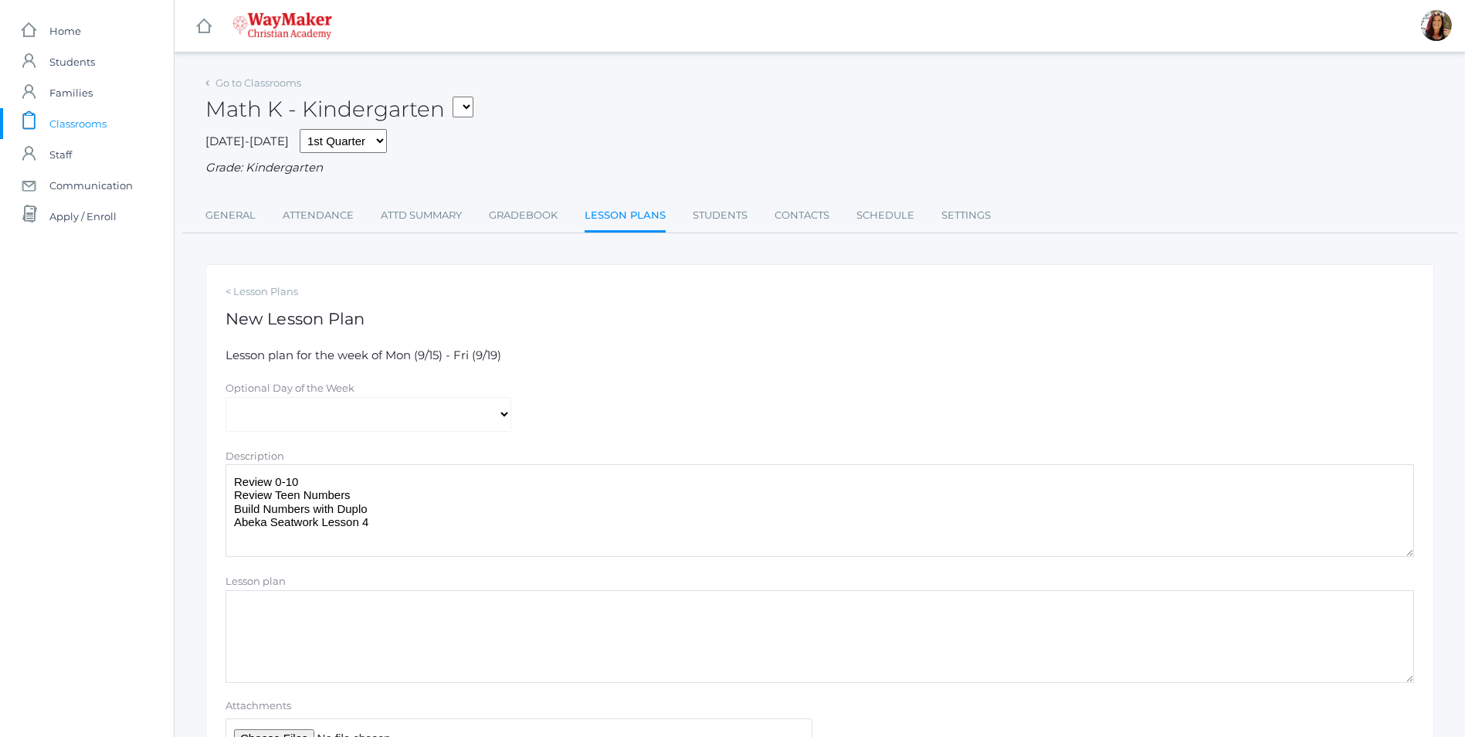
click at [225, 478] on div "Description Review 0-10 Review Teen Numbers Build Numbers with Duplo Abeka Seat…" at bounding box center [820, 502] width 1204 height 110
type textarea "Review 0-10 Review Teen Numbers Build Numbers with Duplo Abeka Seatwork Lesson 4"
click at [253, 605] on textarea "Lesson plan" at bounding box center [819, 636] width 1188 height 93
paste textarea "Review 0-10 Review Teen Numbers Build Numbers with Duplo Abeka Seatwork Lesson 4"
type textarea "Review 0-10 Review Teen Numbers Build Numbers with Duplo Abeka Seatwork Lesson 4"
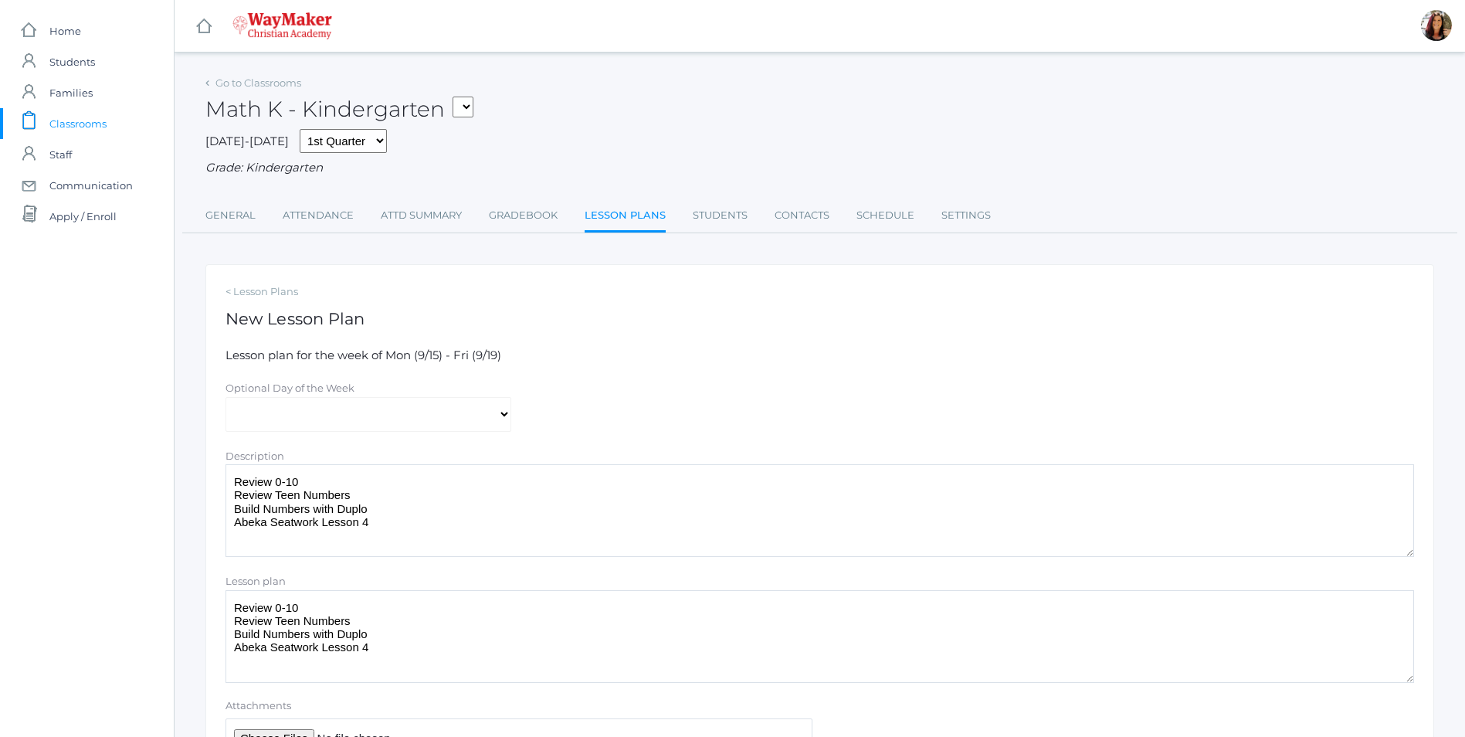
drag, startPoint x: 366, startPoint y: 523, endPoint x: 232, endPoint y: 483, distance: 140.2
click at [232, 483] on textarea "Review 0-10 Review Teen Numbers Build Numbers with Duplo Abeka Seatwork Lesson 4" at bounding box center [819, 510] width 1188 height 93
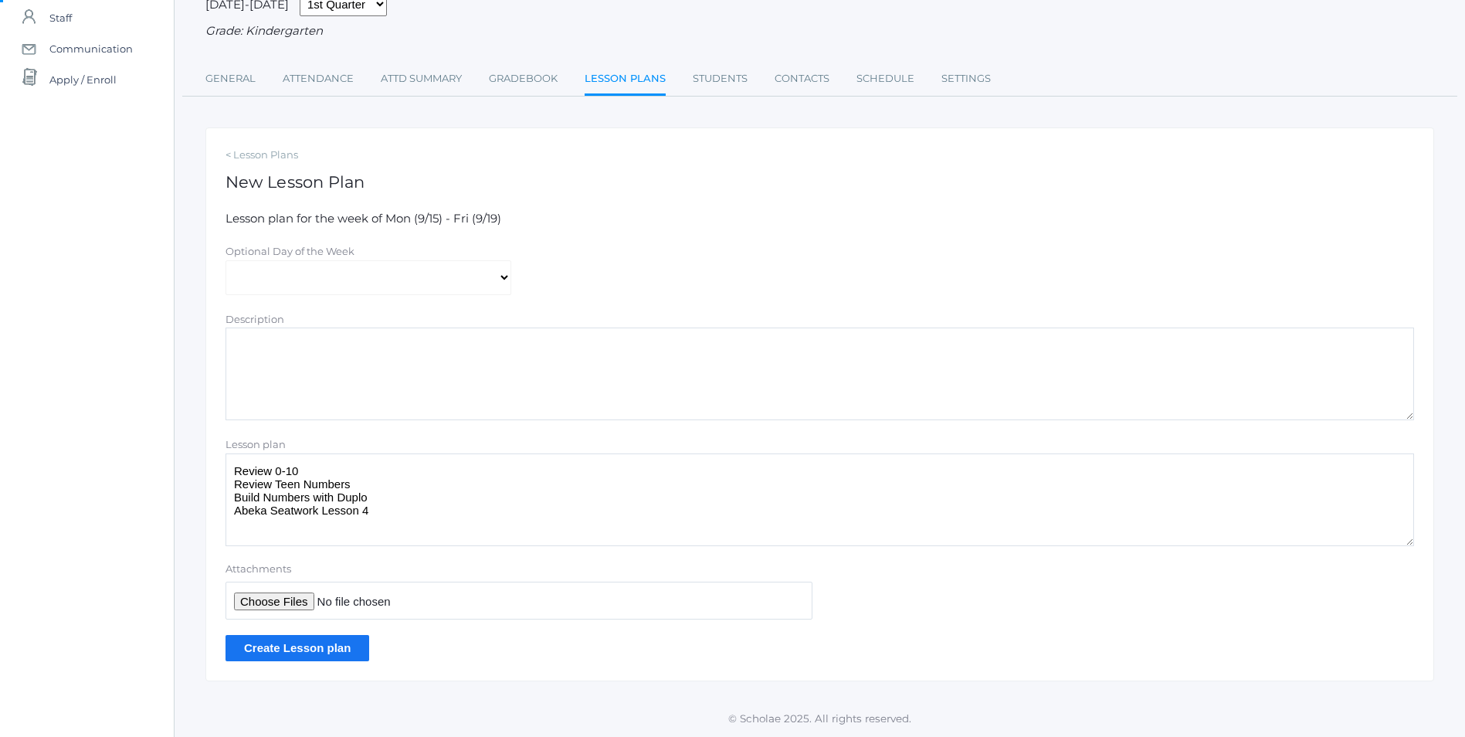
scroll to position [139, 0]
click at [317, 649] on input "Create Lesson plan" at bounding box center [297, 647] width 144 height 25
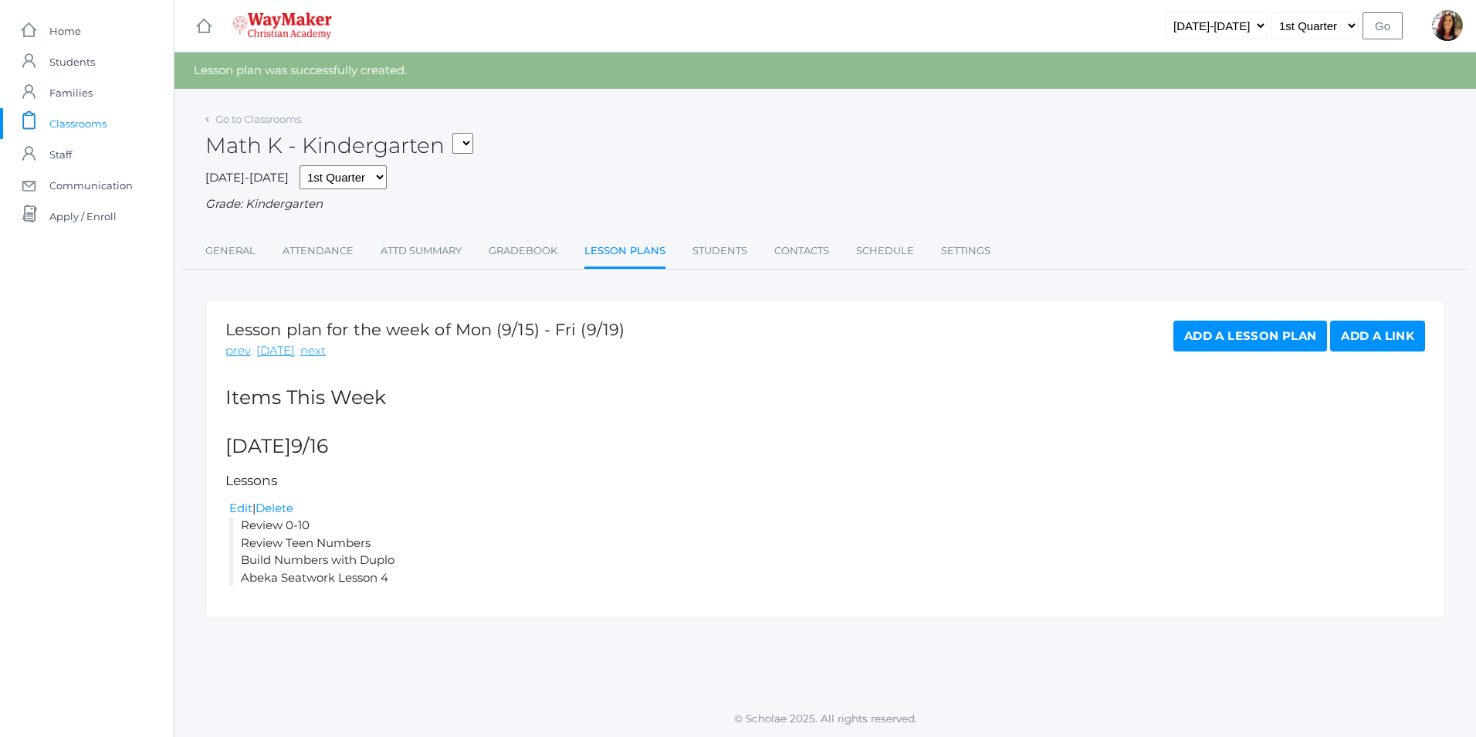
click at [1253, 330] on link "Add a Lesson Plan" at bounding box center [1251, 335] width 154 height 31
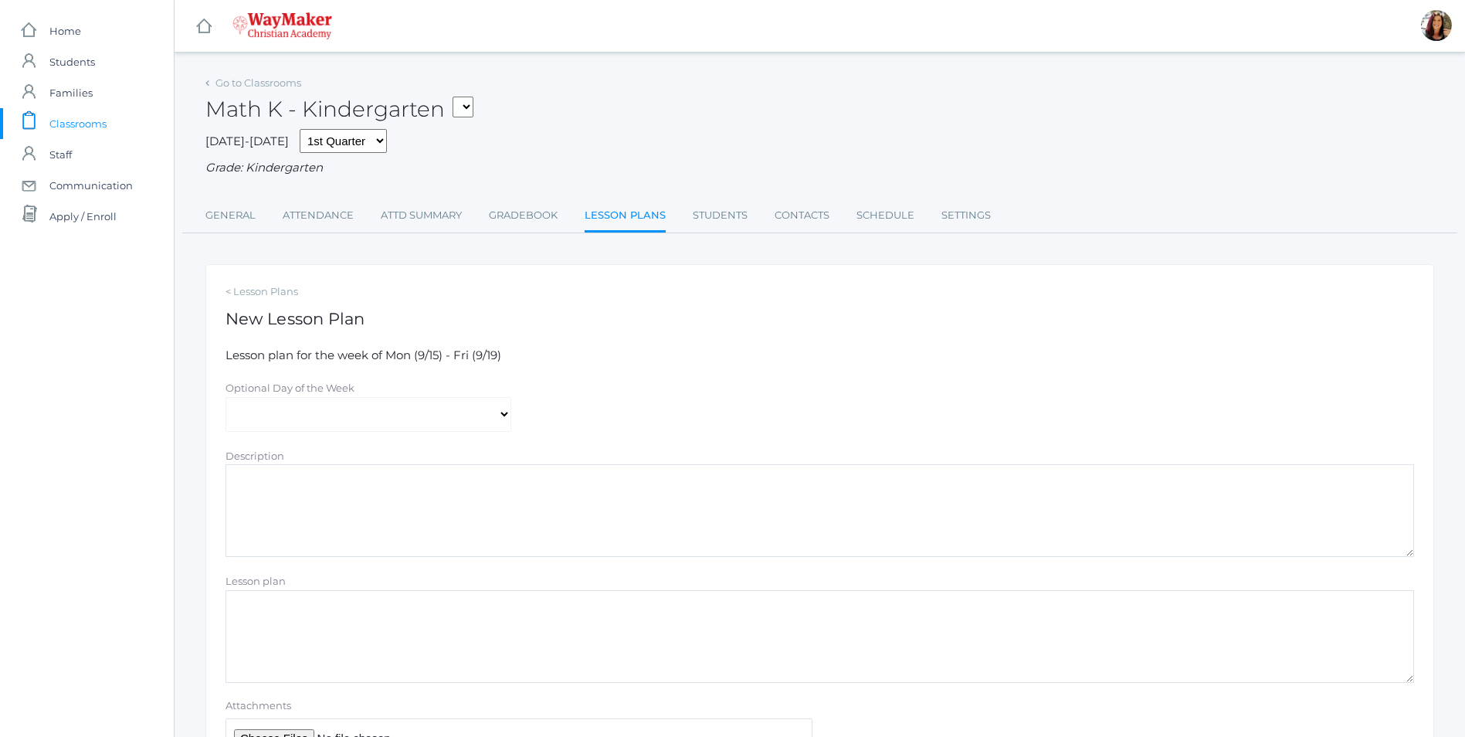
click at [280, 611] on textarea "Lesson plan" at bounding box center [819, 636] width 1188 height 93
click at [497, 421] on select "[DATE] [DATE] [DATE] [DATE] [DATE]" at bounding box center [368, 414] width 286 height 35
select select "2025-09-17"
click at [225, 398] on select "[DATE] [DATE] [DATE] [DATE] [DATE]" at bounding box center [368, 414] width 286 height 35
click at [268, 605] on textarea "Lesson plan" at bounding box center [819, 636] width 1188 height 93
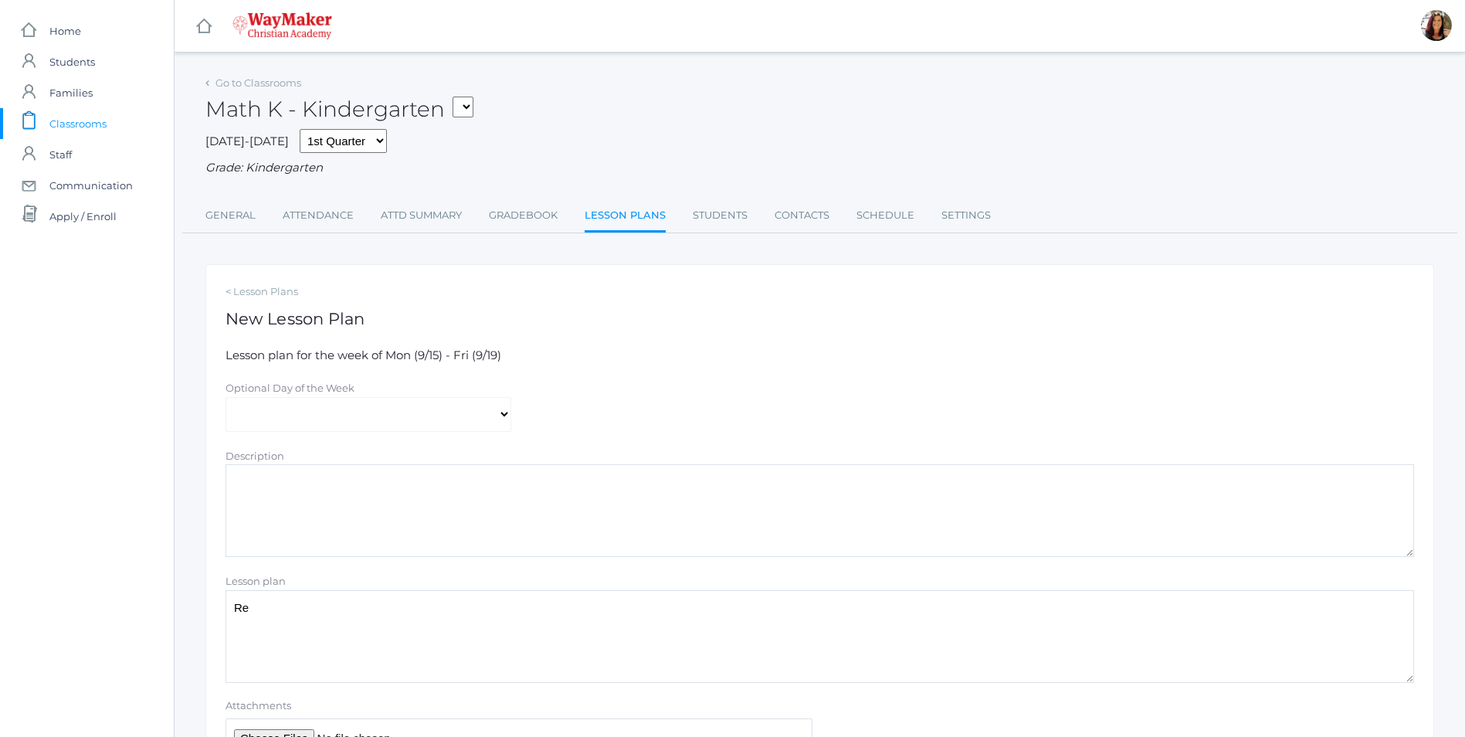
type textarea "R"
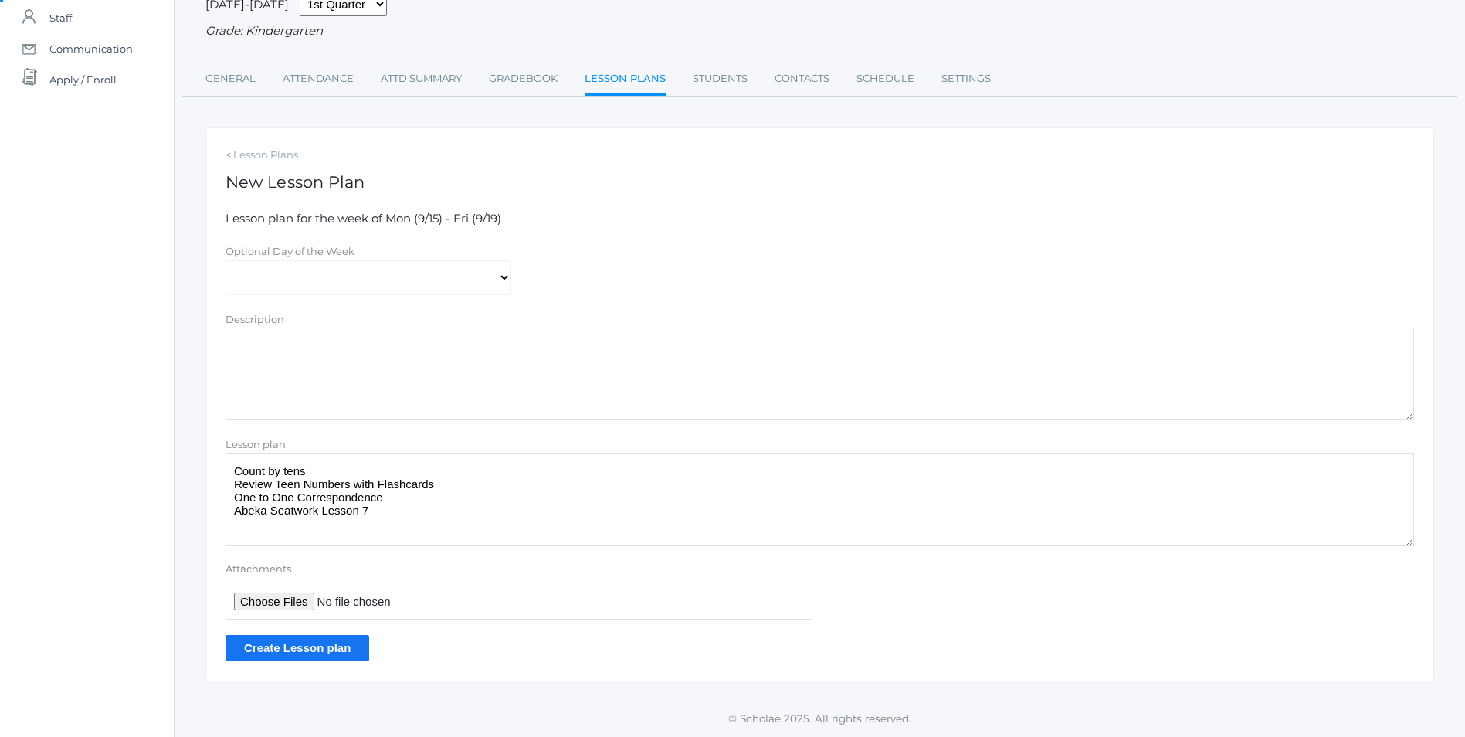
scroll to position [139, 0]
type textarea "Count by tens Review Teen Numbers with Flashcards One to One Correspondence Abe…"
click at [300, 648] on input "Create Lesson plan" at bounding box center [297, 647] width 144 height 25
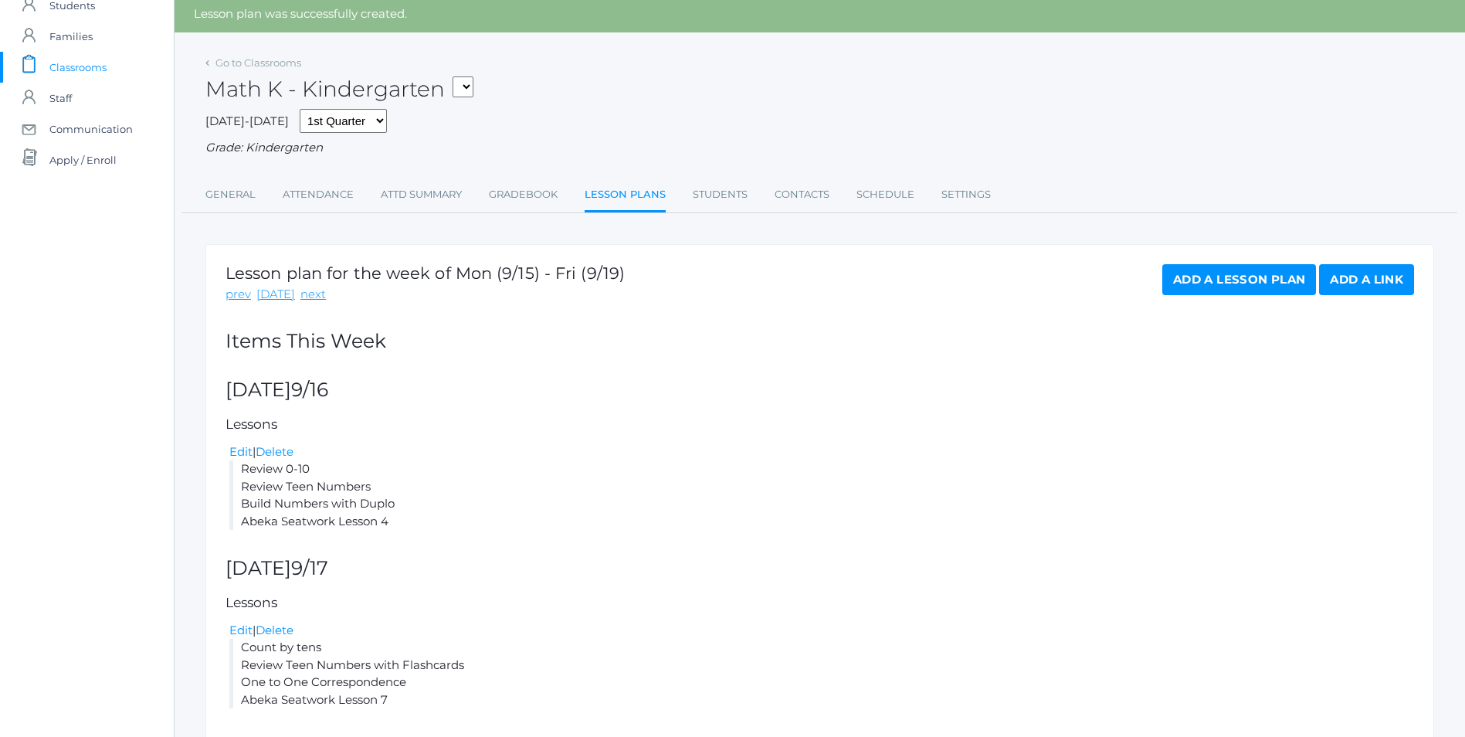
scroll to position [117, 0]
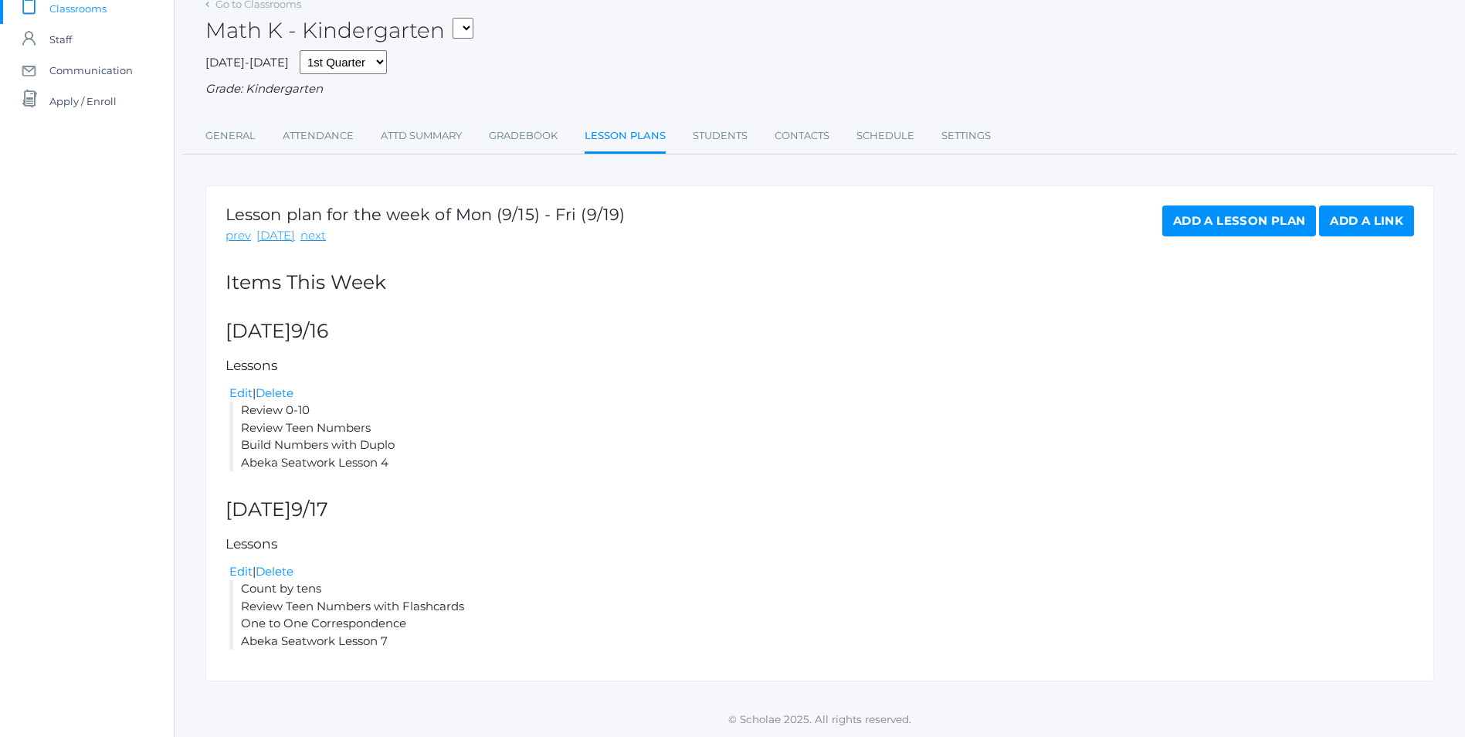
click at [1276, 222] on link "Add a Lesson Plan" at bounding box center [1239, 220] width 154 height 31
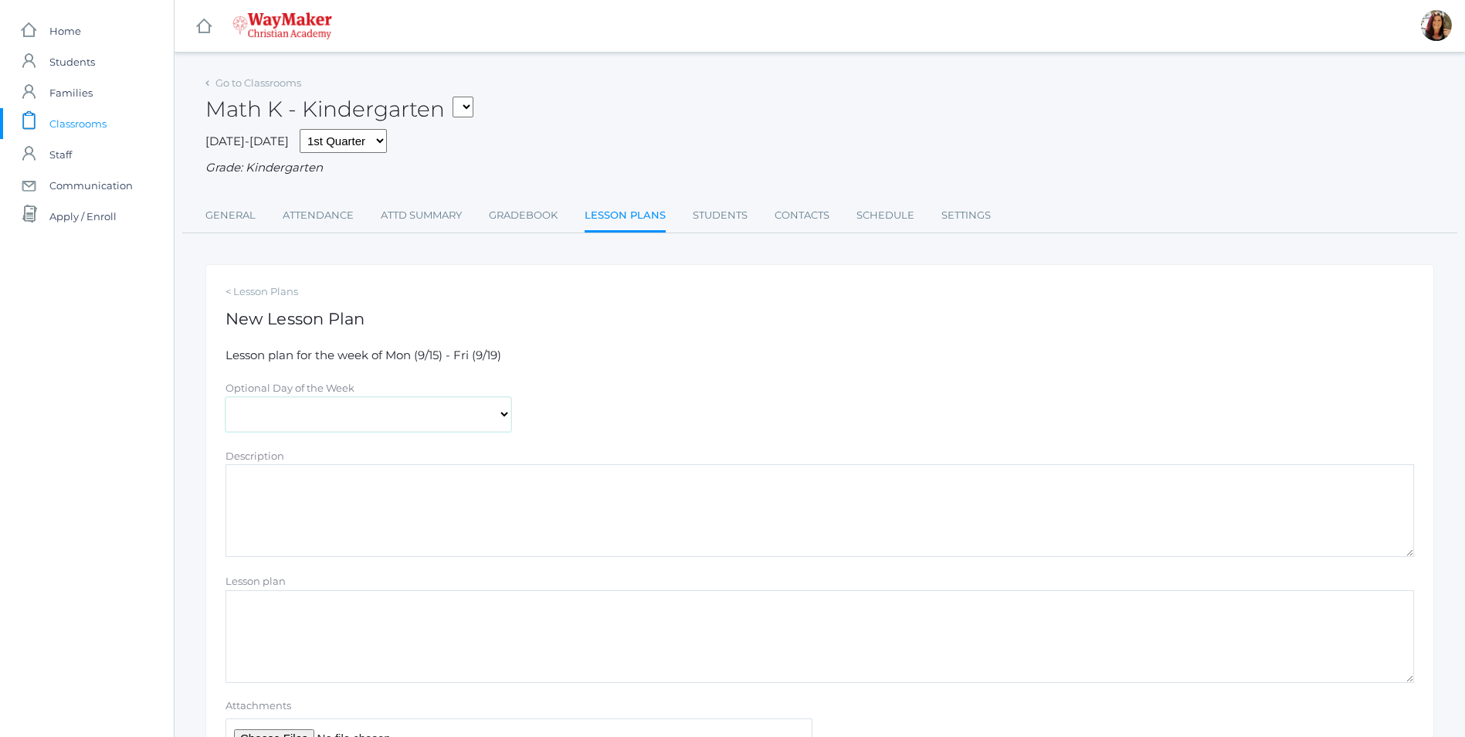
click at [499, 418] on select "Monday Tuesday Wednesday Thursday Friday" at bounding box center [368, 414] width 286 height 35
select select "2025-09-18"
click at [225, 398] on select "Monday Tuesday Wednesday Thursday Friday" at bounding box center [368, 414] width 286 height 35
click at [280, 611] on textarea "Lesson plan" at bounding box center [819, 636] width 1188 height 93
type textarea "W"
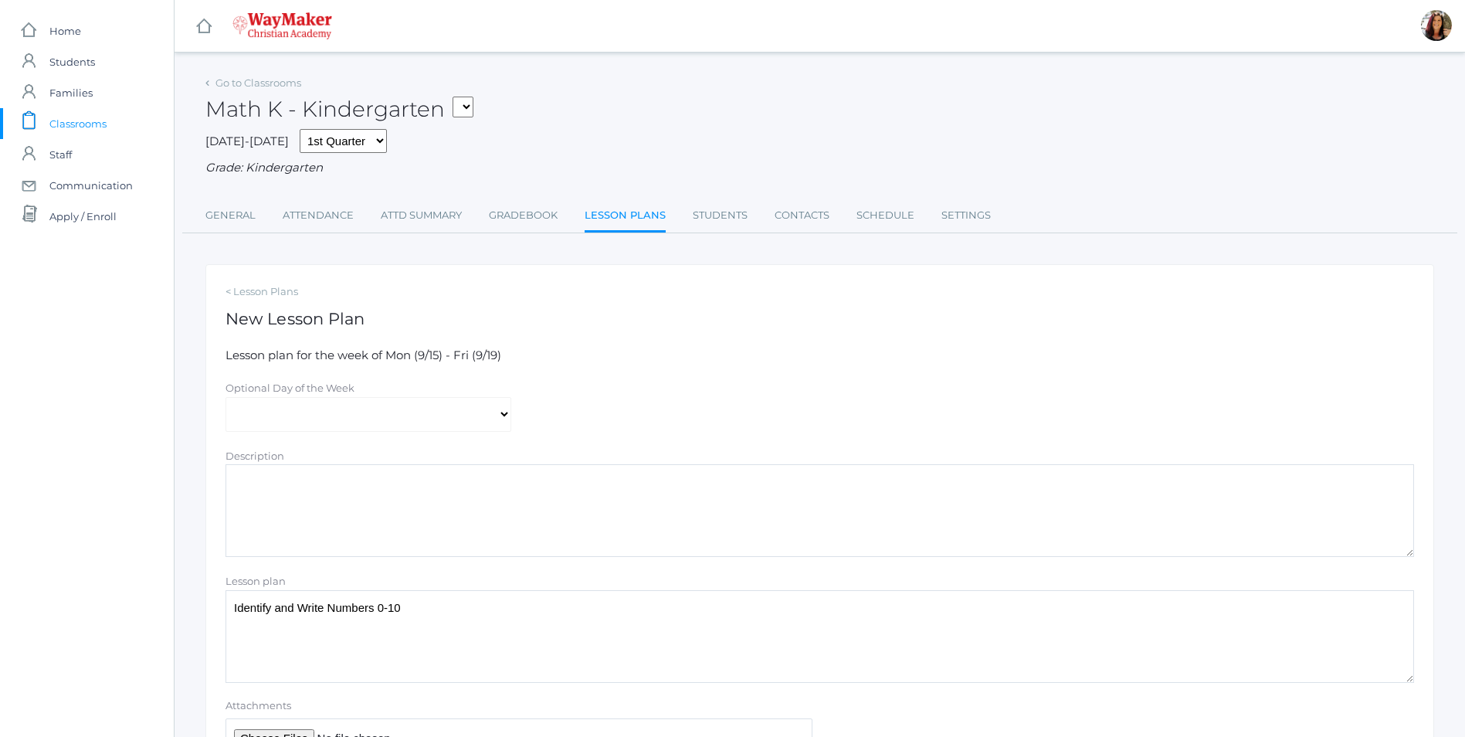
type textarea "Identify and Write Numbers 0-10"
click at [628, 212] on link "Lesson Plans" at bounding box center [625, 216] width 81 height 33
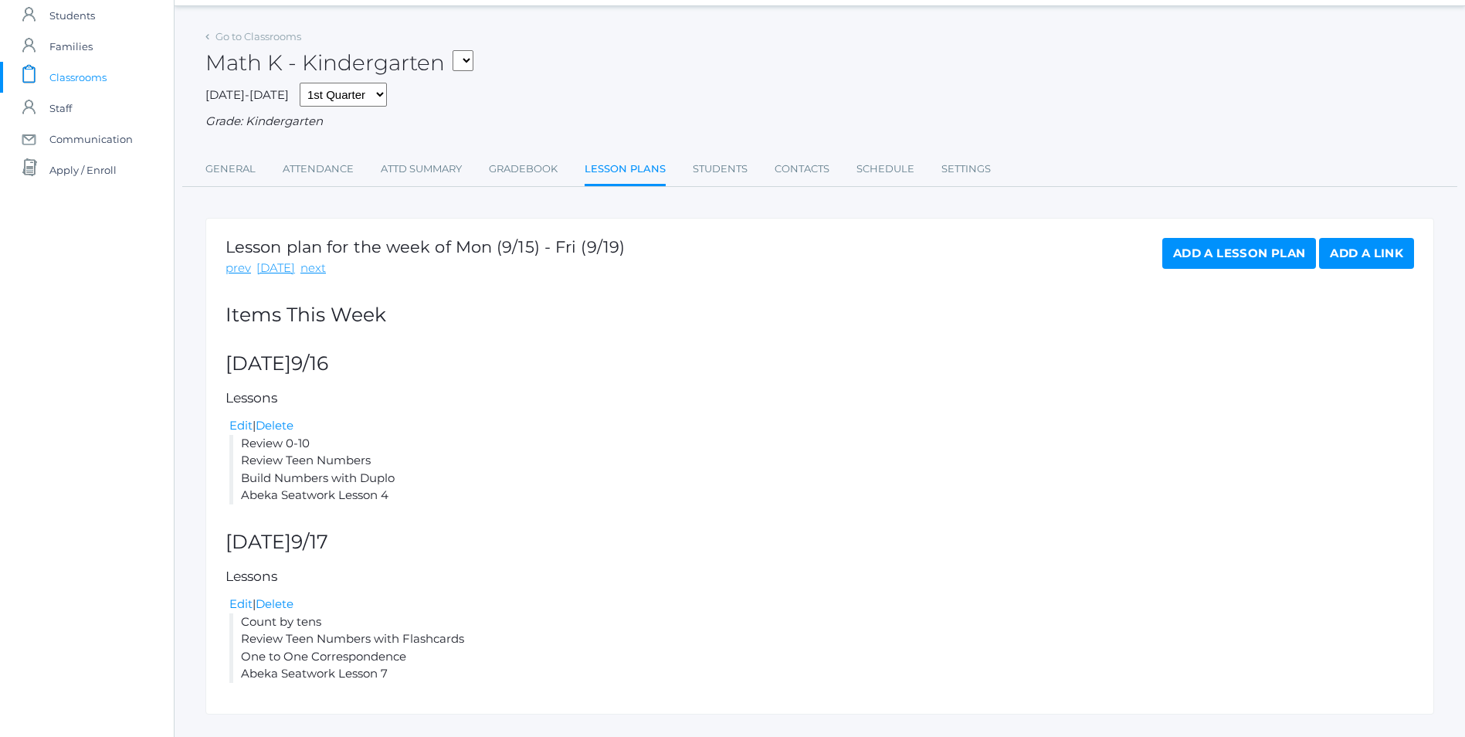
scroll to position [82, 0]
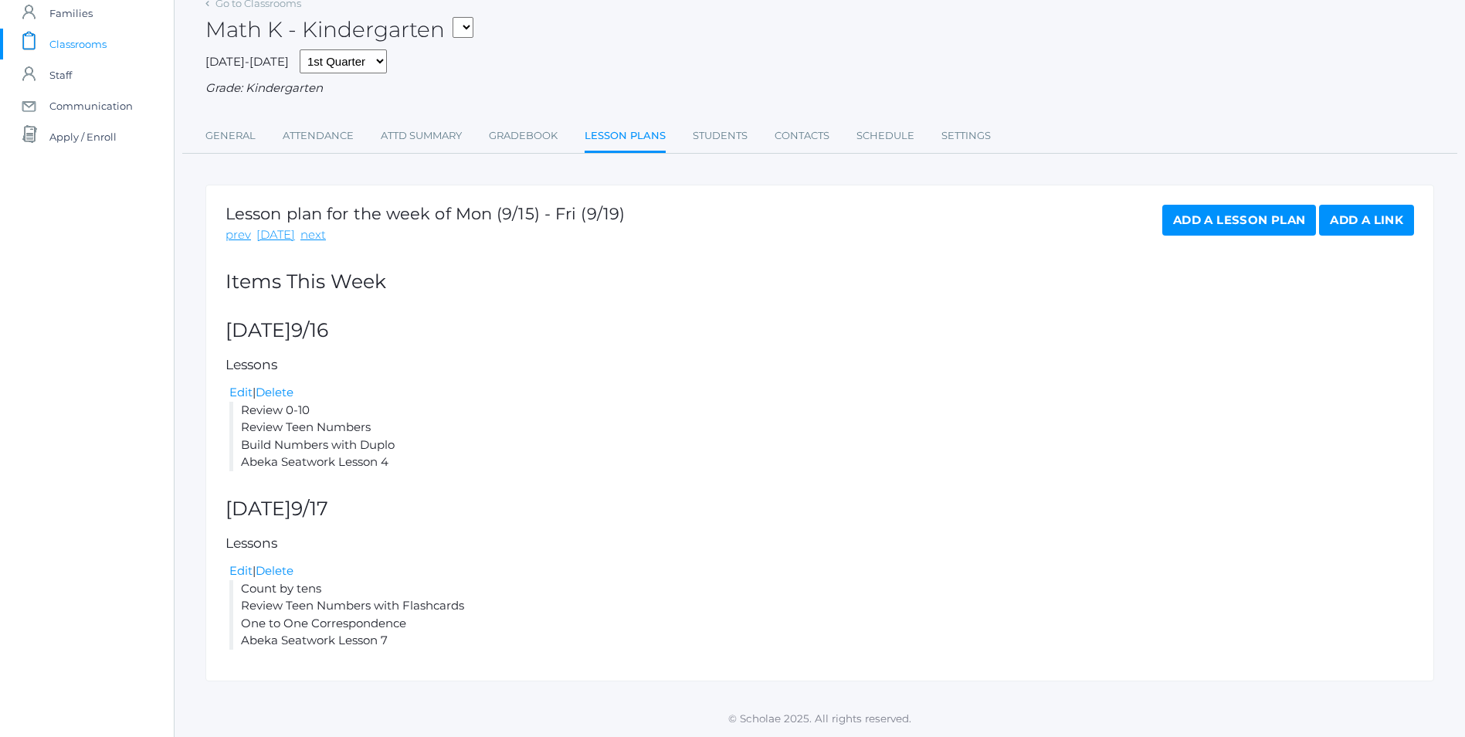
click at [473, 24] on select "KINDER - Small Group Reading & Writing K Kindergarten KINDER - Math K Kindergar…" at bounding box center [463, 27] width 21 height 21
click at [810, 292] on h2 "Items This Week" at bounding box center [819, 282] width 1188 height 22
click at [473, 25] on select "KINDER - Small Group Reading & Writing K Kindergarten KINDER - Math K Kindergar…" at bounding box center [463, 27] width 21 height 21
select select "2556"
click at [458, 17] on select "KINDER - Small Group Reading & Writing K Kindergarten KINDER - Math K Kindergar…" at bounding box center [463, 27] width 21 height 21
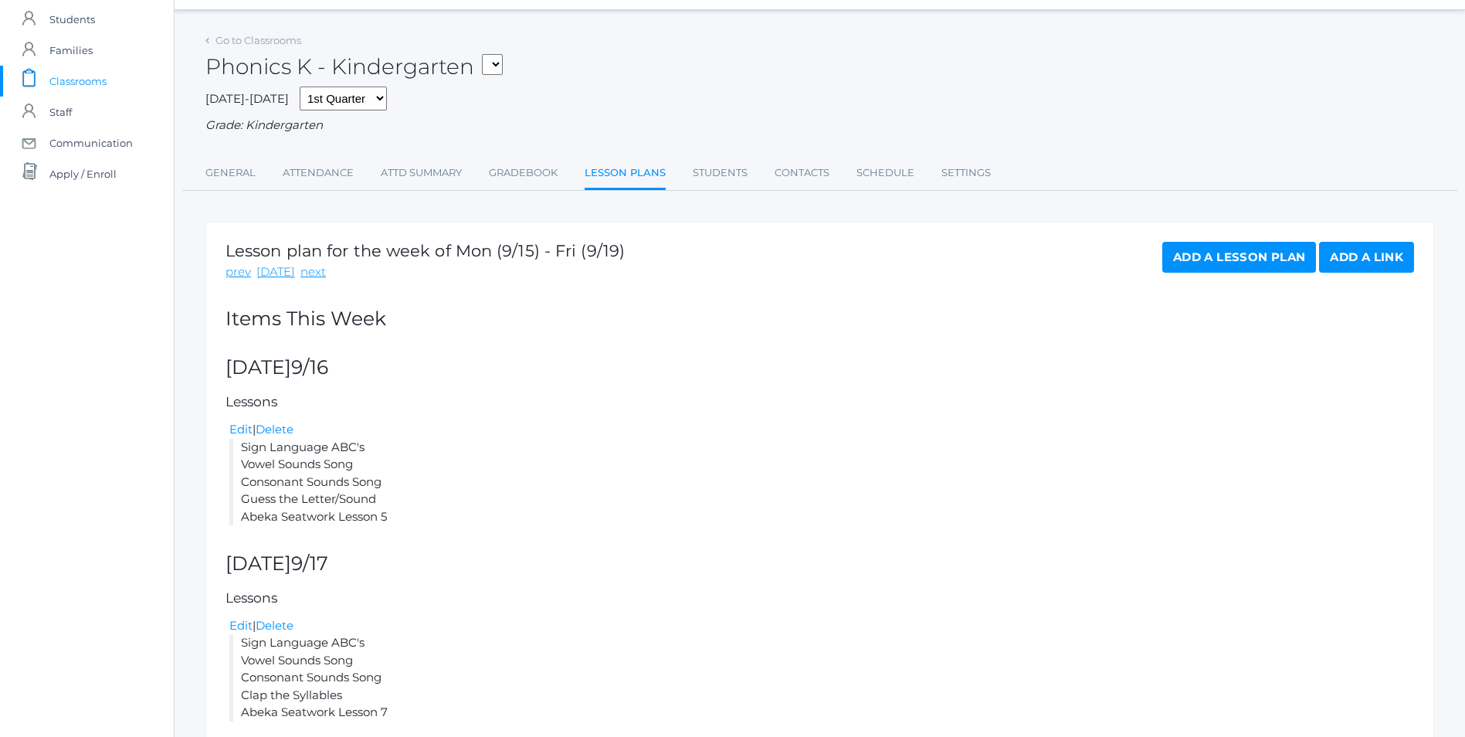
scroll to position [77, 0]
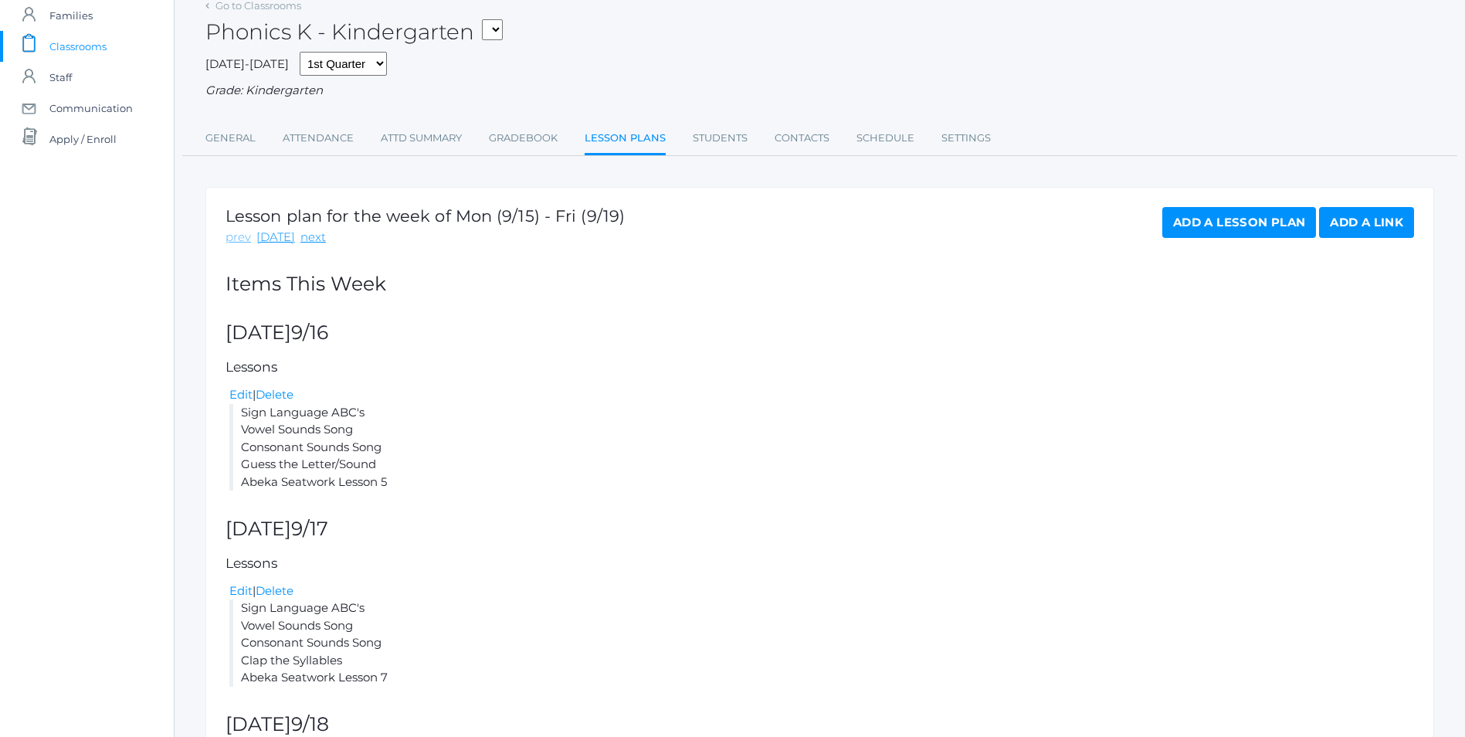
click at [245, 238] on link "prev" at bounding box center [237, 238] width 25 height 18
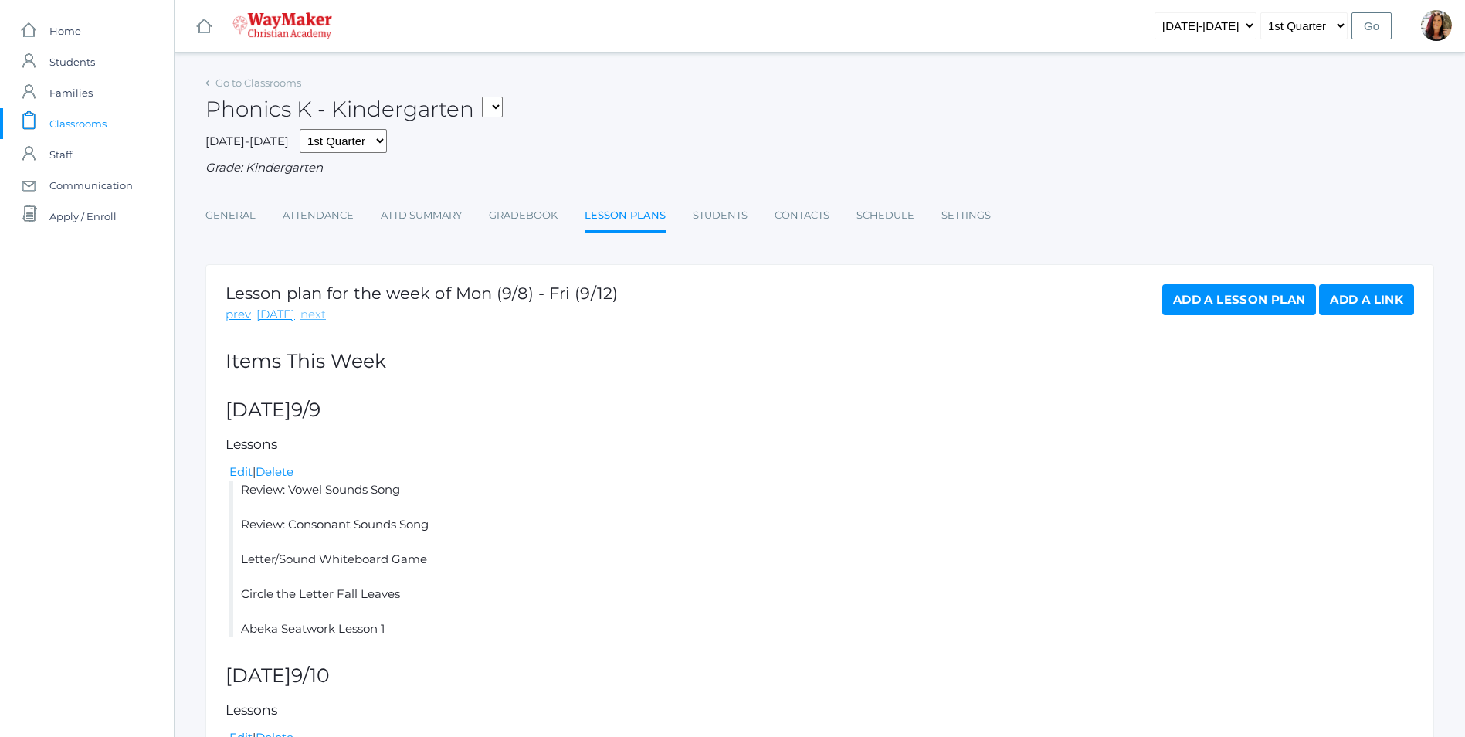
click at [314, 316] on link "next" at bounding box center [312, 315] width 25 height 18
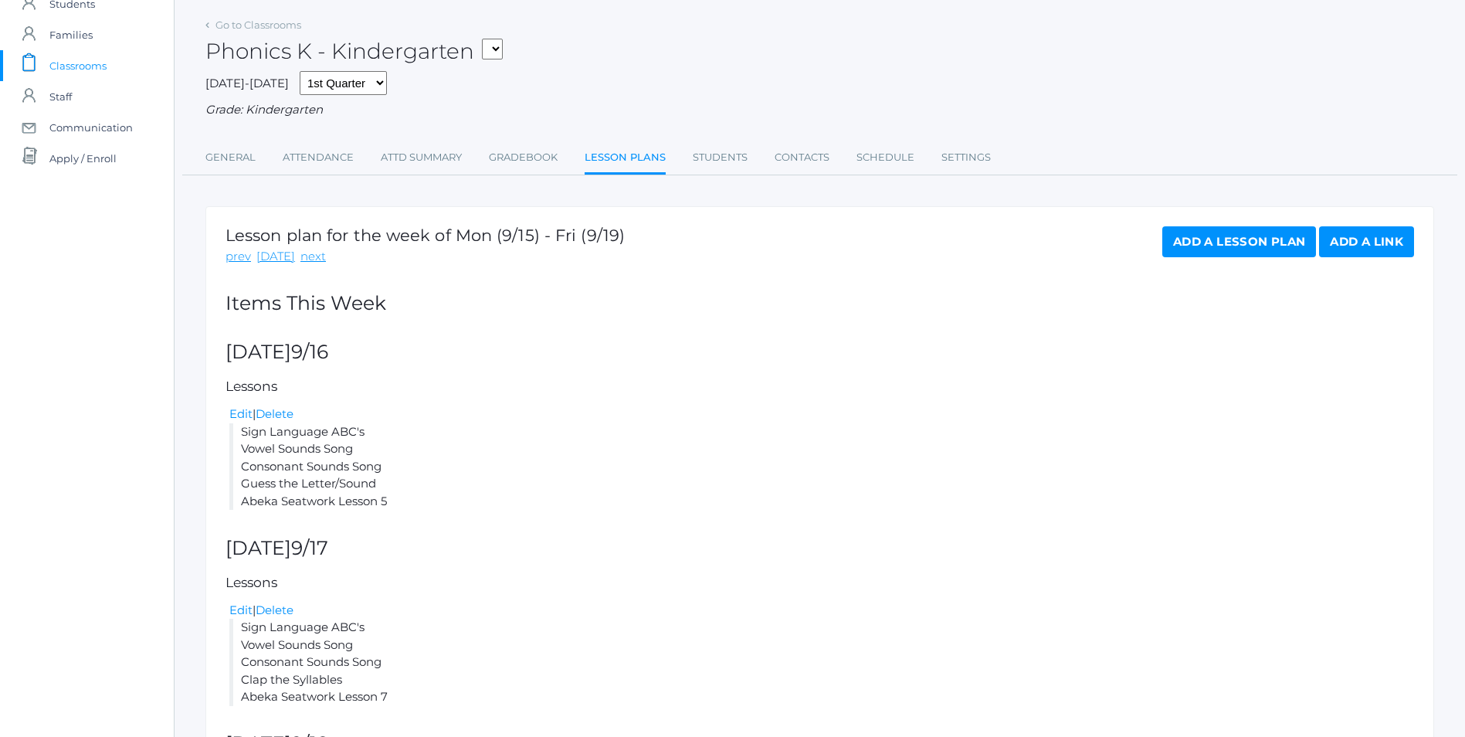
scroll to position [44, 0]
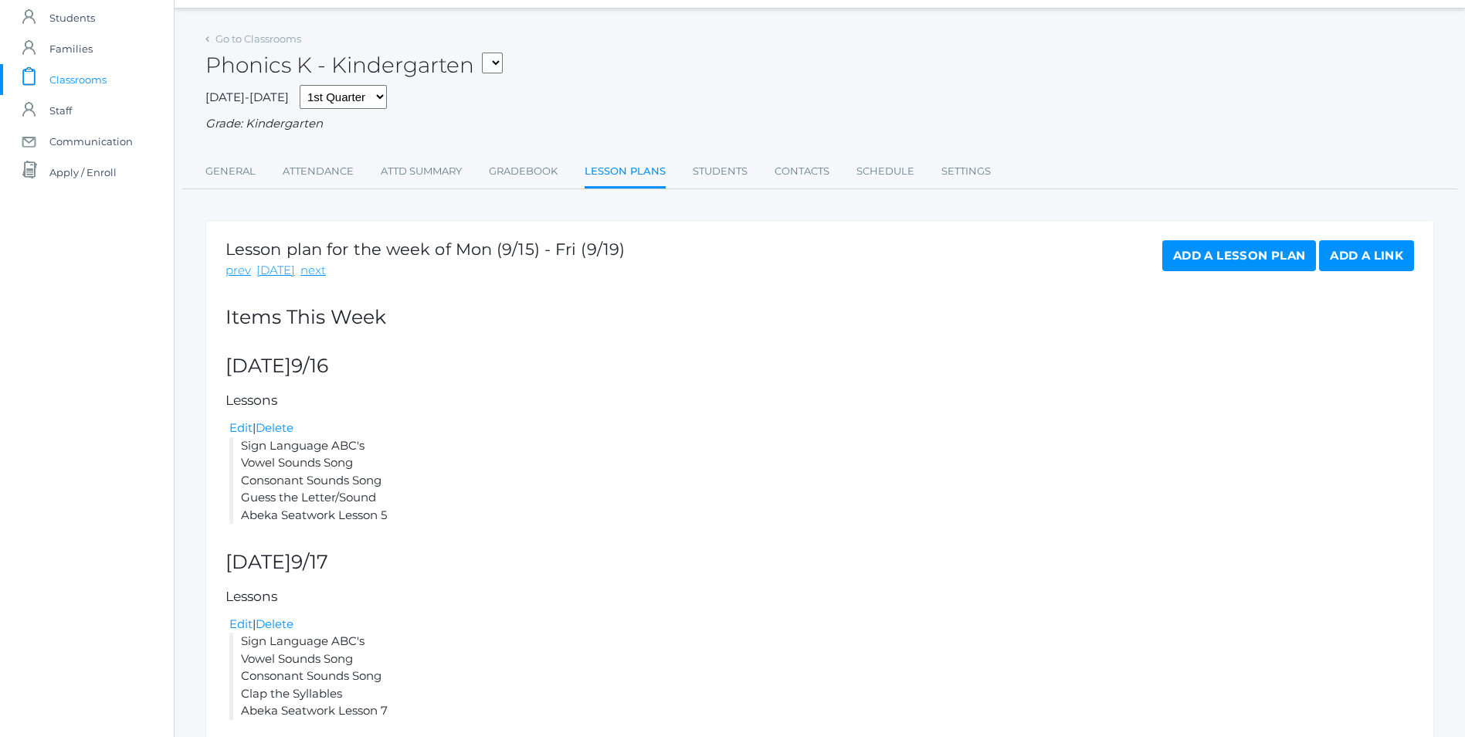
click at [503, 59] on select "KINDER - Small Group Reading & Writing K Kindergarten KINDER - Math K Kindergar…" at bounding box center [492, 63] width 21 height 21
click at [891, 439] on li "Sign Language ABC's Vowel Sounds Song Consonant Sounds Song Guess the Letter/So…" at bounding box center [821, 480] width 1185 height 87
click at [527, 171] on link "Gradebook" at bounding box center [523, 171] width 69 height 31
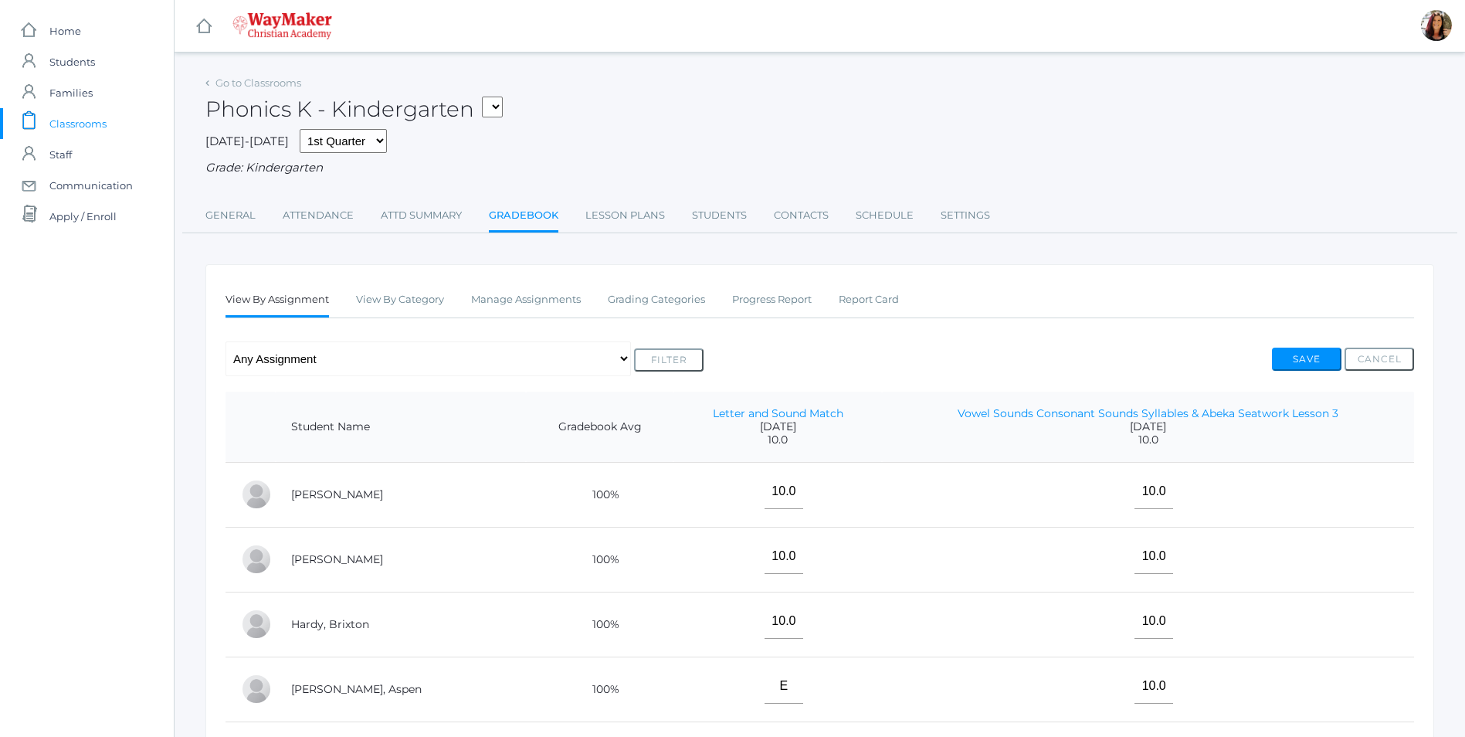
click at [490, 110] on select "KINDER - Small Group Reading & Writing K Kindergarten KINDER - Math K Kindergar…" at bounding box center [492, 107] width 21 height 21
select select "2538"
click at [487, 97] on select "KINDER - Small Group Reading & Writing K Kindergarten KINDER - Math K Kindergar…" at bounding box center [492, 107] width 21 height 21
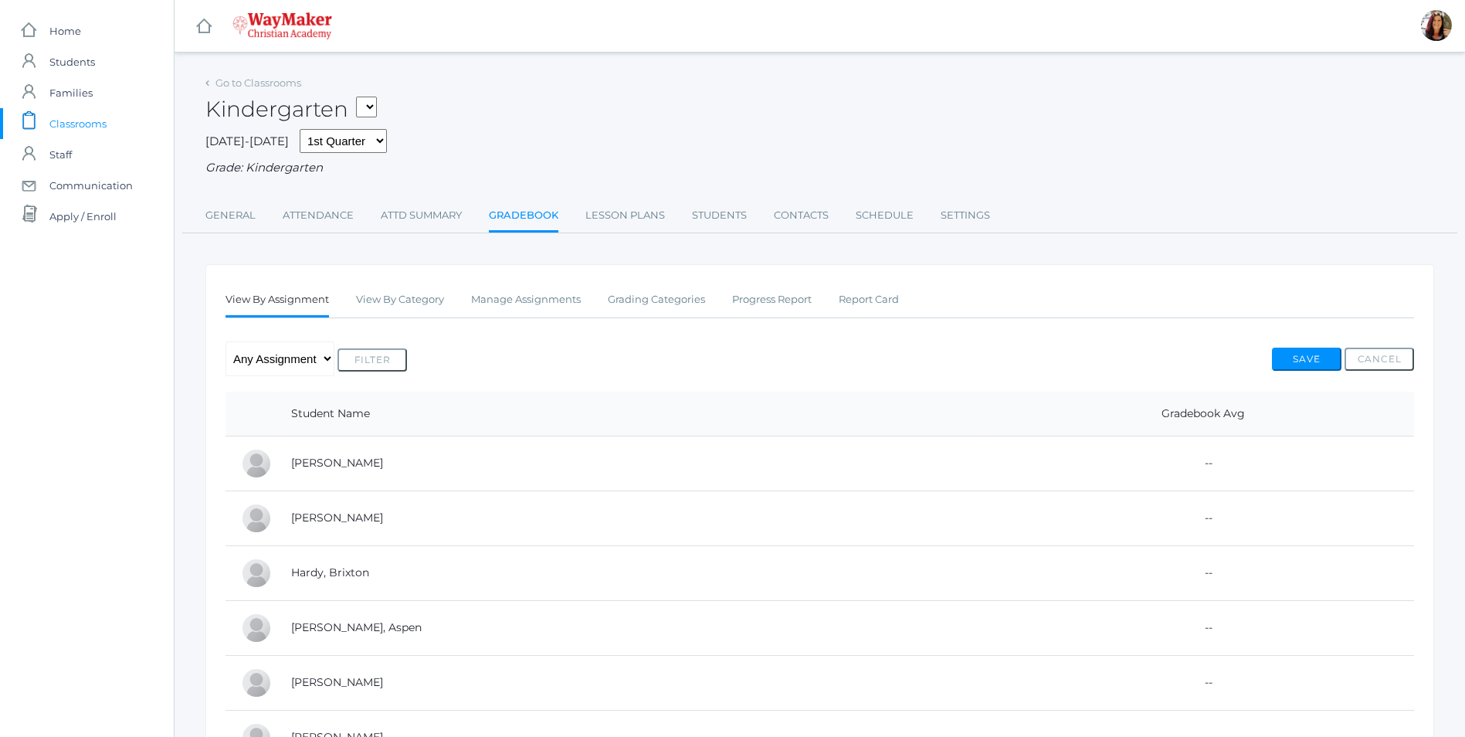
click at [82, 120] on span "Classrooms" at bounding box center [77, 123] width 57 height 31
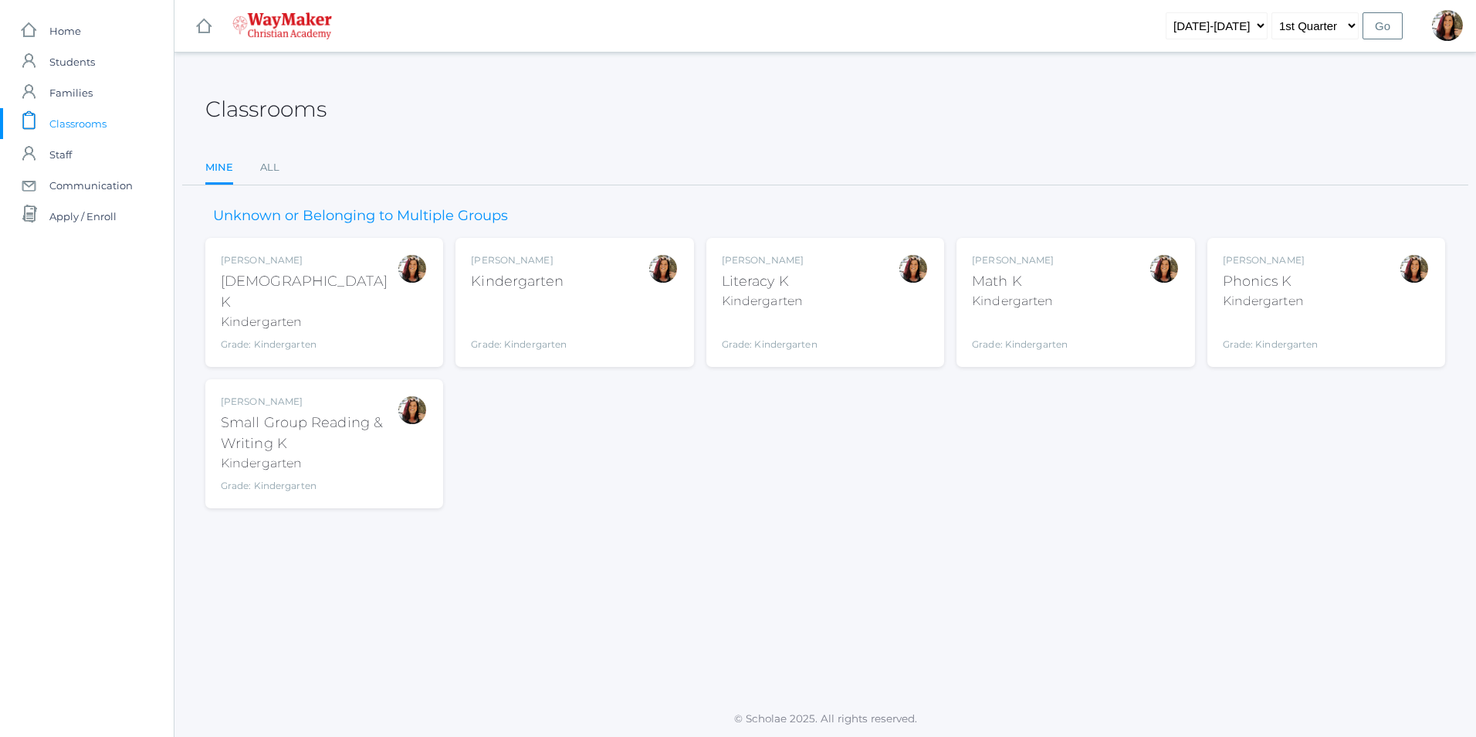
click at [543, 276] on div "Kindergarten" at bounding box center [519, 281] width 96 height 21
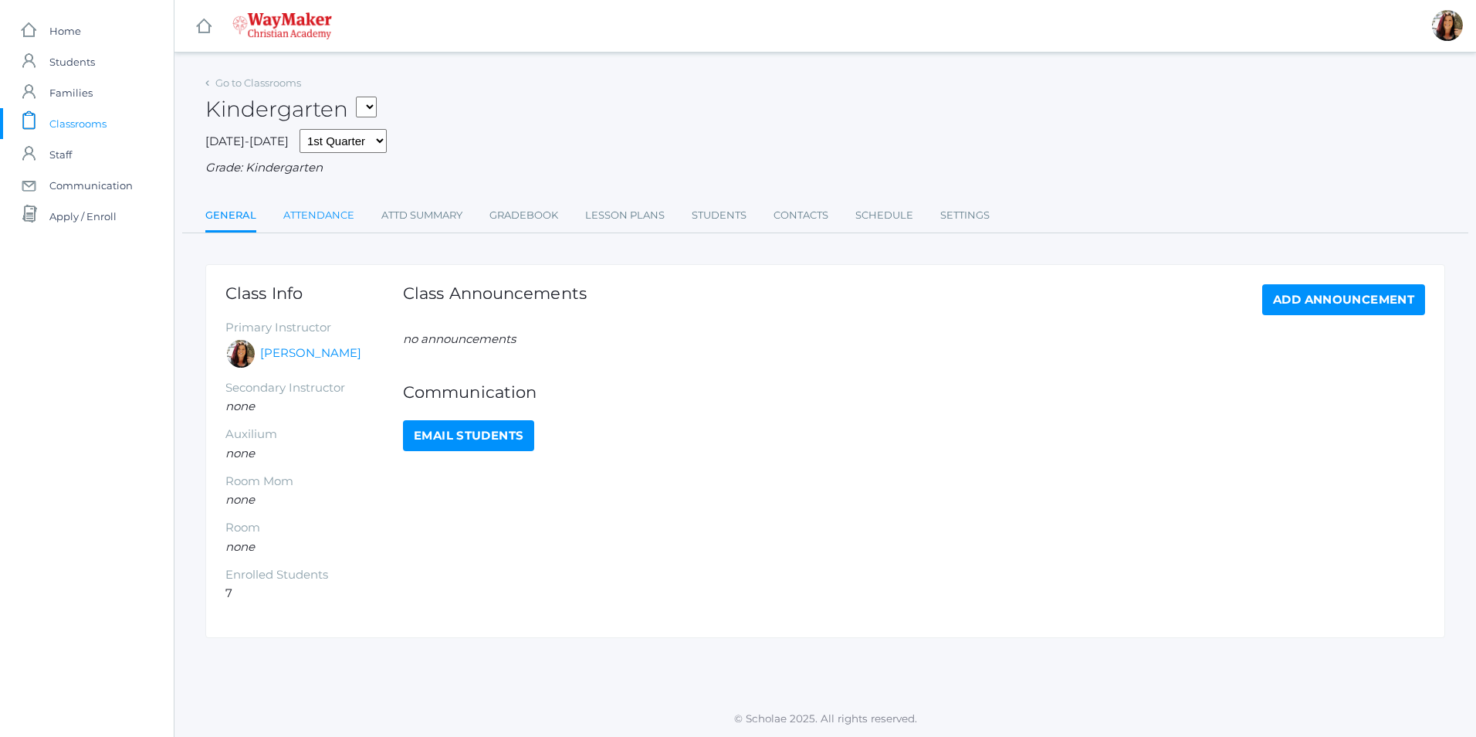
click at [329, 212] on link "Attendance" at bounding box center [318, 215] width 71 height 31
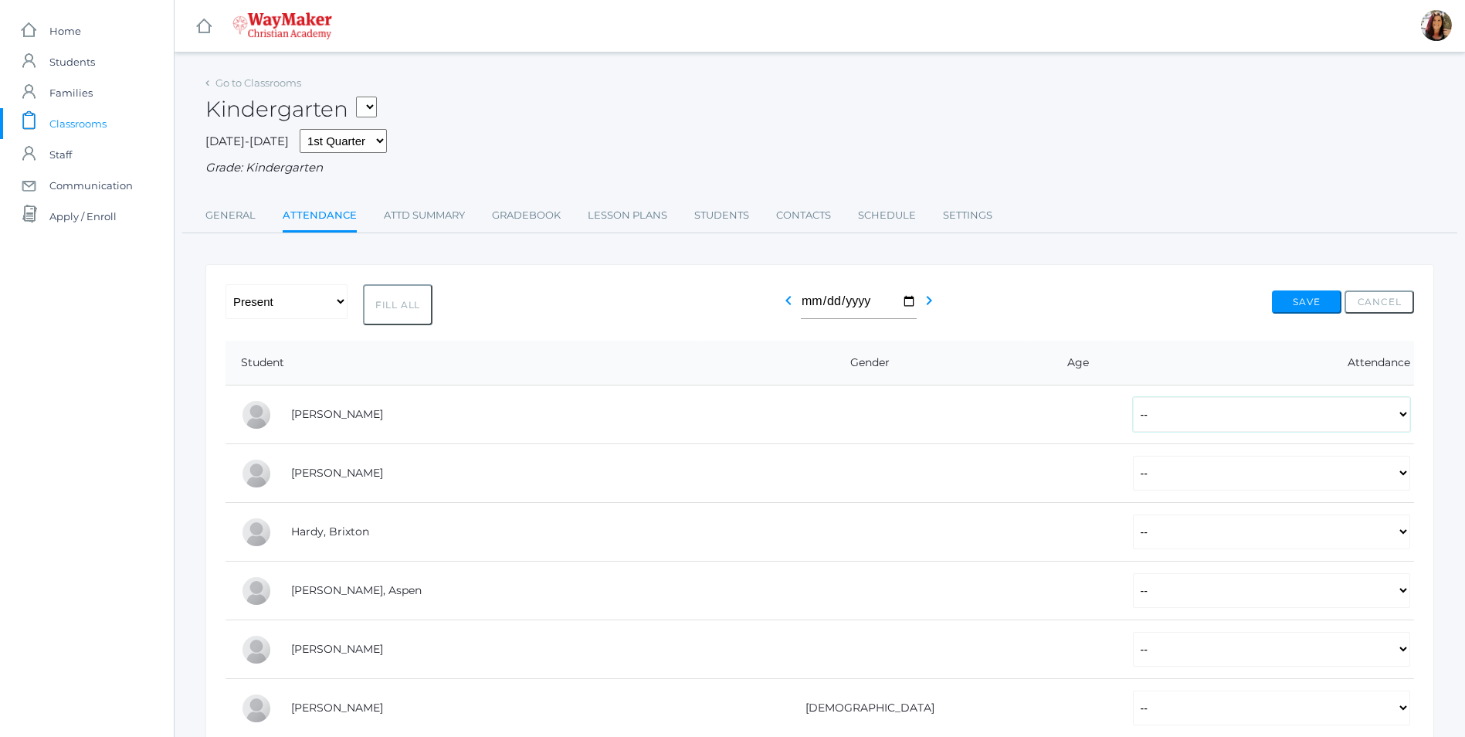
click at [1400, 410] on select "-- Present Tardy Excused Tardy Unexcused Absent Excused Absent Unexcused" at bounding box center [1271, 414] width 277 height 35
click at [1402, 410] on select "-- Present Tardy Excused Tardy Unexcused Absent Excused Absent Unexcused" at bounding box center [1271, 414] width 277 height 35
click at [514, 208] on link "Gradebook" at bounding box center [526, 215] width 69 height 31
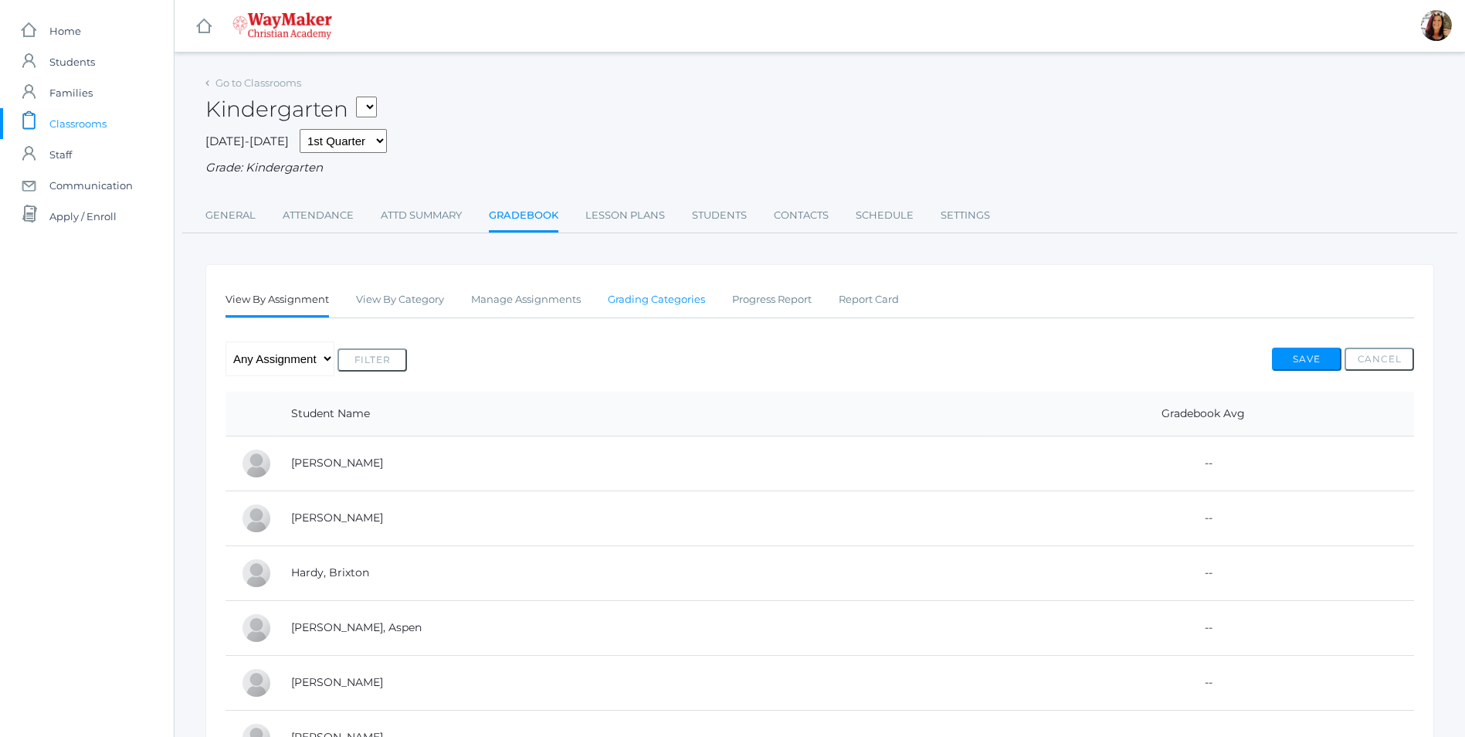
click at [638, 304] on link "Grading Categories" at bounding box center [656, 299] width 97 height 31
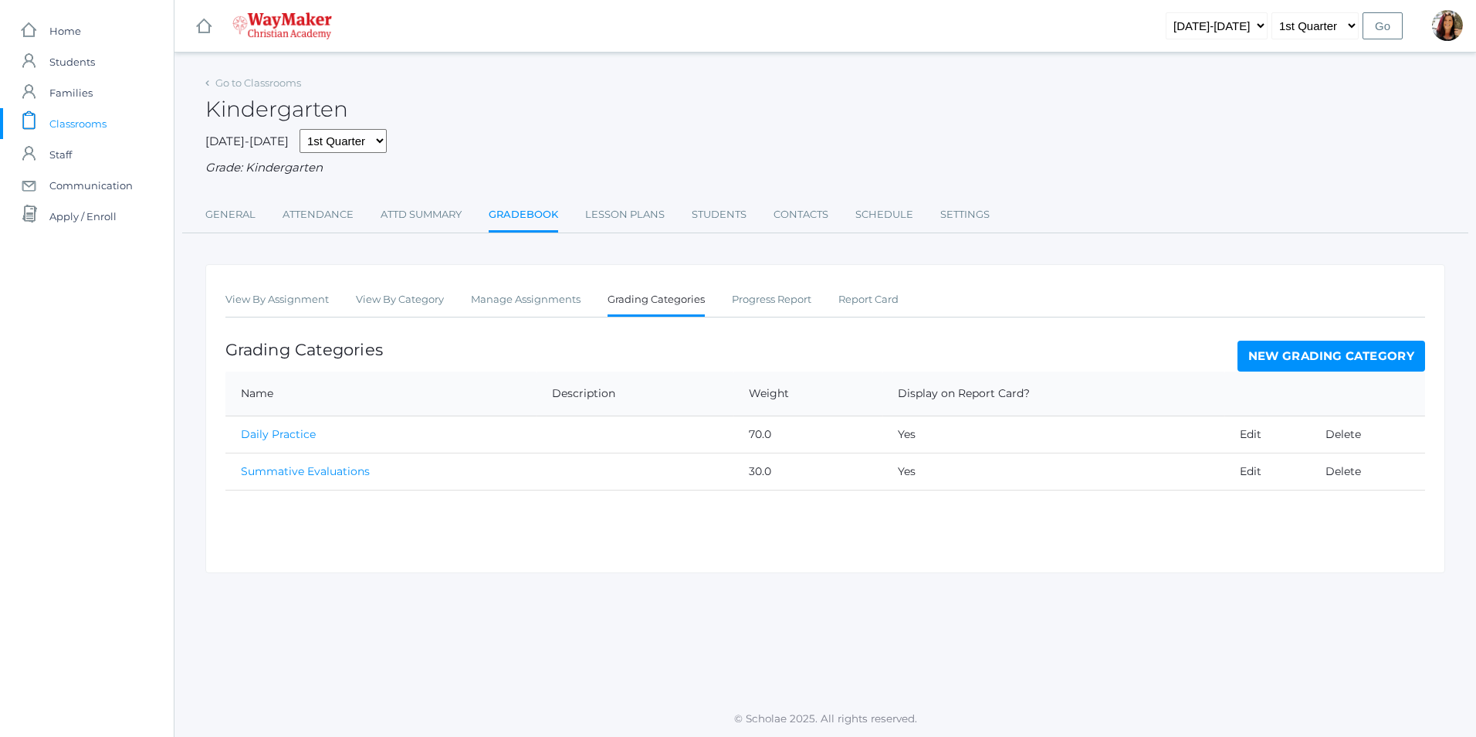
click at [55, 131] on span "Classrooms" at bounding box center [77, 123] width 57 height 31
